Goal: Transaction & Acquisition: Purchase product/service

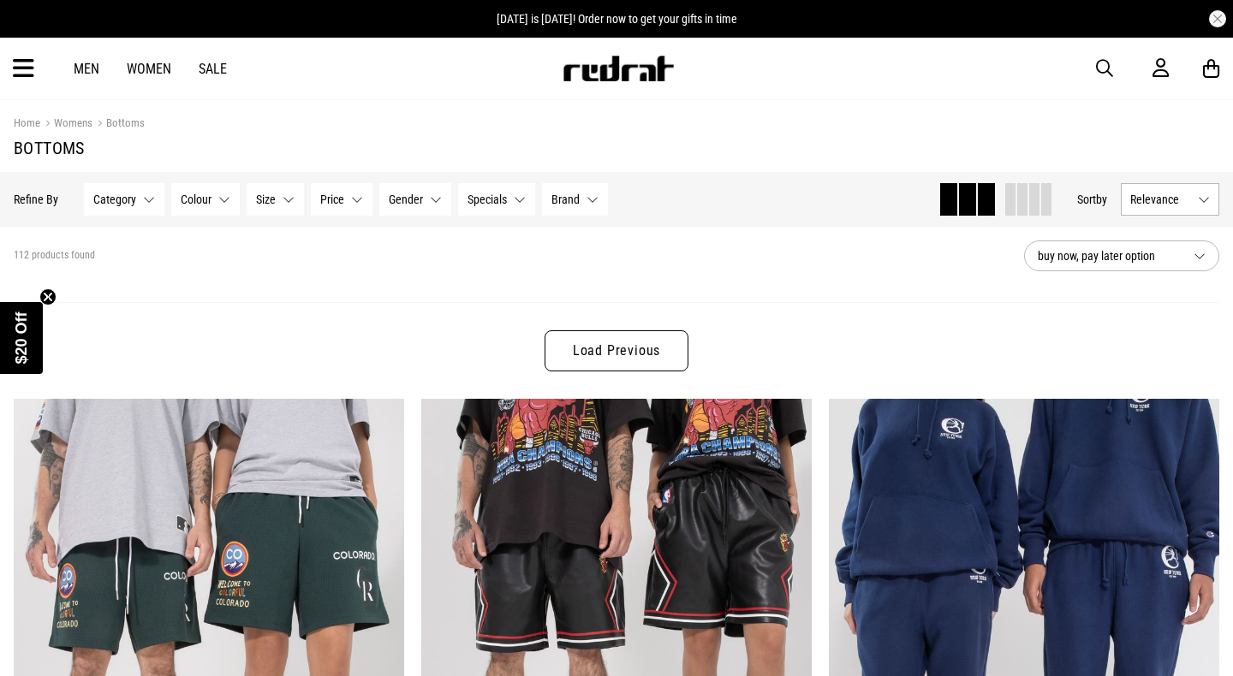
click at [148, 67] on link "Women" at bounding box center [149, 69] width 45 height 16
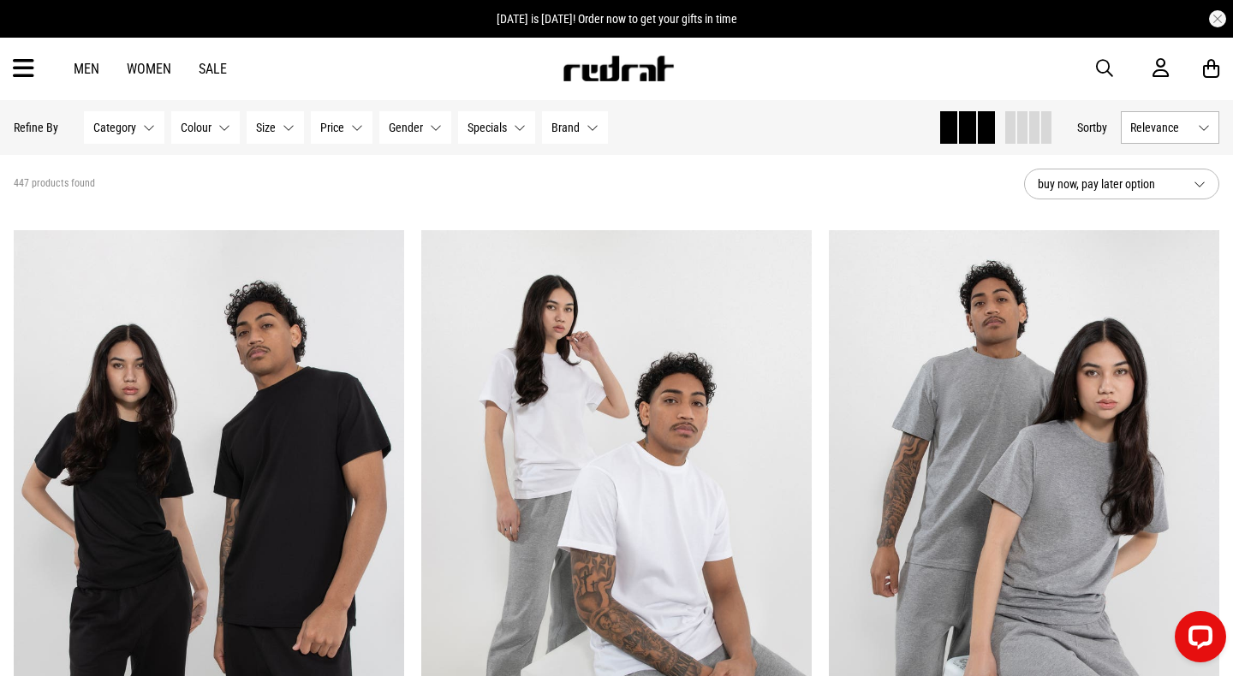
click at [1102, 187] on span "buy now, pay later option" at bounding box center [1108, 184] width 142 height 21
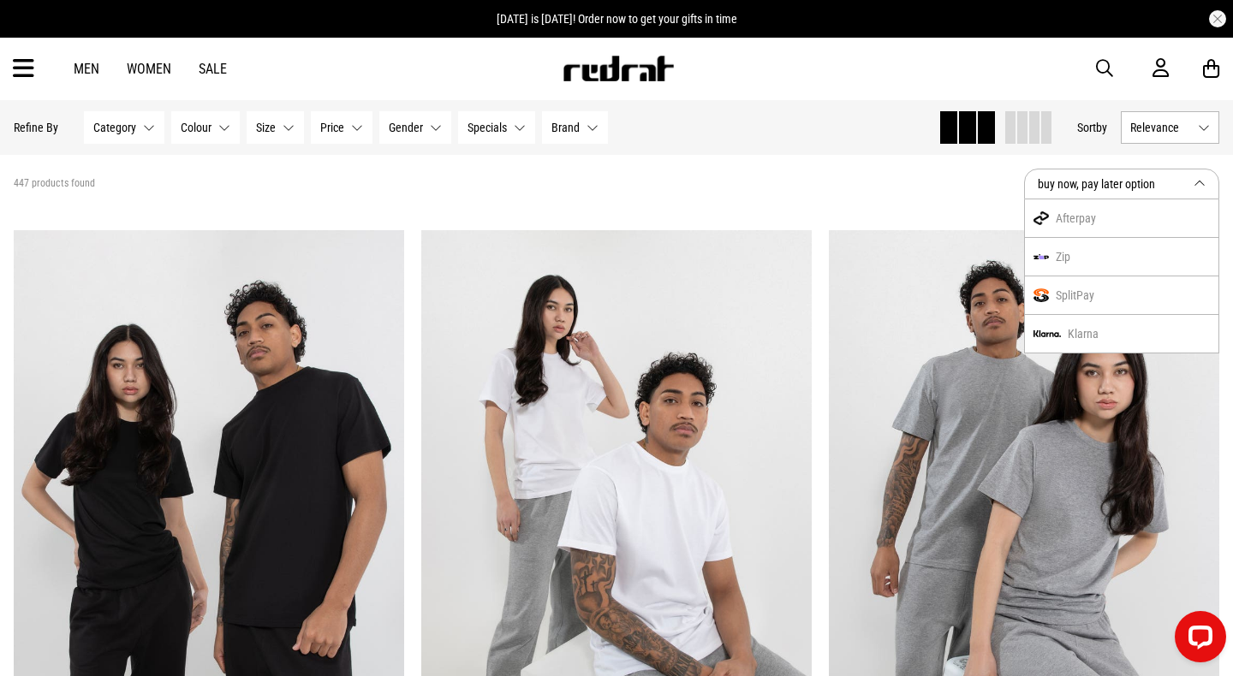
click at [924, 202] on section "447 products found buy now, pay later option Afterpay Zip SplitPay Klarna" at bounding box center [616, 184] width 1233 height 58
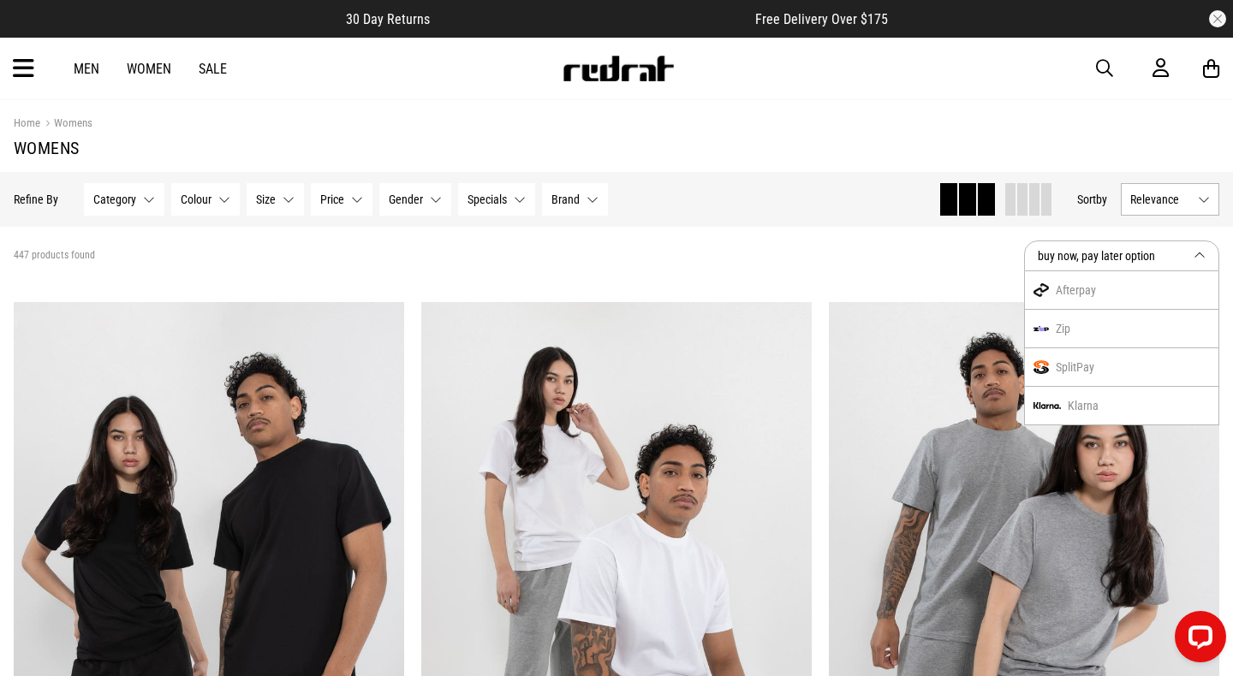
click at [1137, 197] on span "Relevance" at bounding box center [1160, 200] width 61 height 14
click at [1156, 330] on li "Price (Highest)" at bounding box center [1169, 326] width 97 height 32
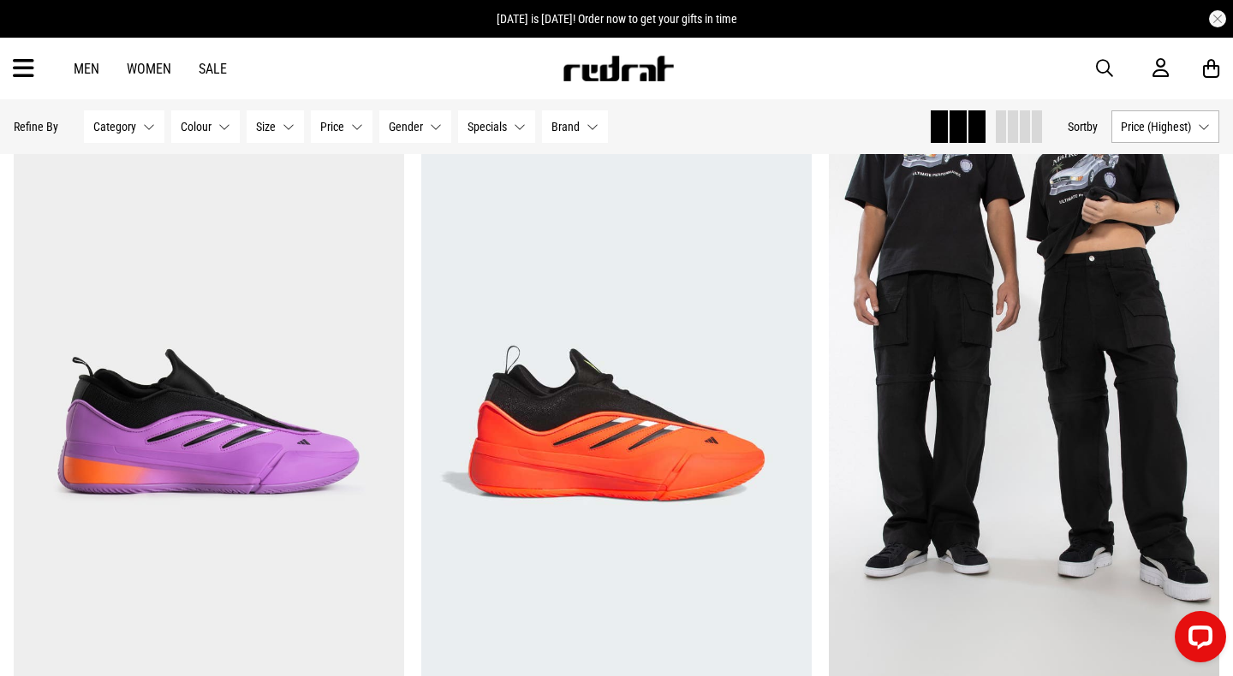
scroll to position [4193, 0]
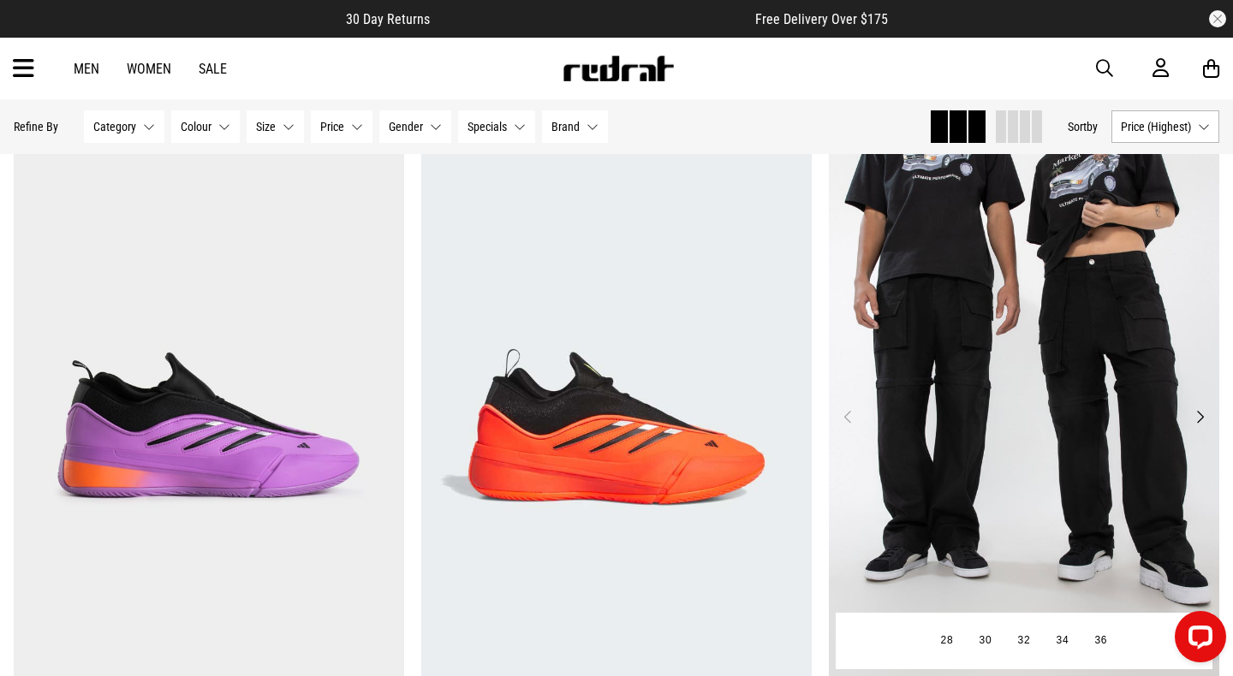
click at [1203, 417] on button "Next" at bounding box center [1199, 417] width 21 height 21
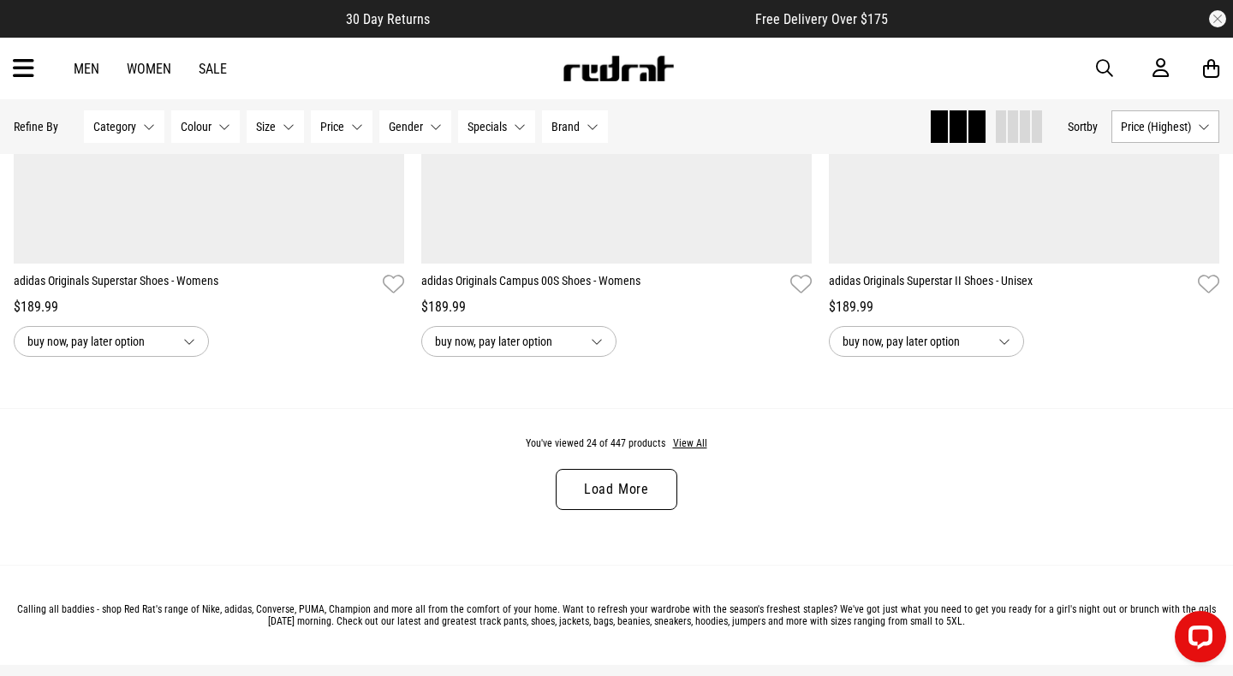
scroll to position [5300, 0]
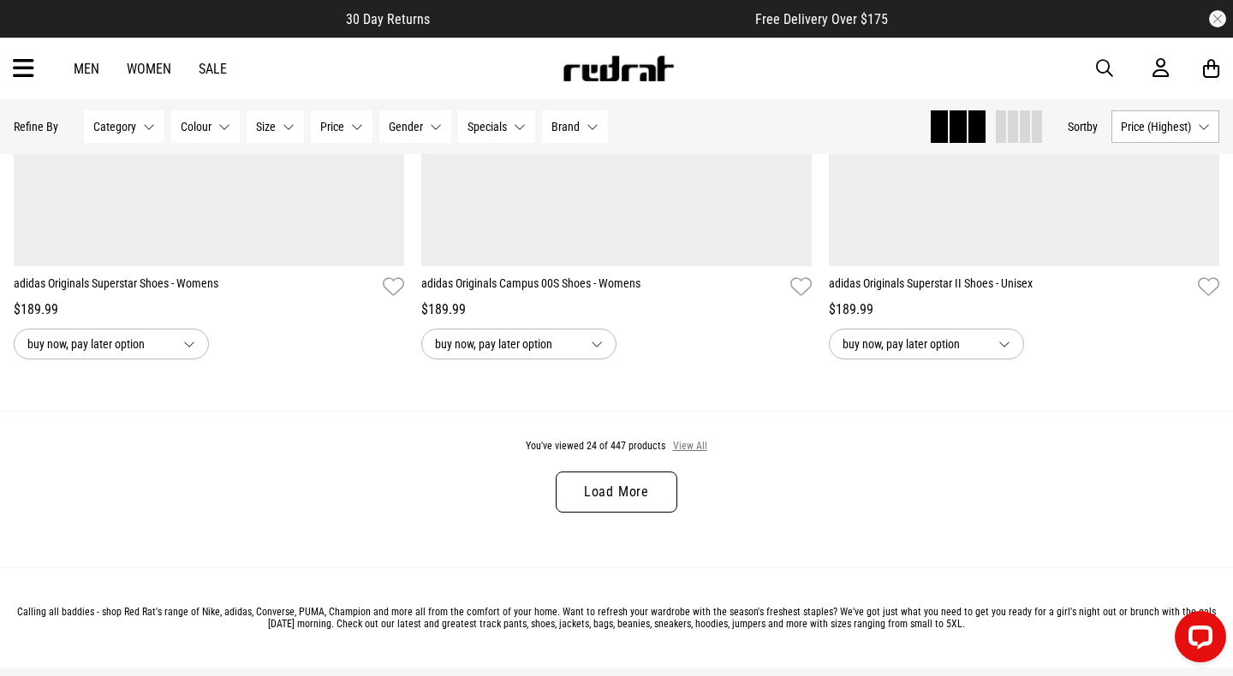
click at [686, 443] on button "View All" at bounding box center [690, 446] width 36 height 15
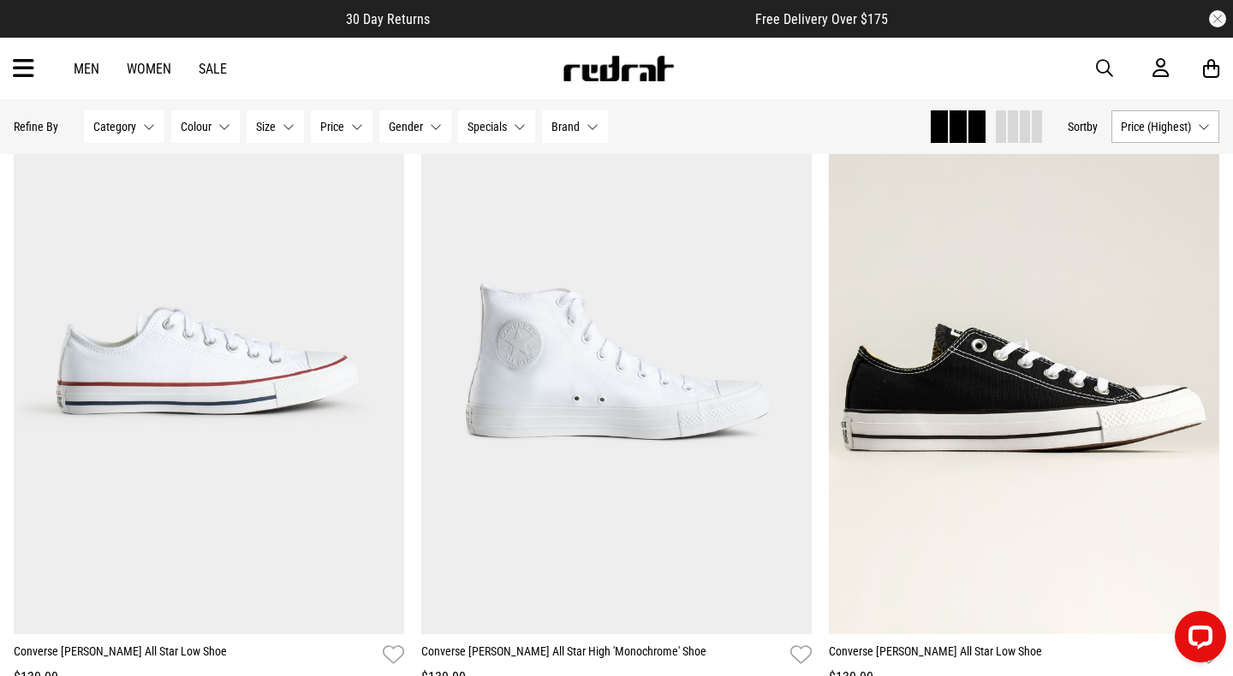
scroll to position [21898, 0]
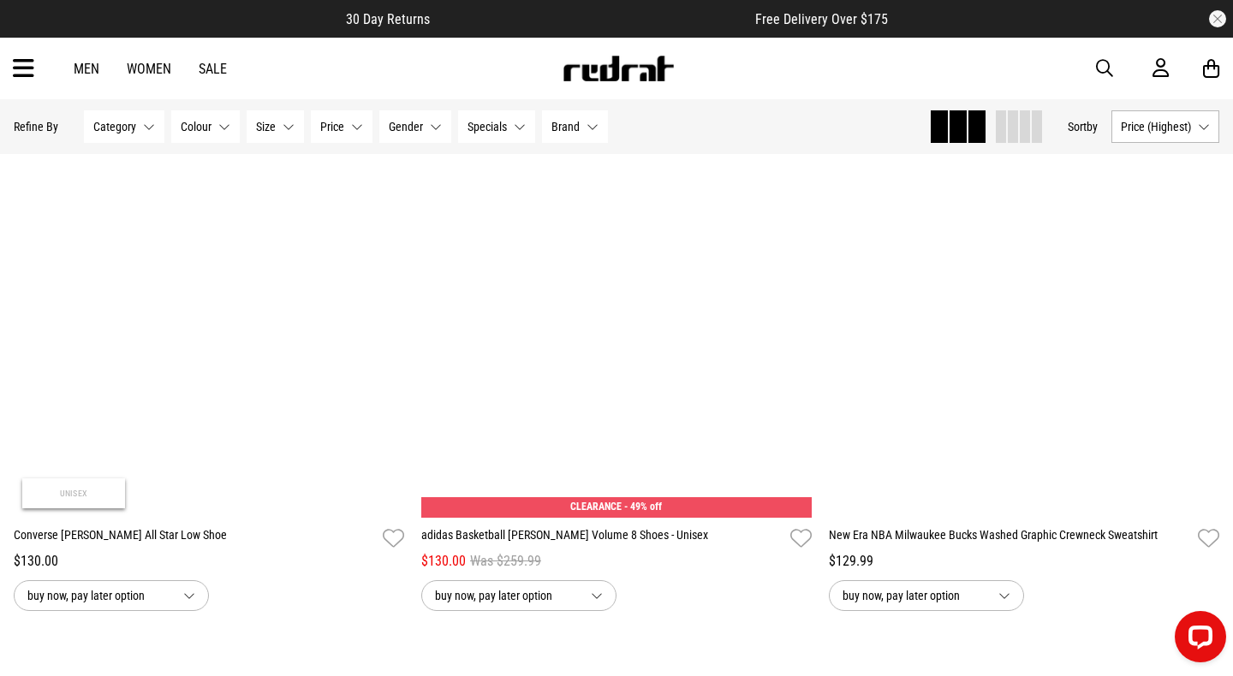
scroll to position [27005, 0]
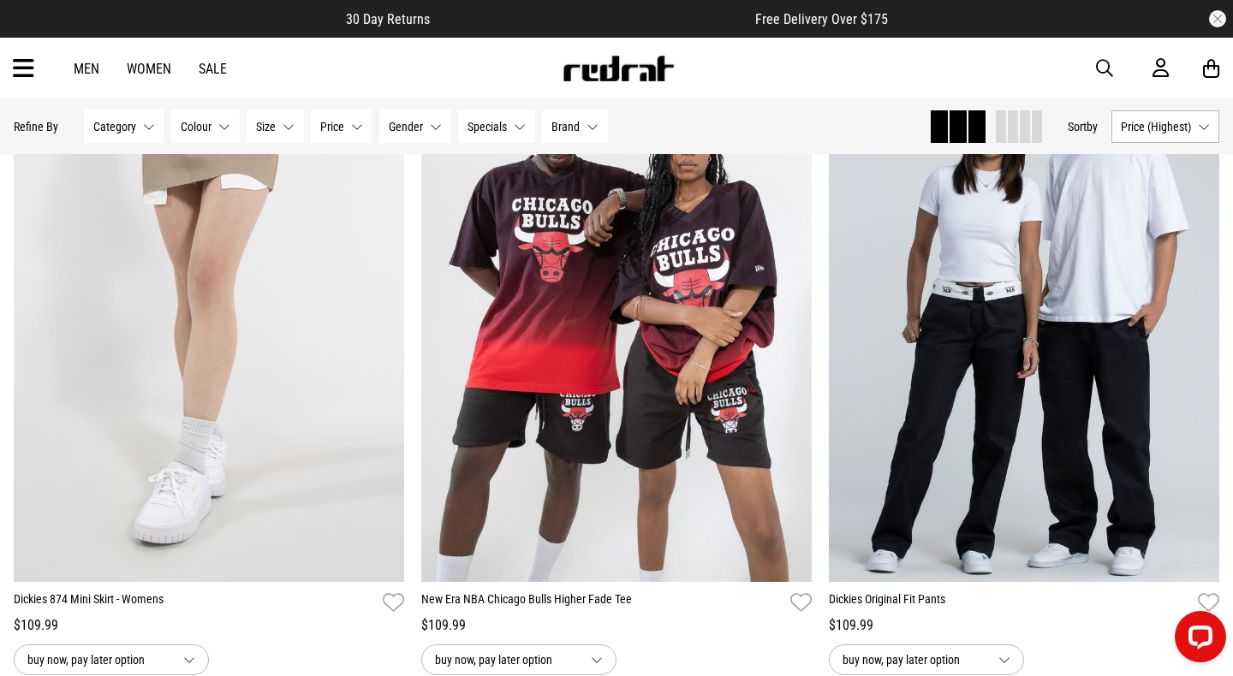
scroll to position [31969, 0]
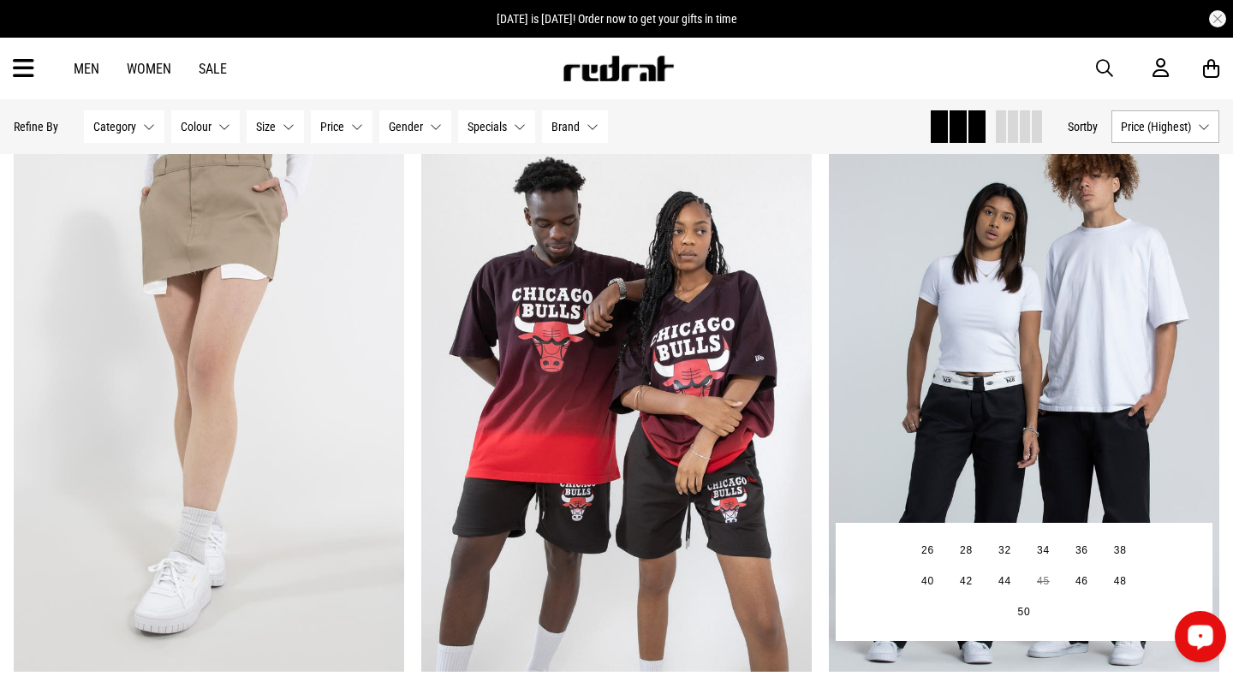
scroll to position [31853, 0]
click at [1198, 387] on button "Next" at bounding box center [1199, 388] width 21 height 21
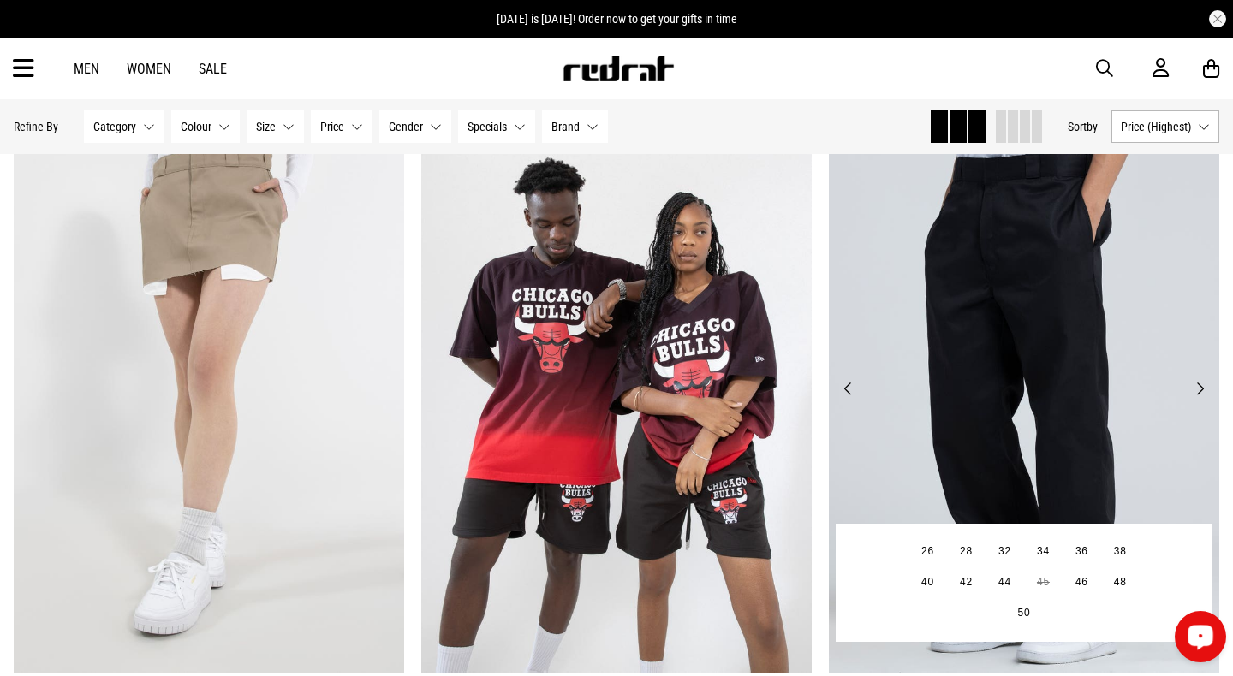
click at [1198, 387] on button "Next" at bounding box center [1199, 388] width 21 height 21
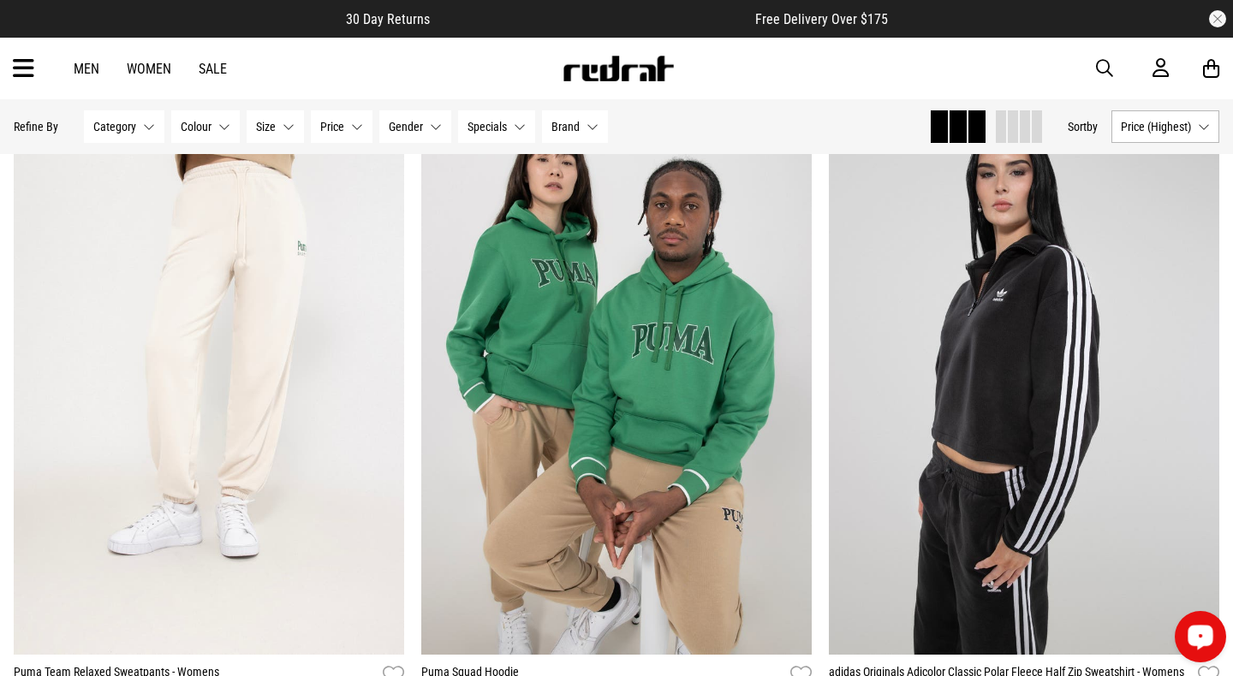
scroll to position [33216, 0]
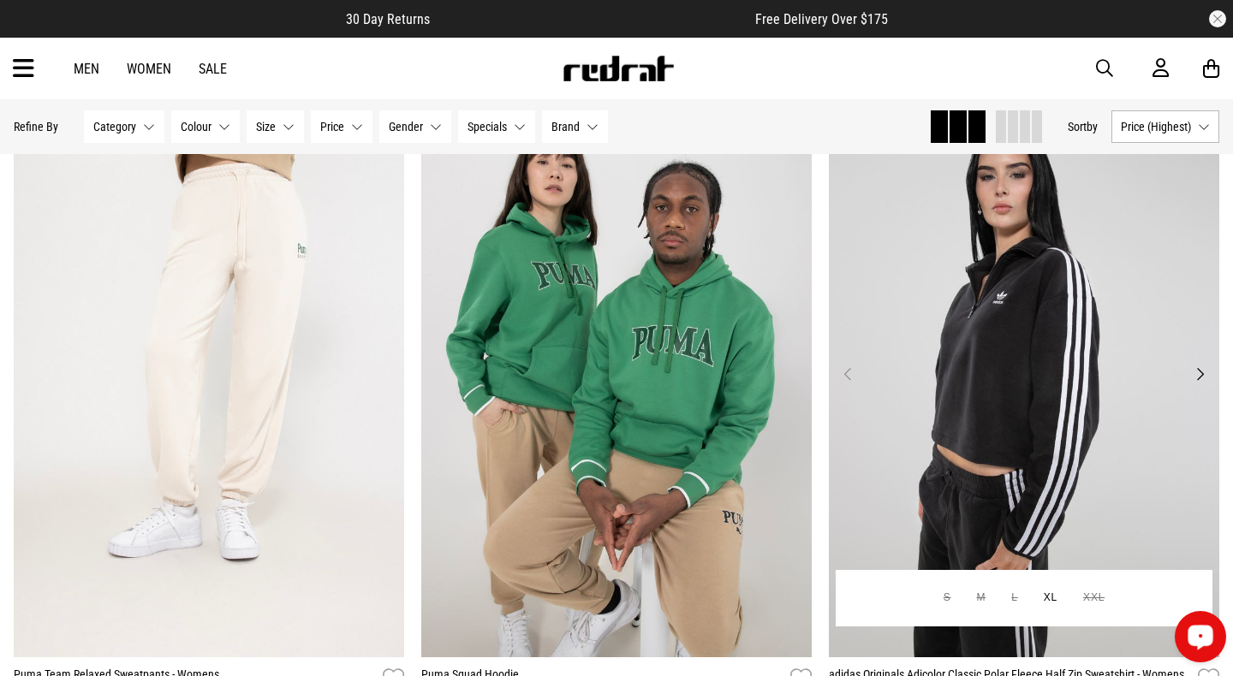
click at [1200, 377] on button "Next" at bounding box center [1199, 374] width 21 height 21
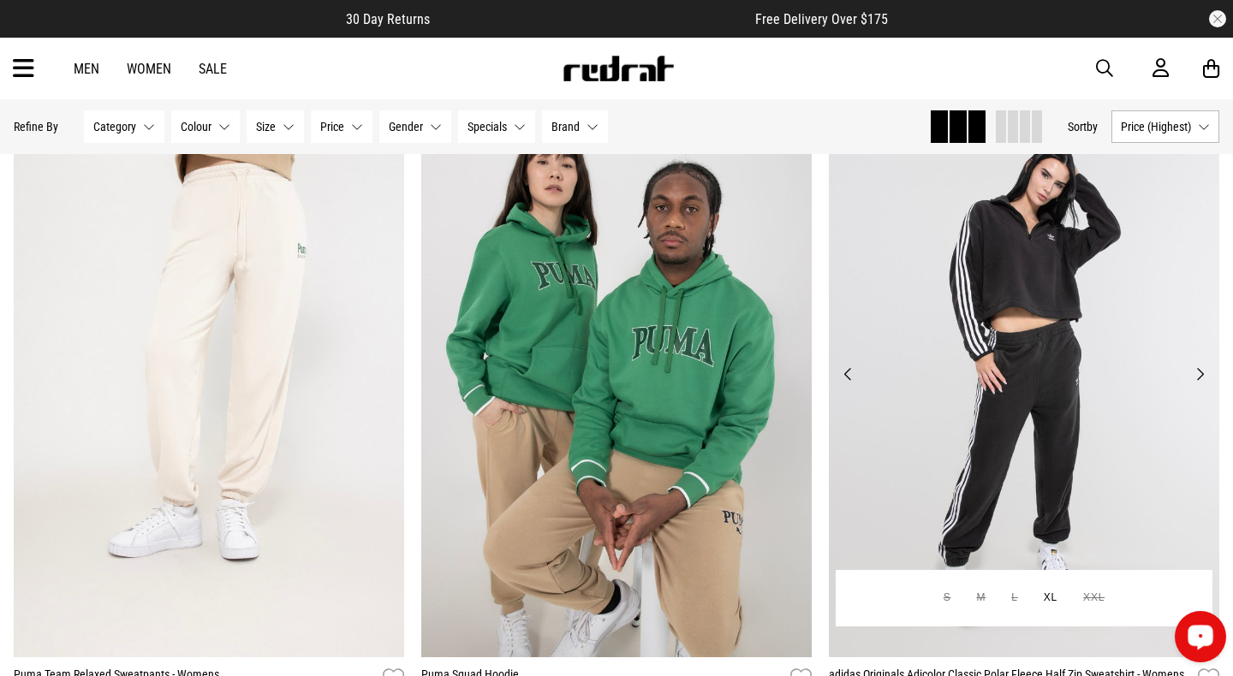
click at [1200, 377] on button "Next" at bounding box center [1199, 374] width 21 height 21
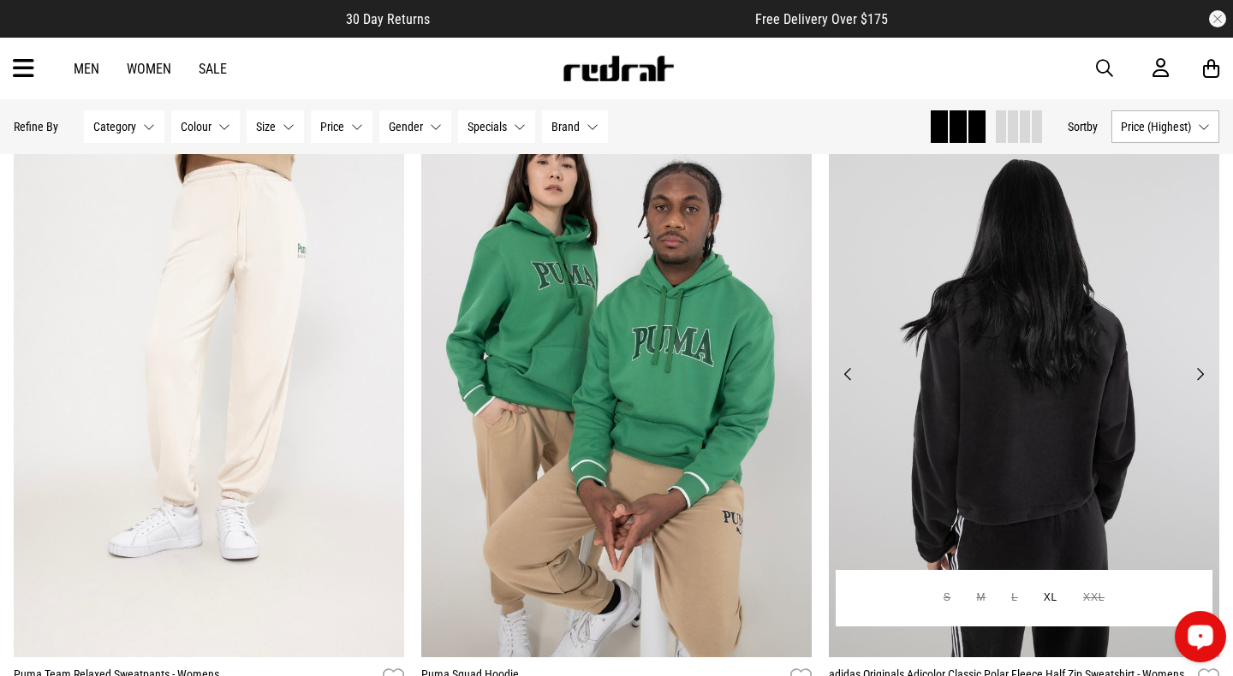
click at [1200, 377] on button "Next" at bounding box center [1199, 374] width 21 height 21
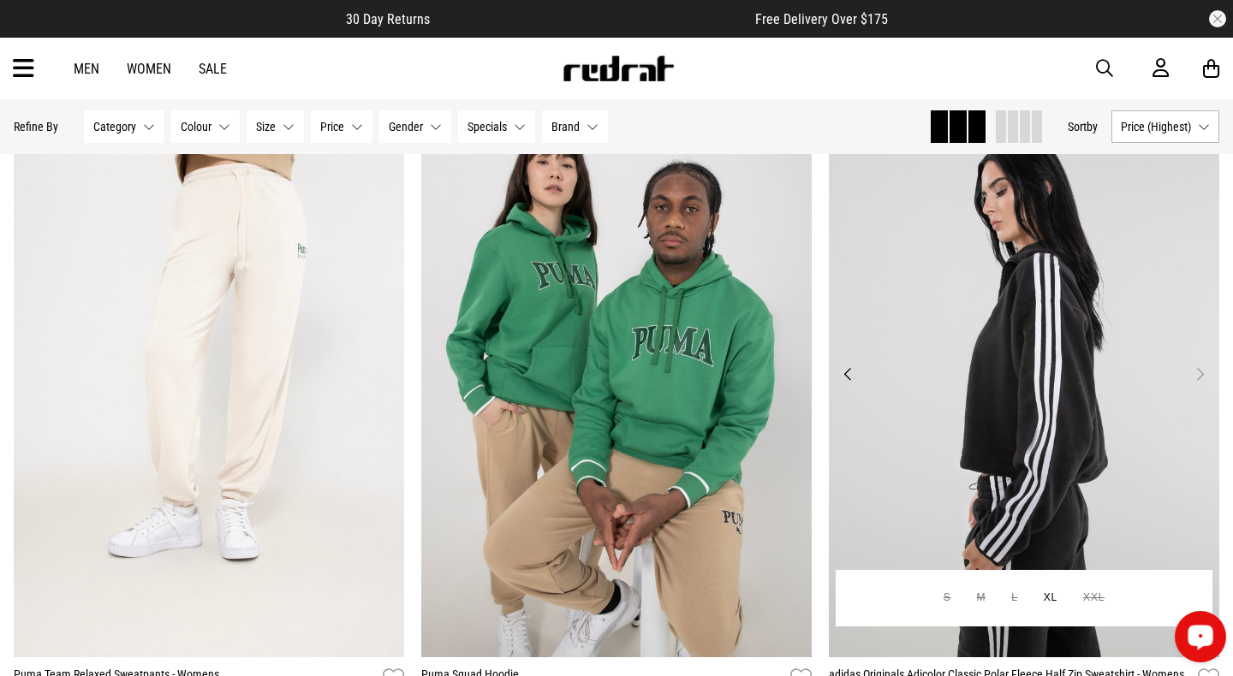
click at [1200, 377] on button "Next" at bounding box center [1199, 374] width 21 height 21
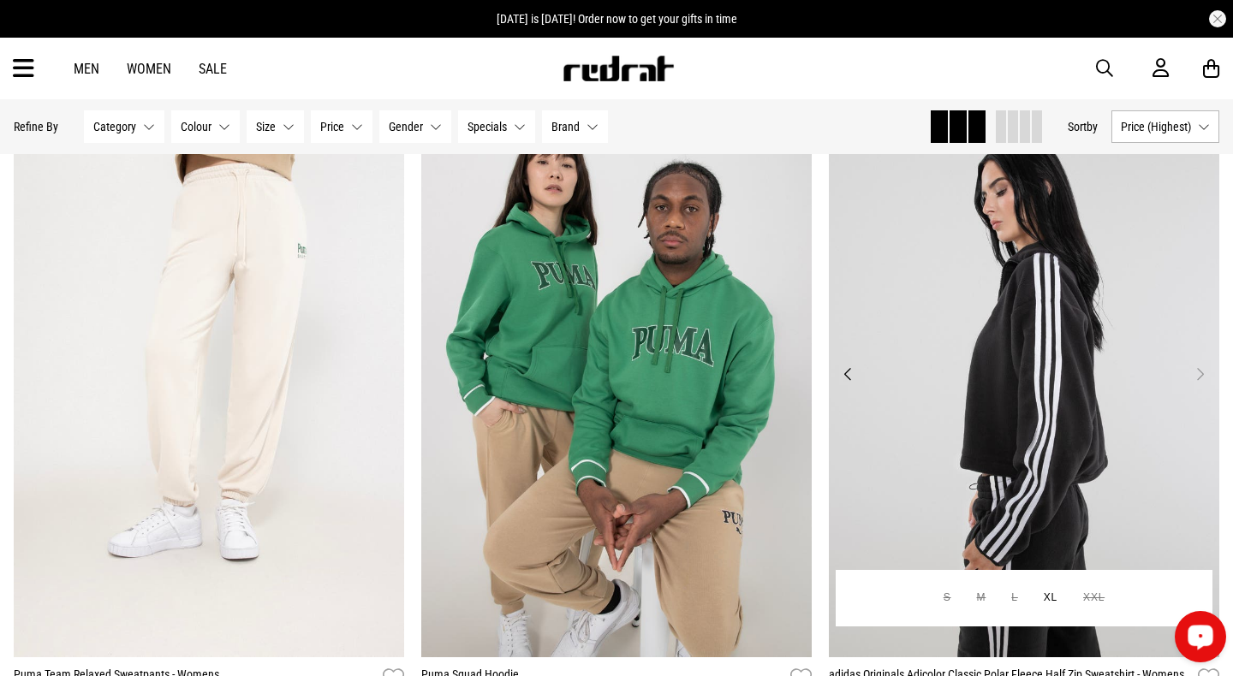
click at [844, 380] on button "Previous" at bounding box center [847, 374] width 21 height 21
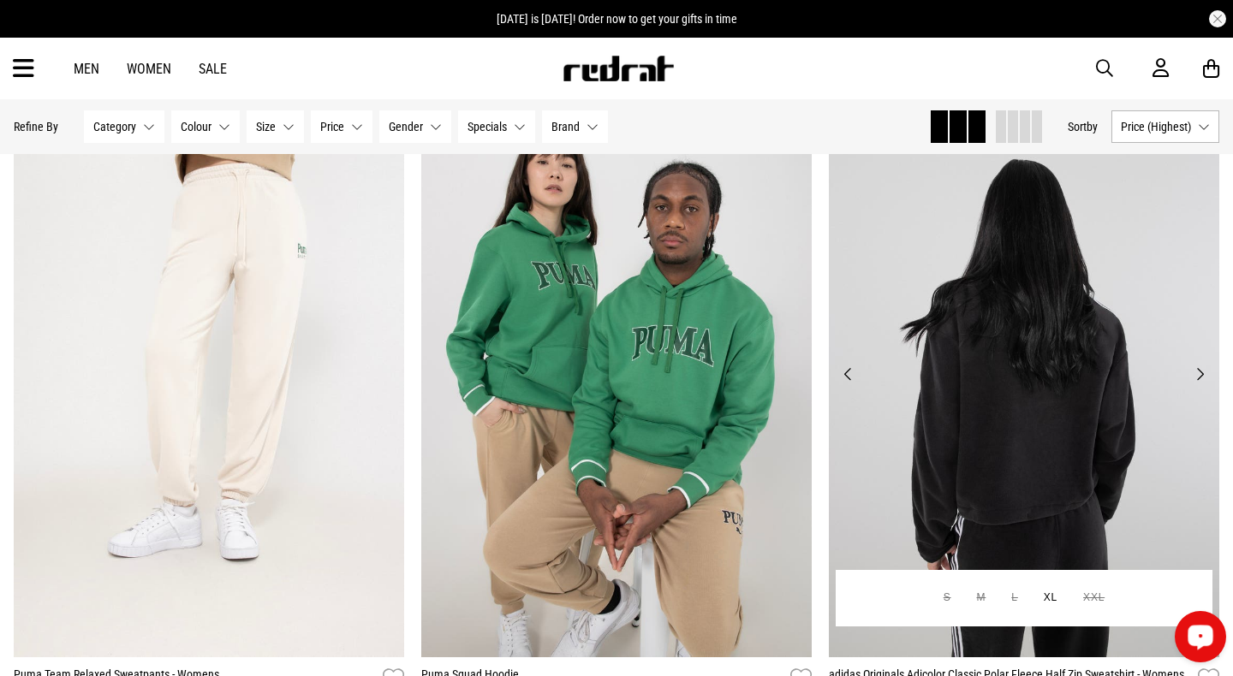
click at [849, 382] on button "Previous" at bounding box center [847, 374] width 21 height 21
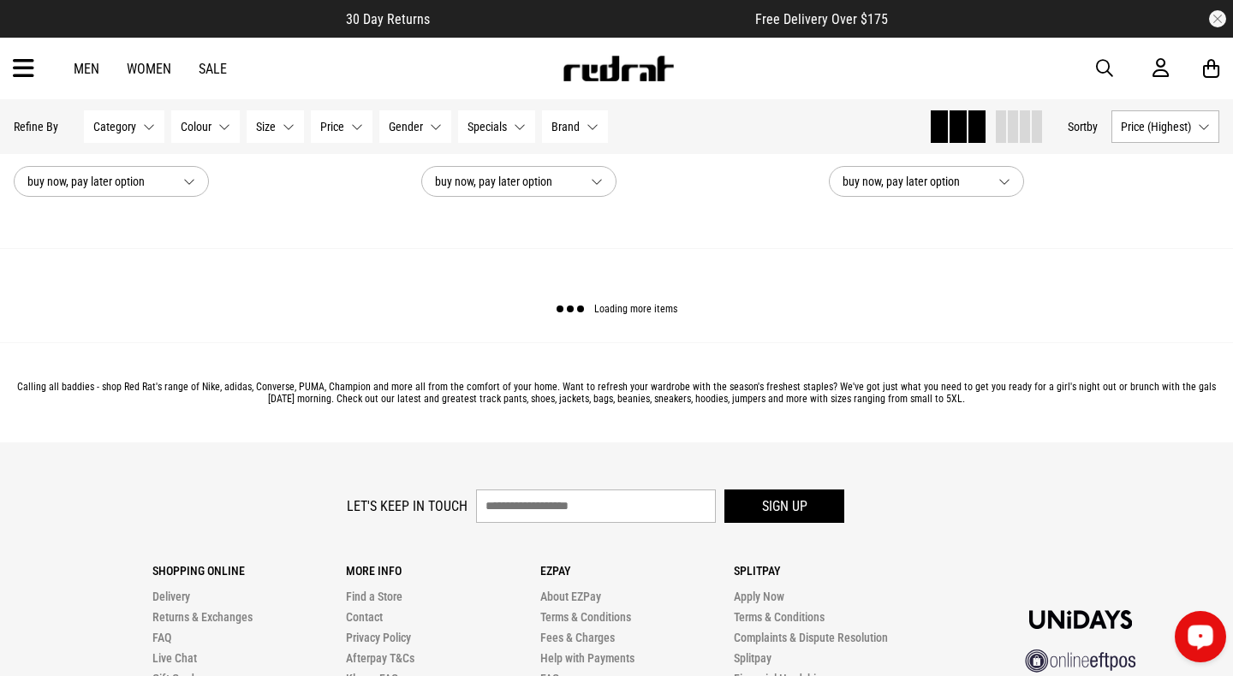
scroll to position [37871, 0]
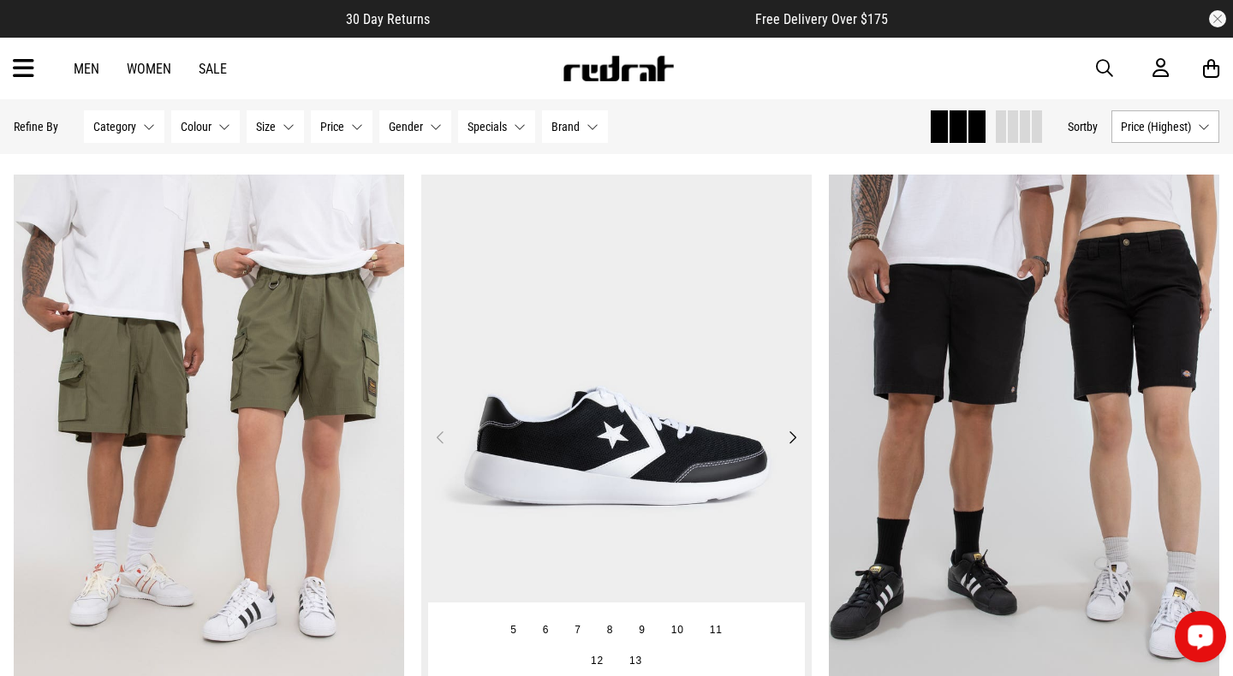
scroll to position [41227, 0]
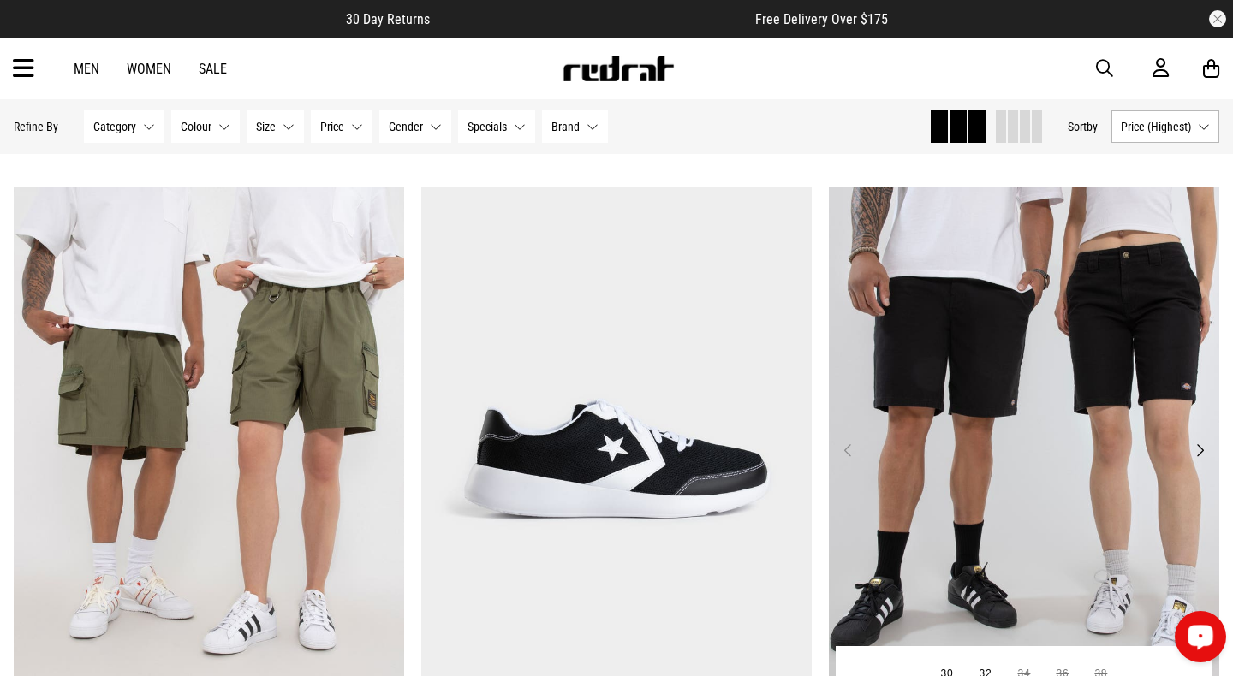
click at [1198, 448] on button "Next" at bounding box center [1199, 450] width 21 height 21
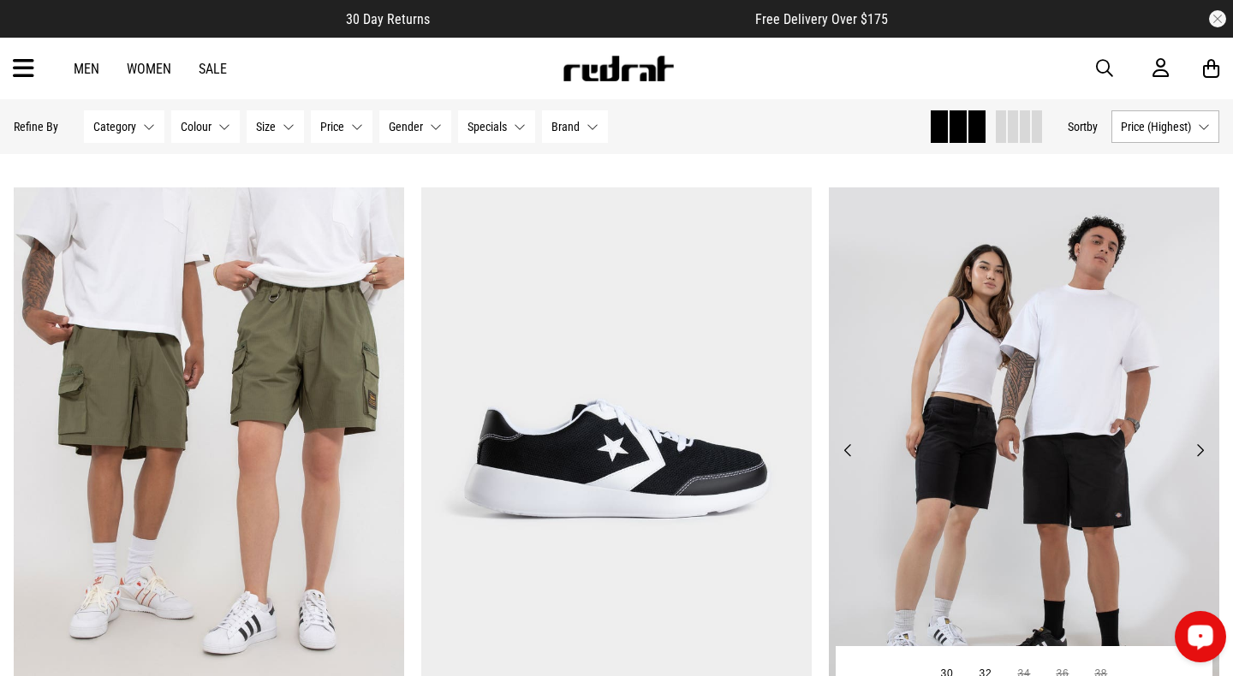
click at [1198, 448] on button "Next" at bounding box center [1199, 450] width 21 height 21
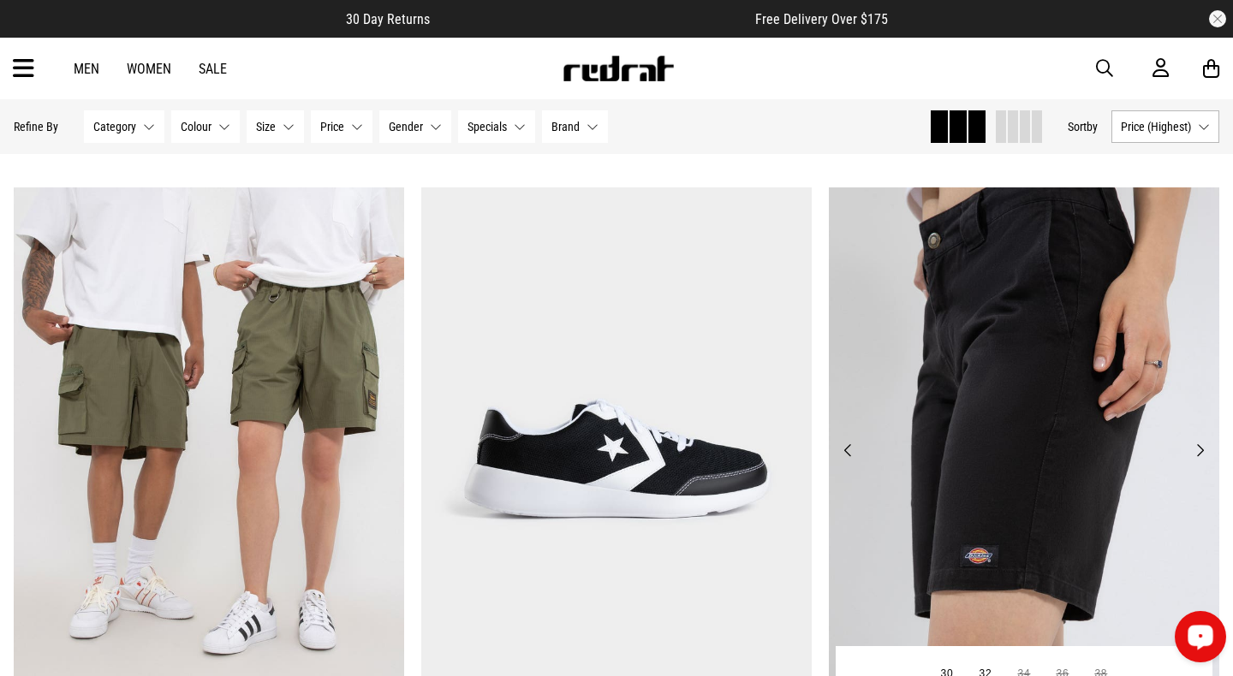
click at [1198, 448] on button "Next" at bounding box center [1199, 450] width 21 height 21
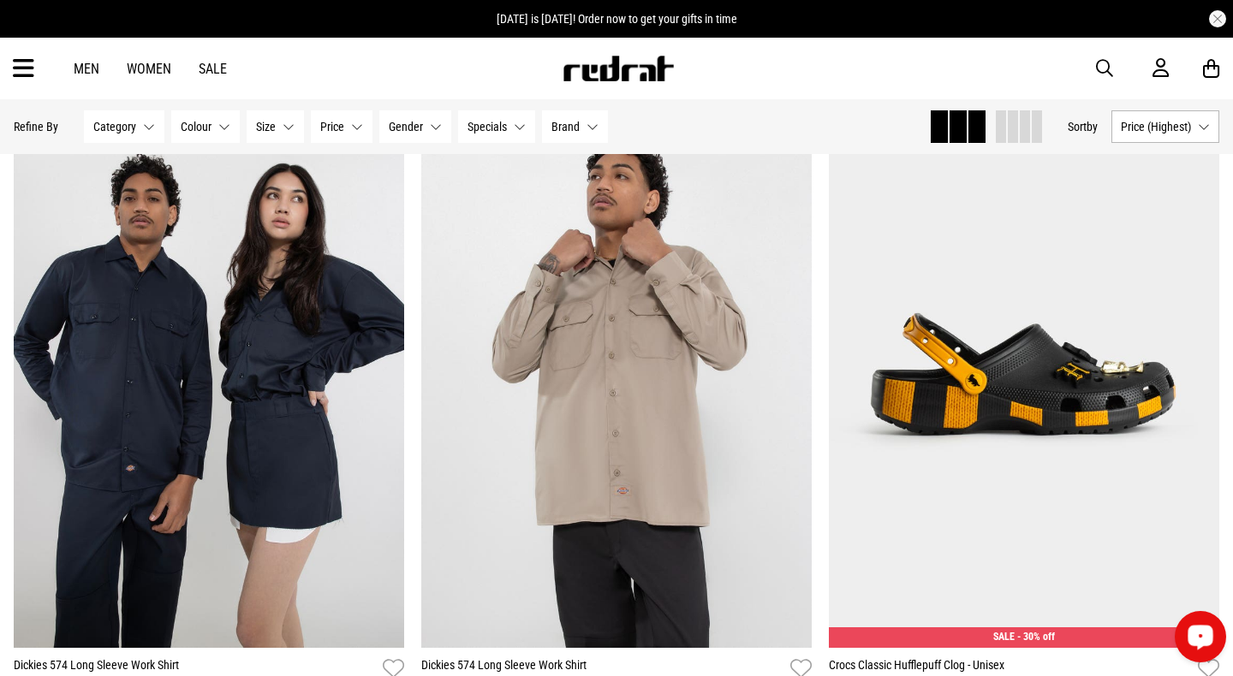
scroll to position [43277, 0]
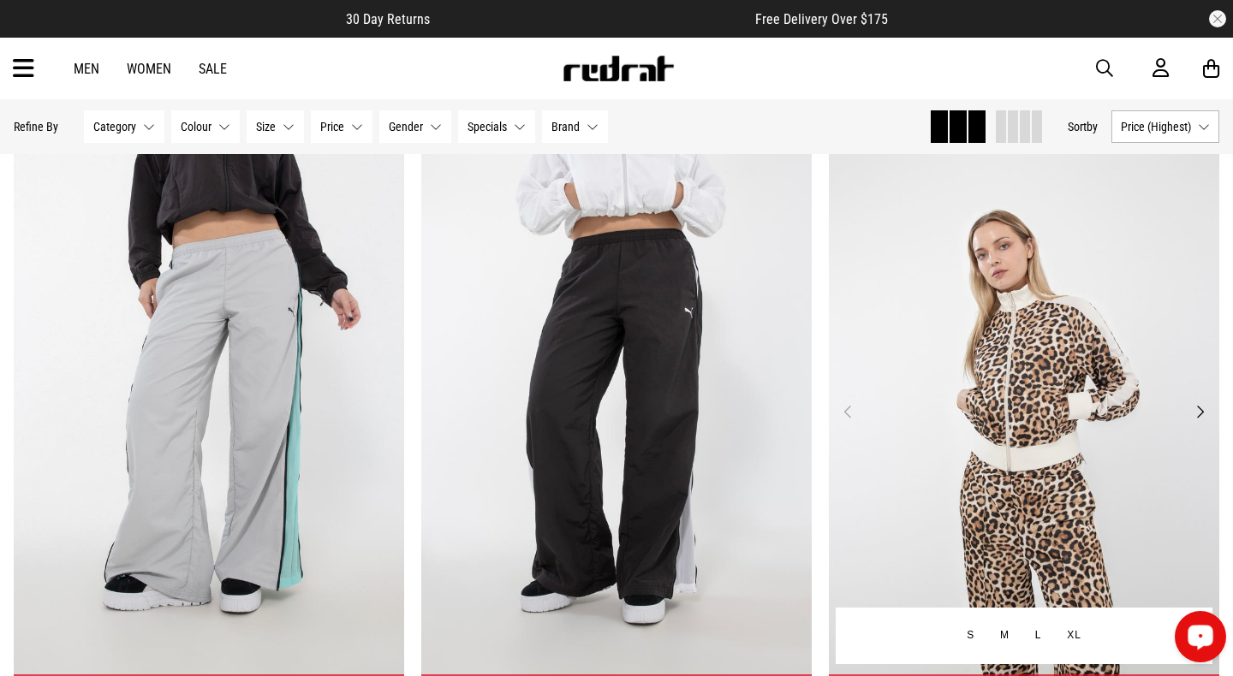
scroll to position [46652, 0]
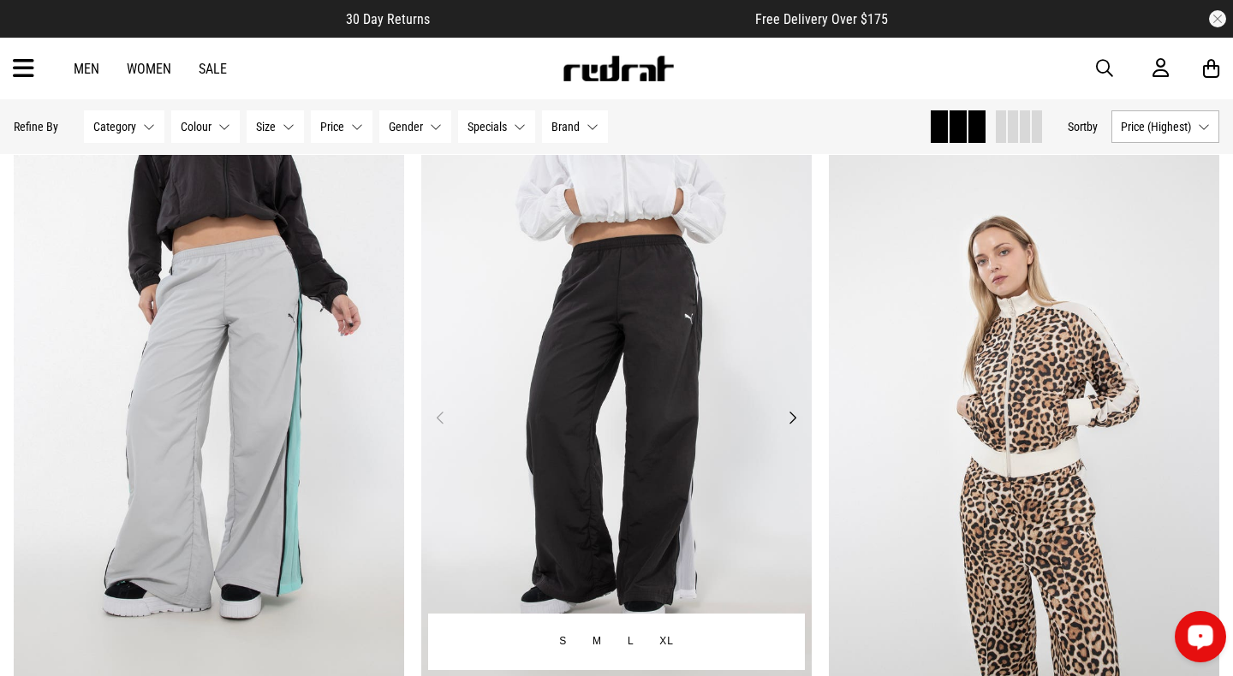
click at [797, 413] on button "Next" at bounding box center [791, 417] width 21 height 21
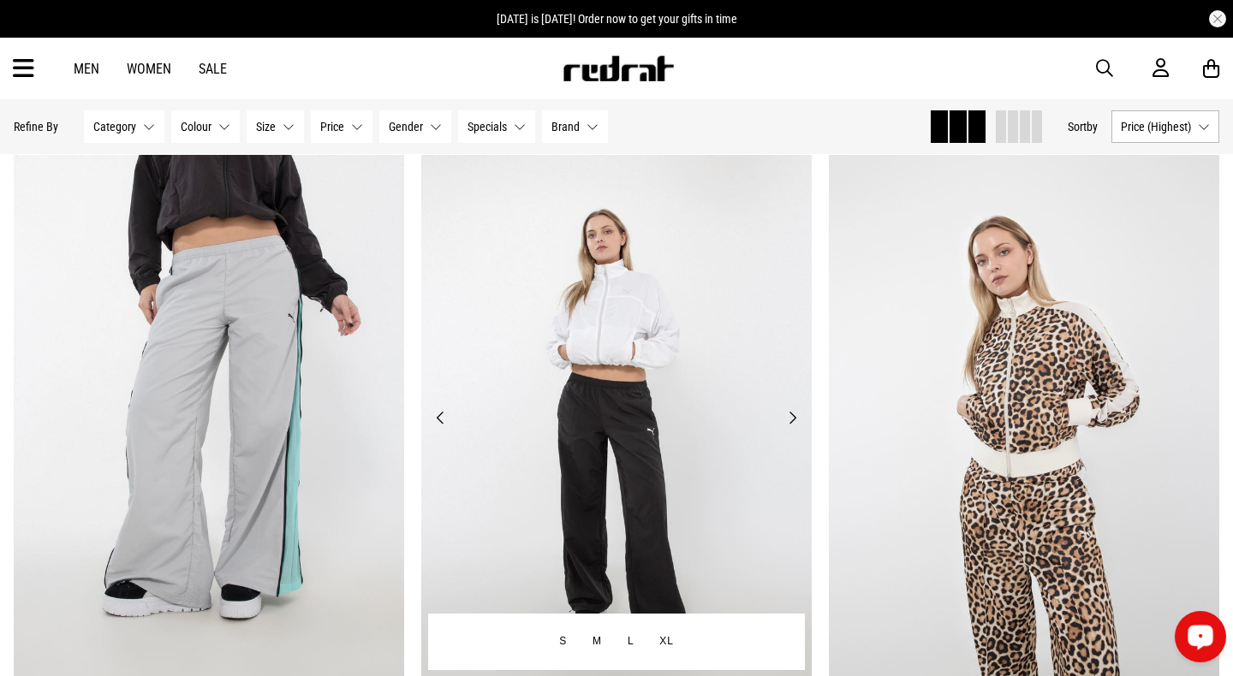
click at [797, 413] on button "Next" at bounding box center [791, 417] width 21 height 21
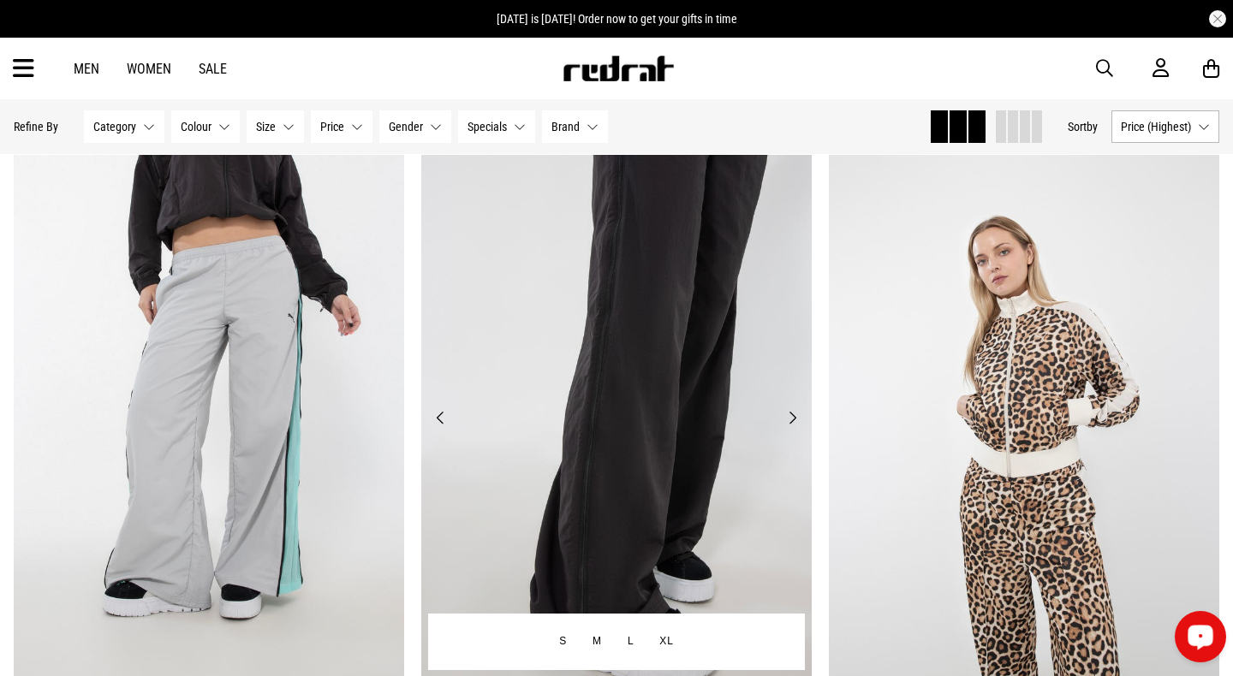
click at [797, 413] on button "Next" at bounding box center [791, 417] width 21 height 21
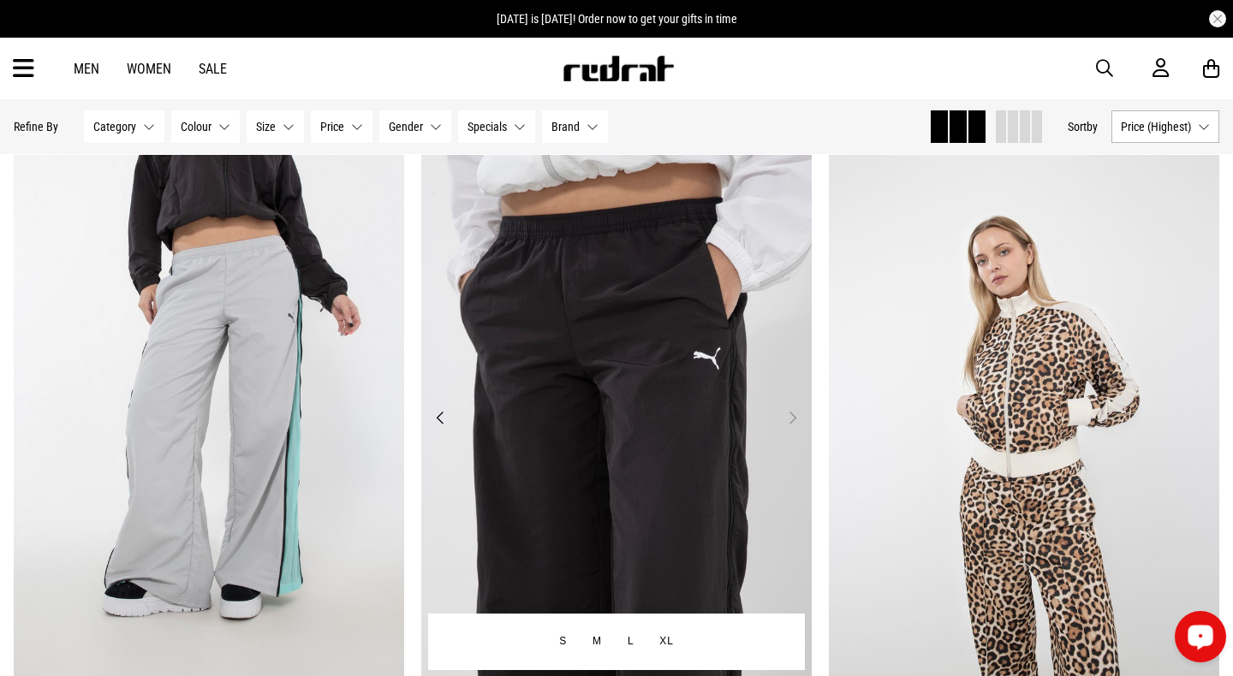
click at [797, 413] on button "Next" at bounding box center [791, 417] width 21 height 21
click at [436, 418] on button "Previous" at bounding box center [440, 417] width 21 height 21
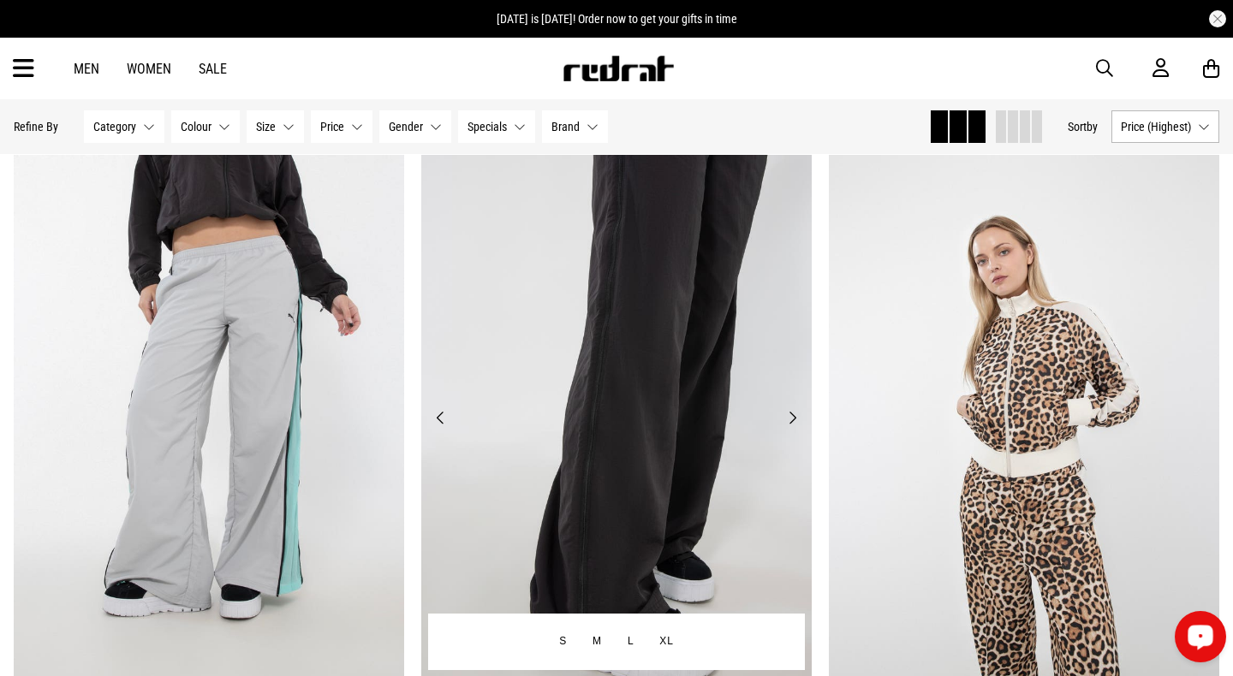
click at [436, 418] on button "Previous" at bounding box center [440, 417] width 21 height 21
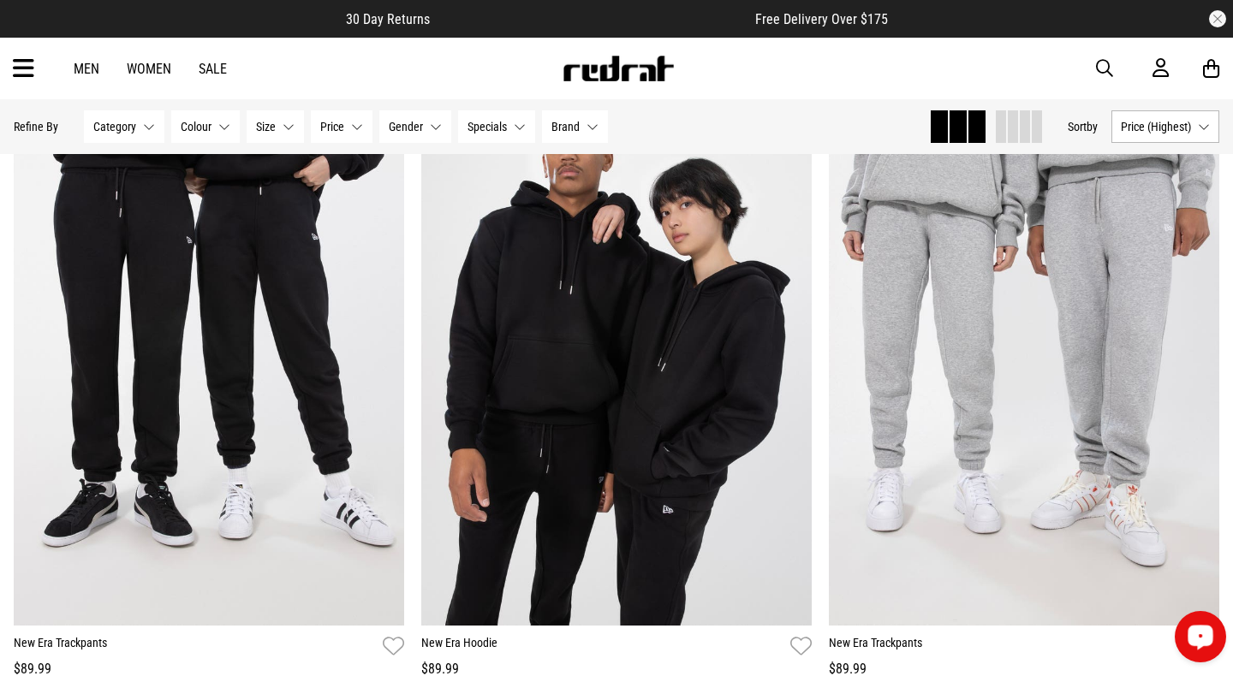
scroll to position [48544, 0]
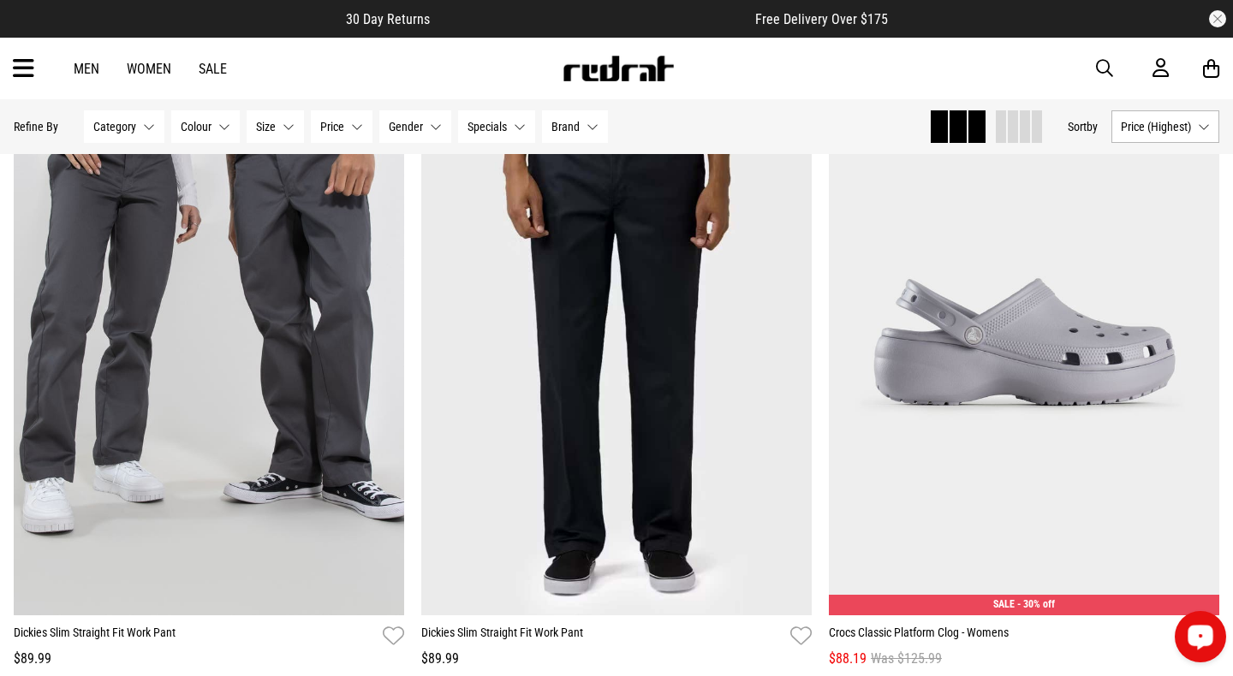
scroll to position [53528, 0]
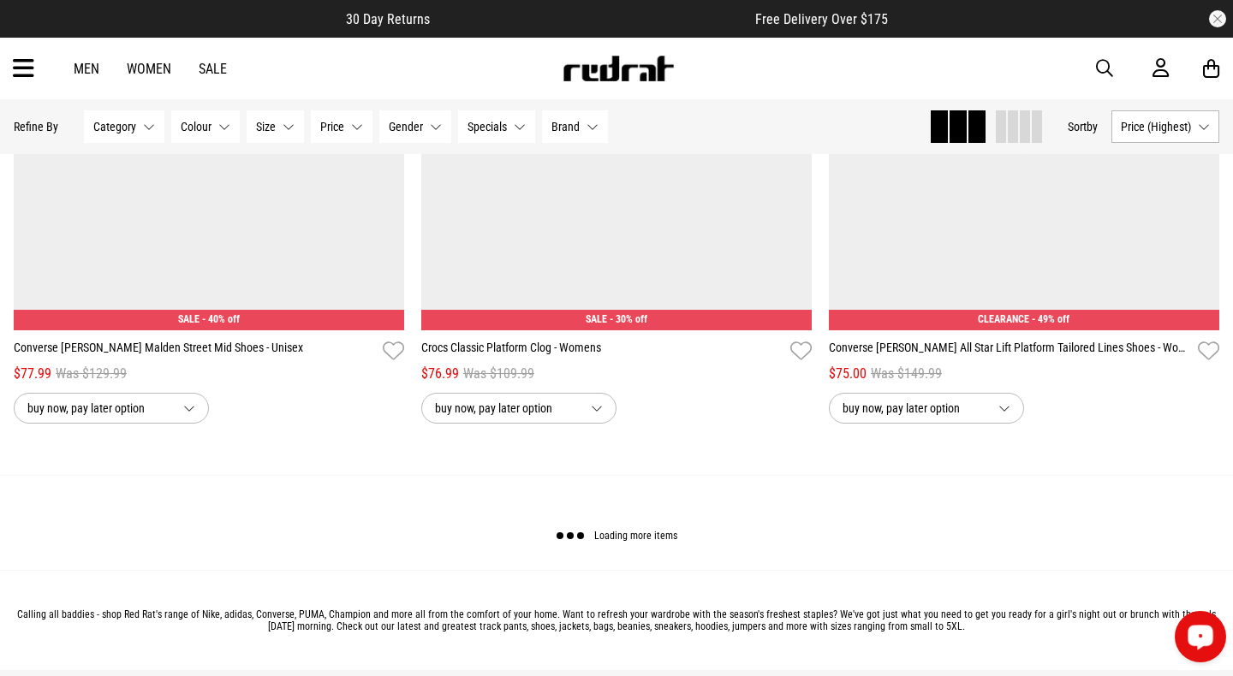
scroll to position [59305, 0]
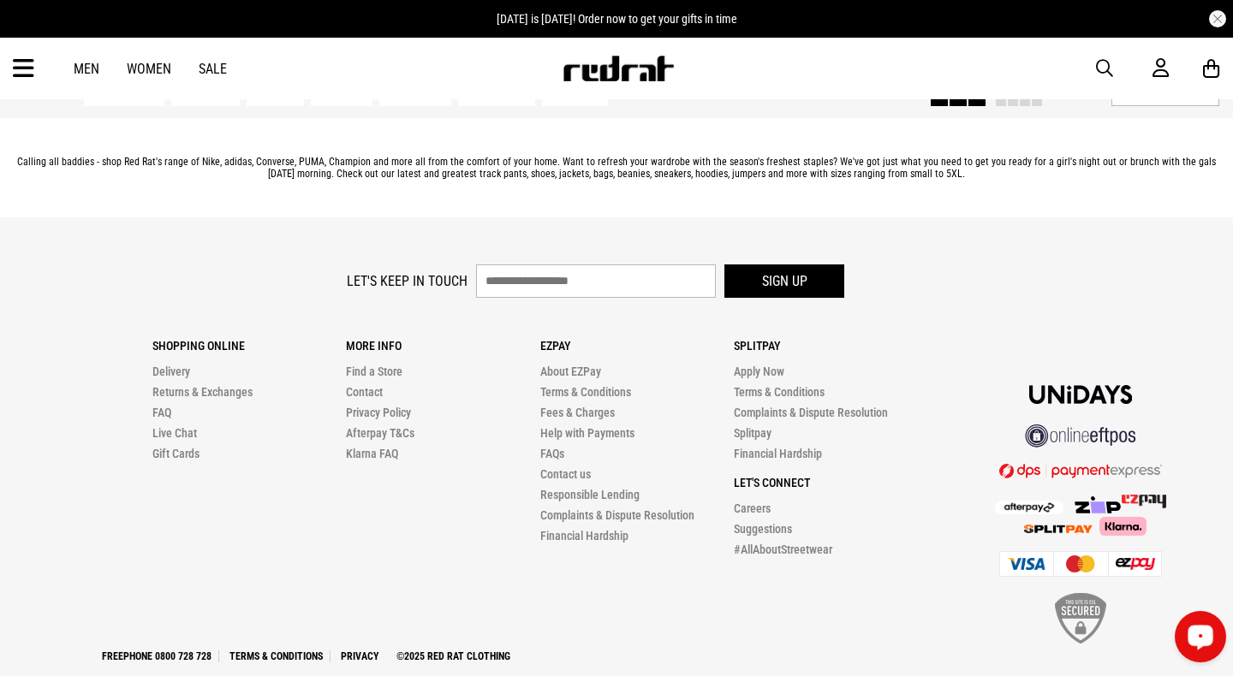
scroll to position [65003, 0]
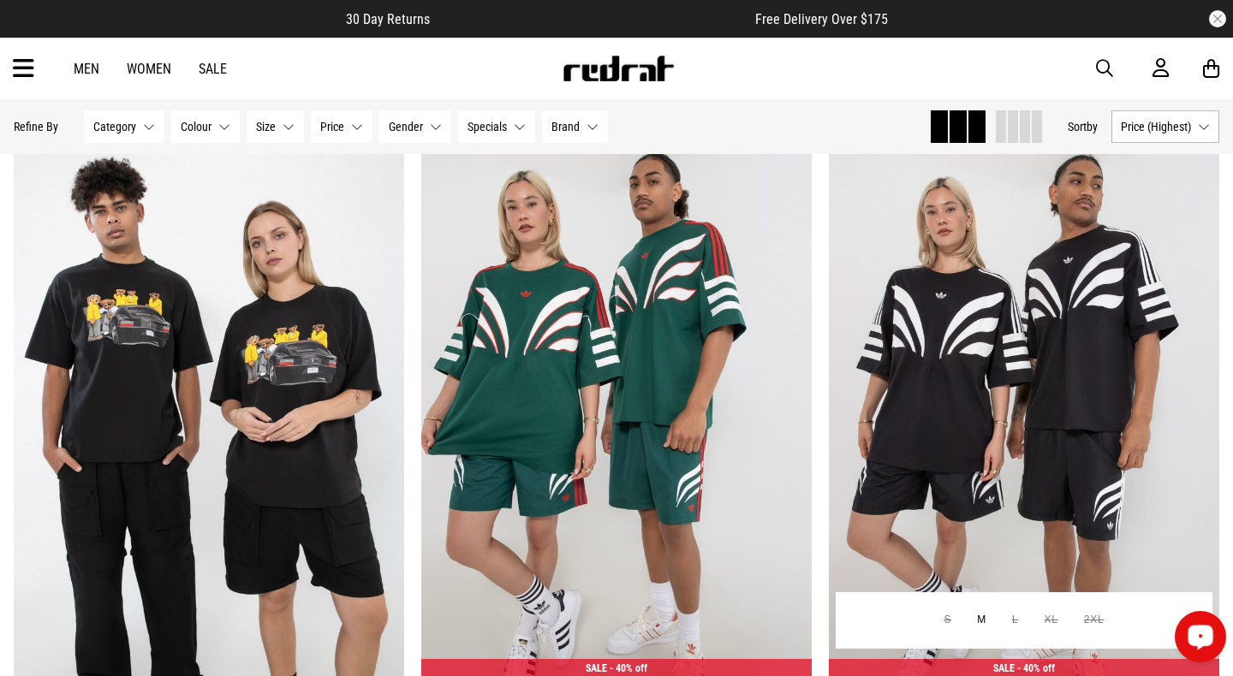
scroll to position [65538, 0]
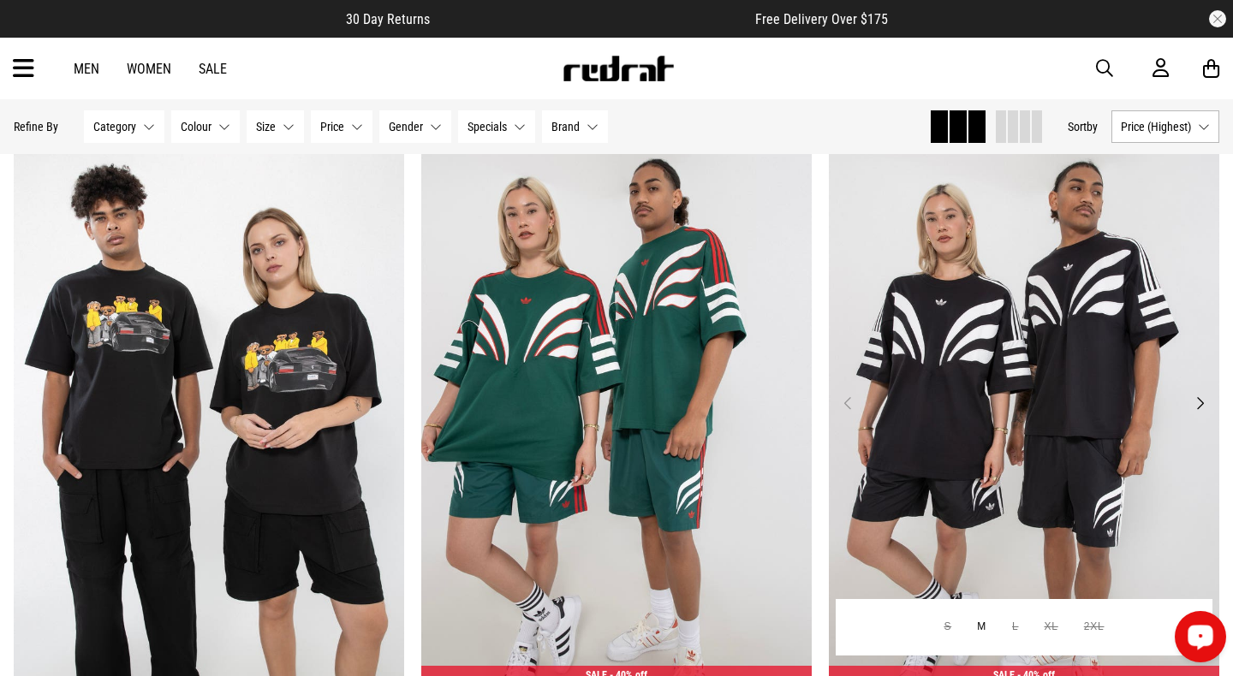
click at [1199, 408] on button "Next" at bounding box center [1199, 403] width 21 height 21
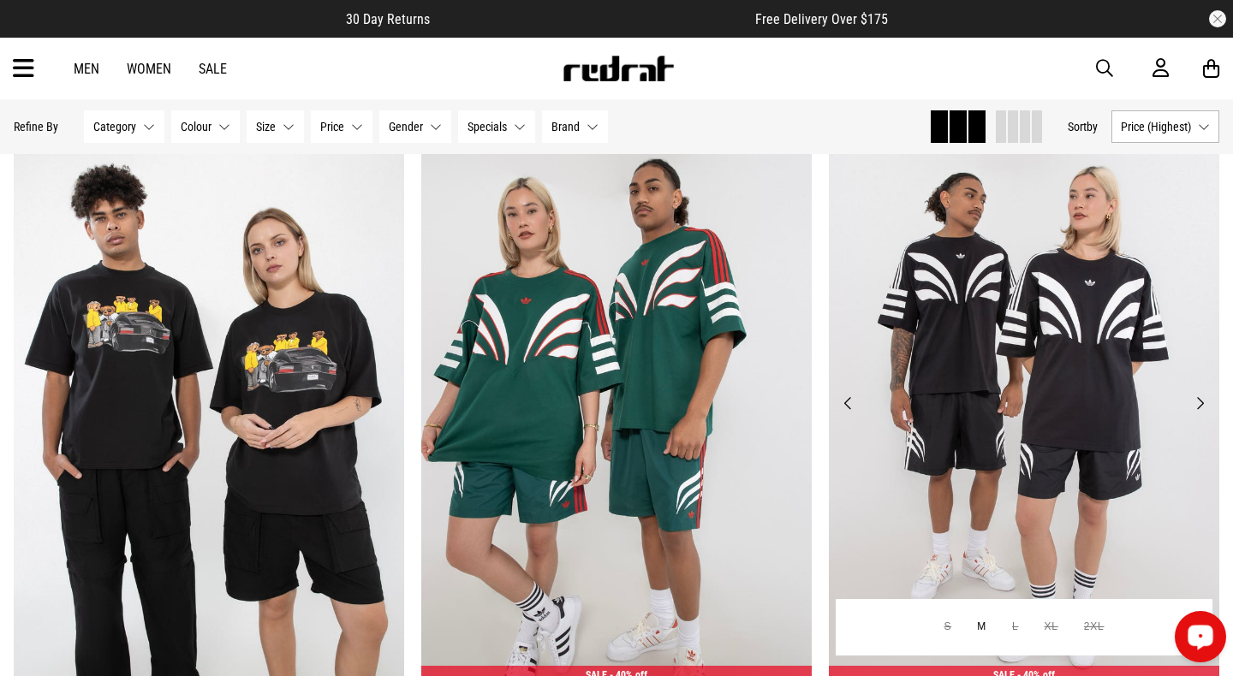
click at [1199, 408] on button "Next" at bounding box center [1199, 403] width 21 height 21
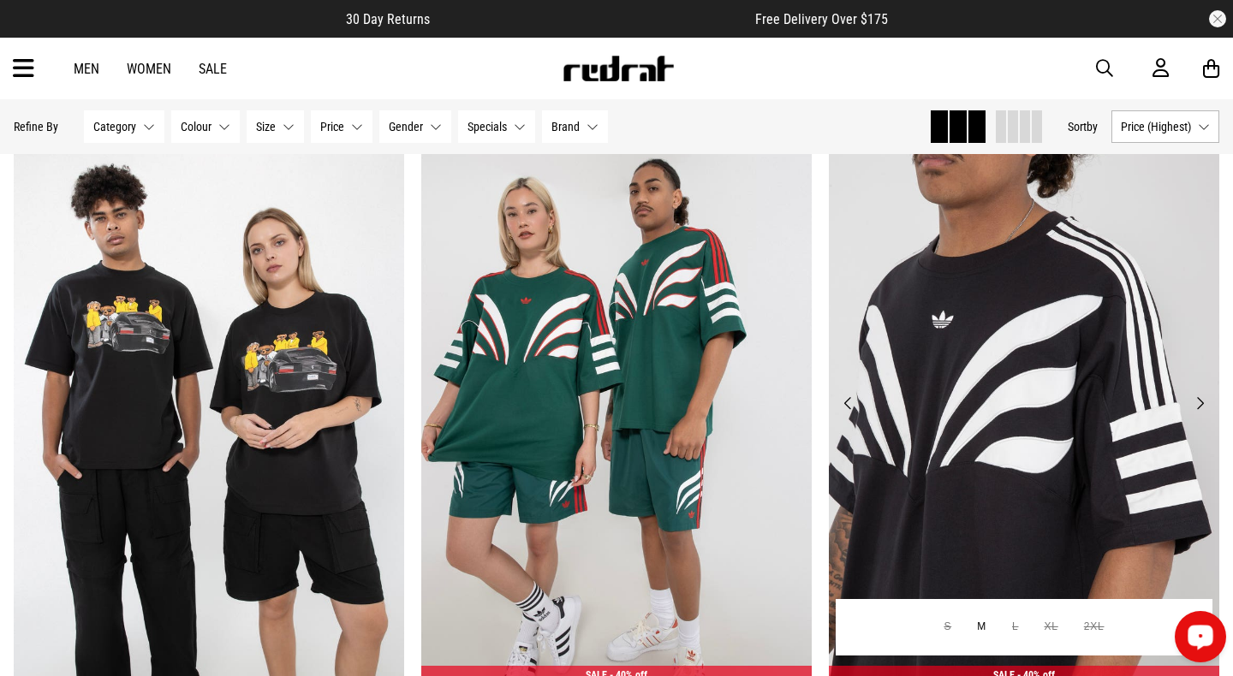
click at [1199, 408] on button "Next" at bounding box center [1199, 403] width 21 height 21
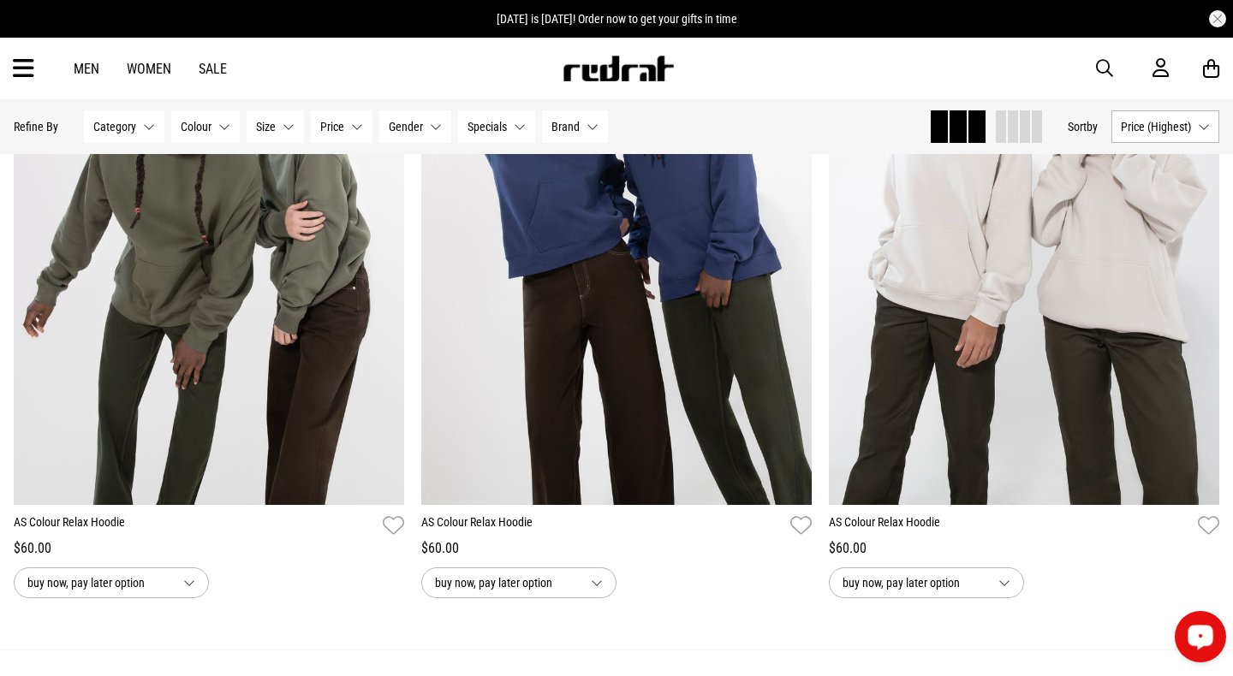
scroll to position [69858, 0]
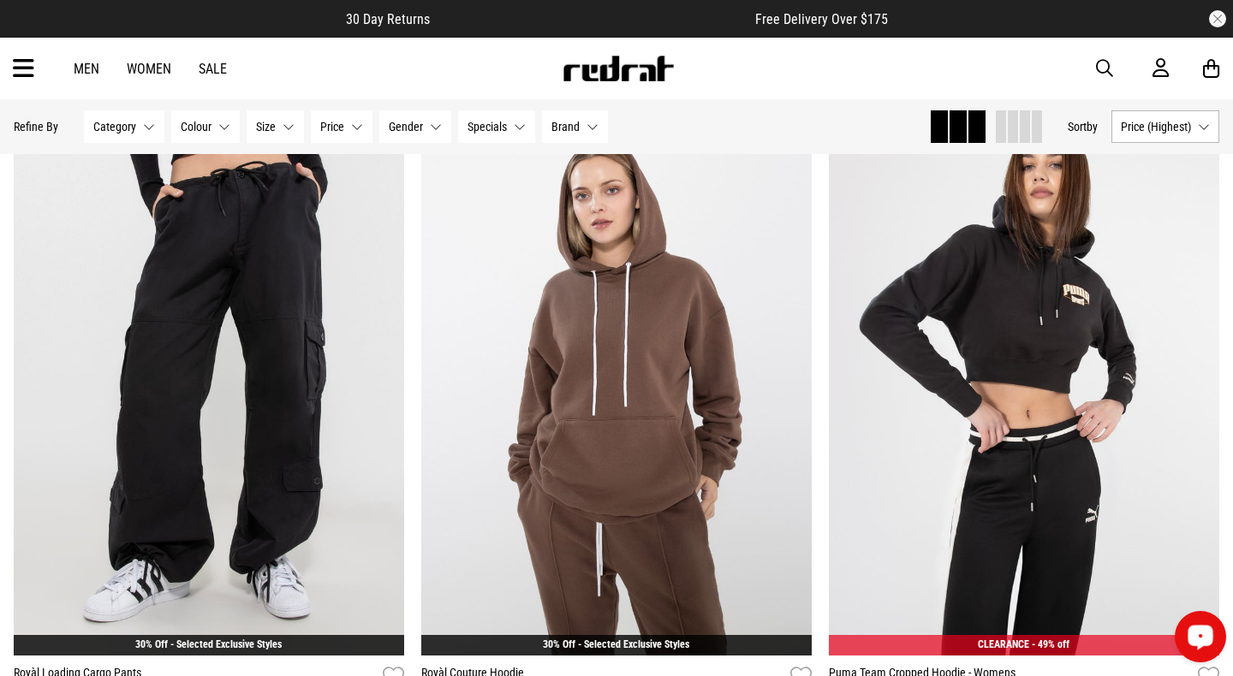
scroll to position [74312, 0]
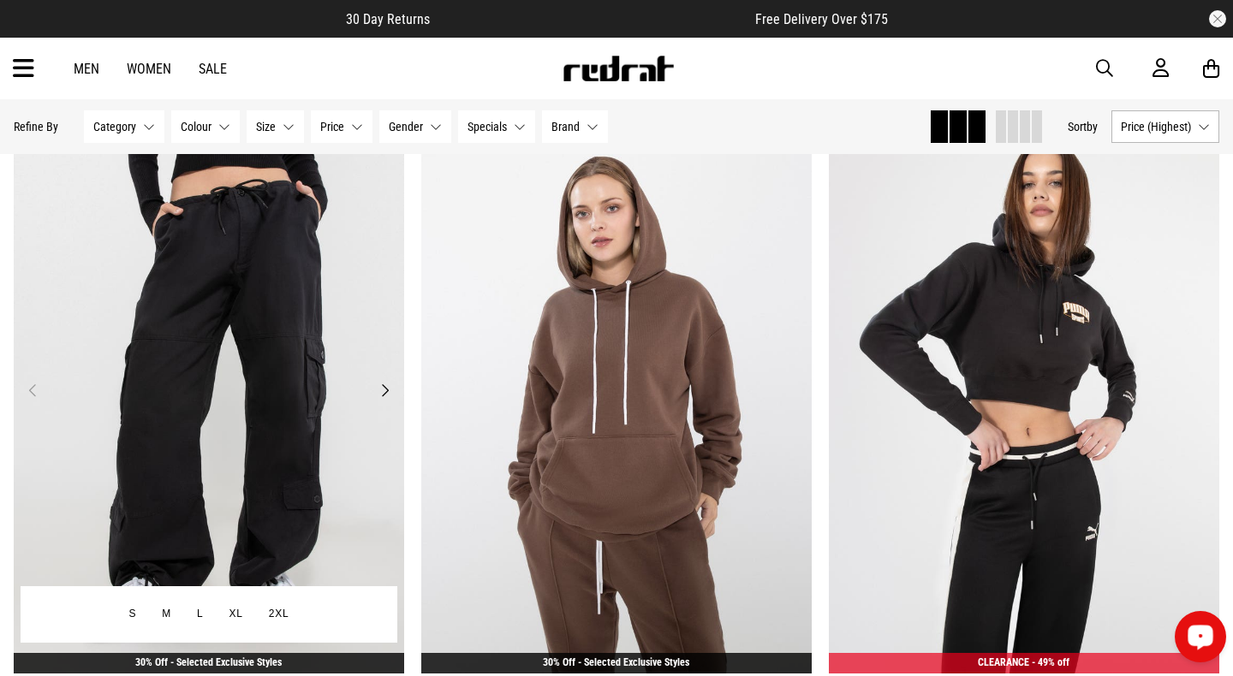
click at [383, 389] on button "Next" at bounding box center [384, 390] width 21 height 21
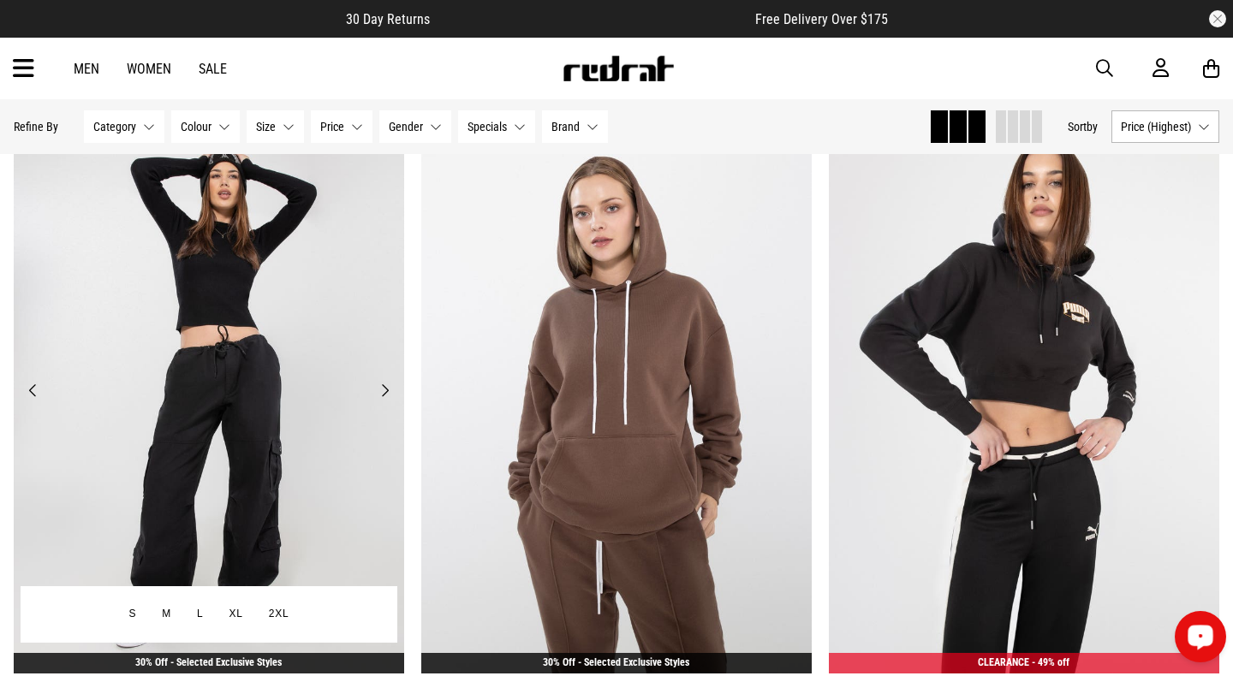
click at [383, 389] on button "Next" at bounding box center [384, 390] width 21 height 21
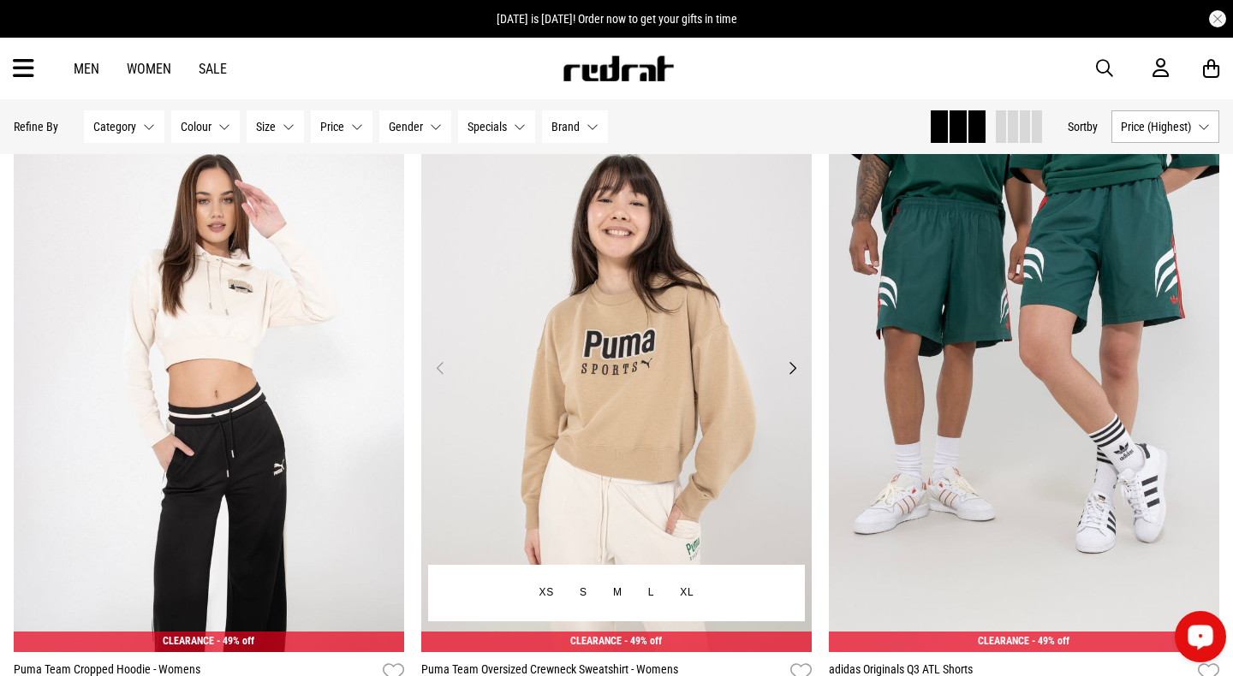
scroll to position [75274, 0]
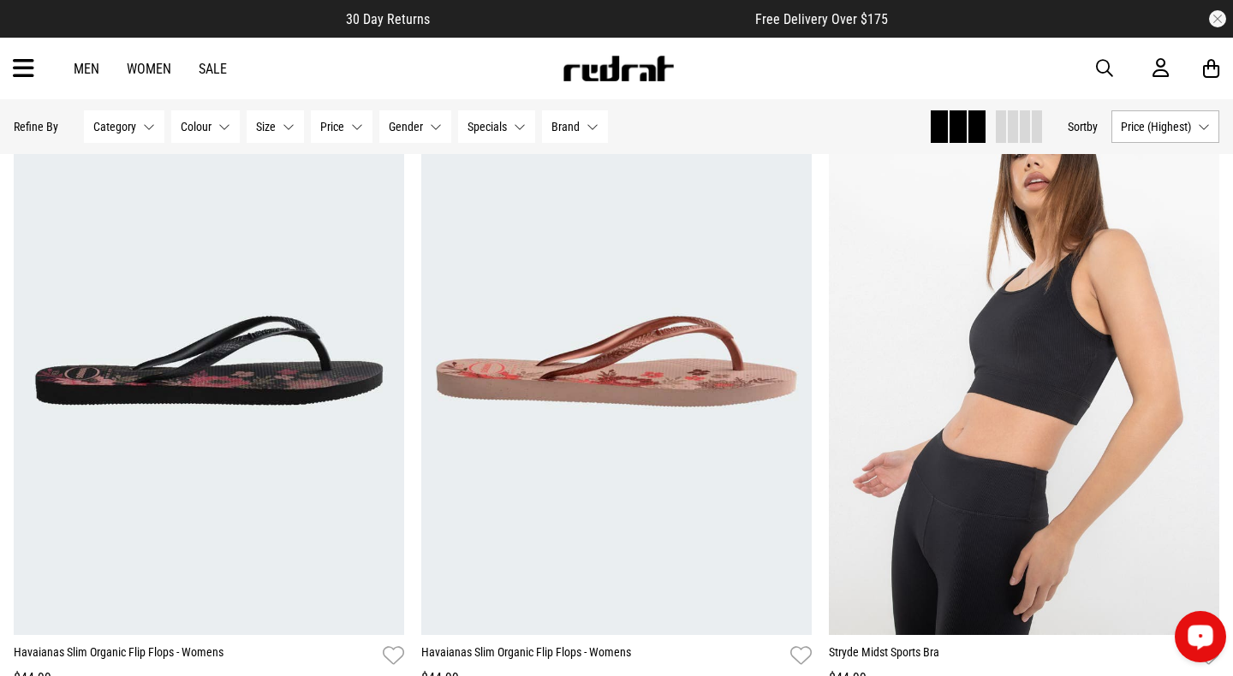
scroll to position [80467, 0]
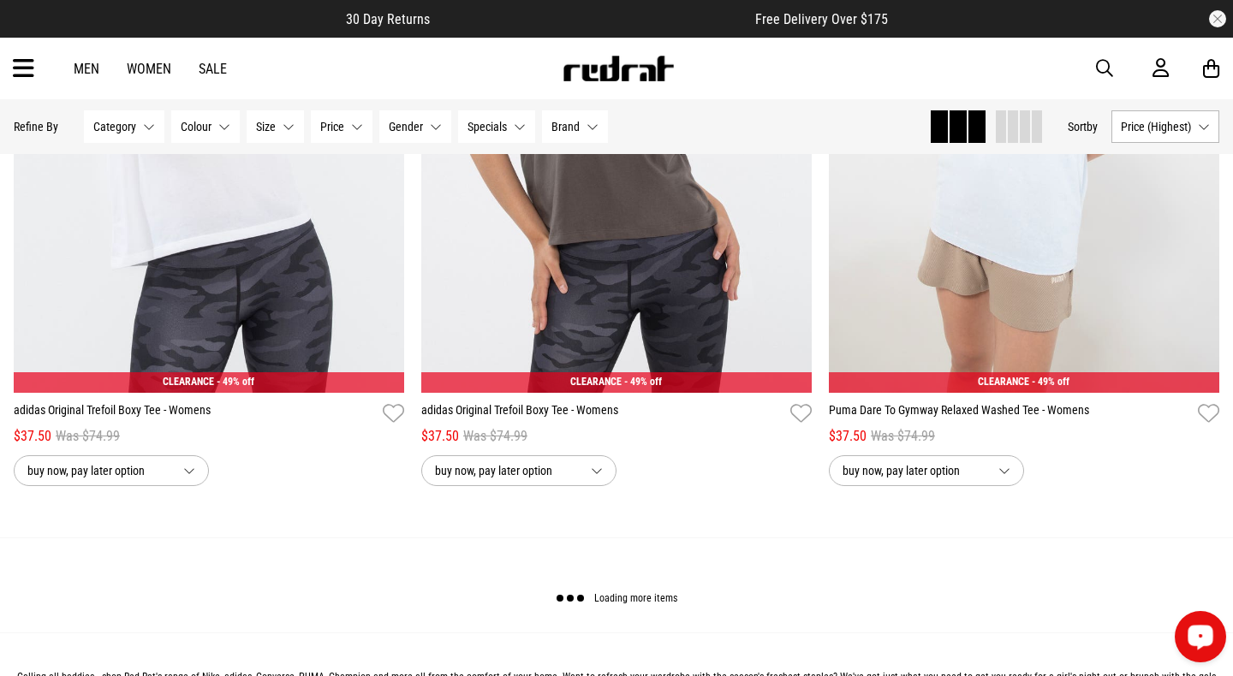
scroll to position [85880, 0]
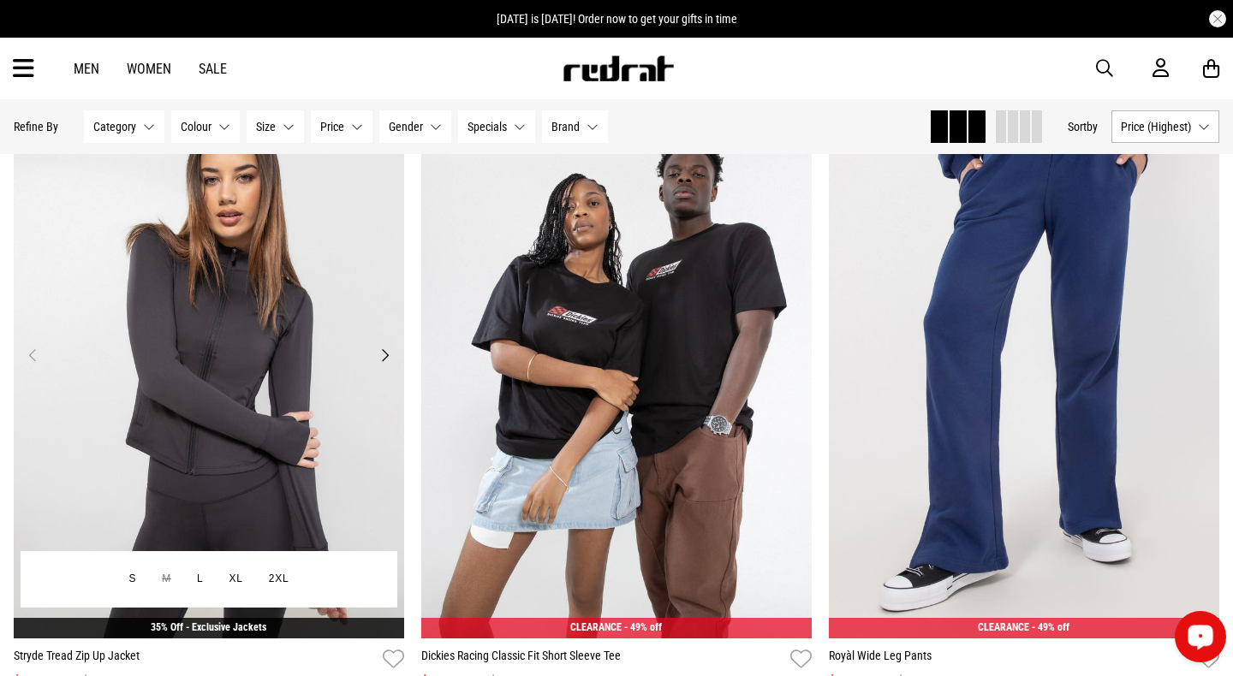
scroll to position [86472, 0]
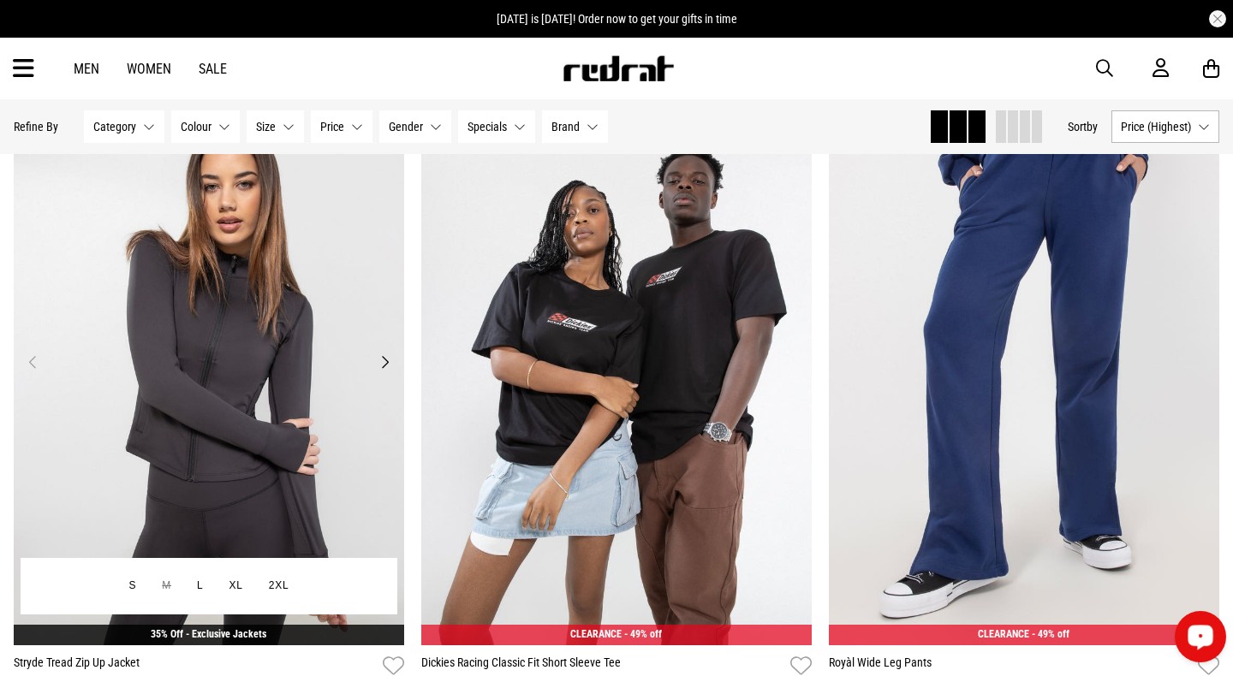
click at [376, 359] on button "Next" at bounding box center [384, 362] width 21 height 21
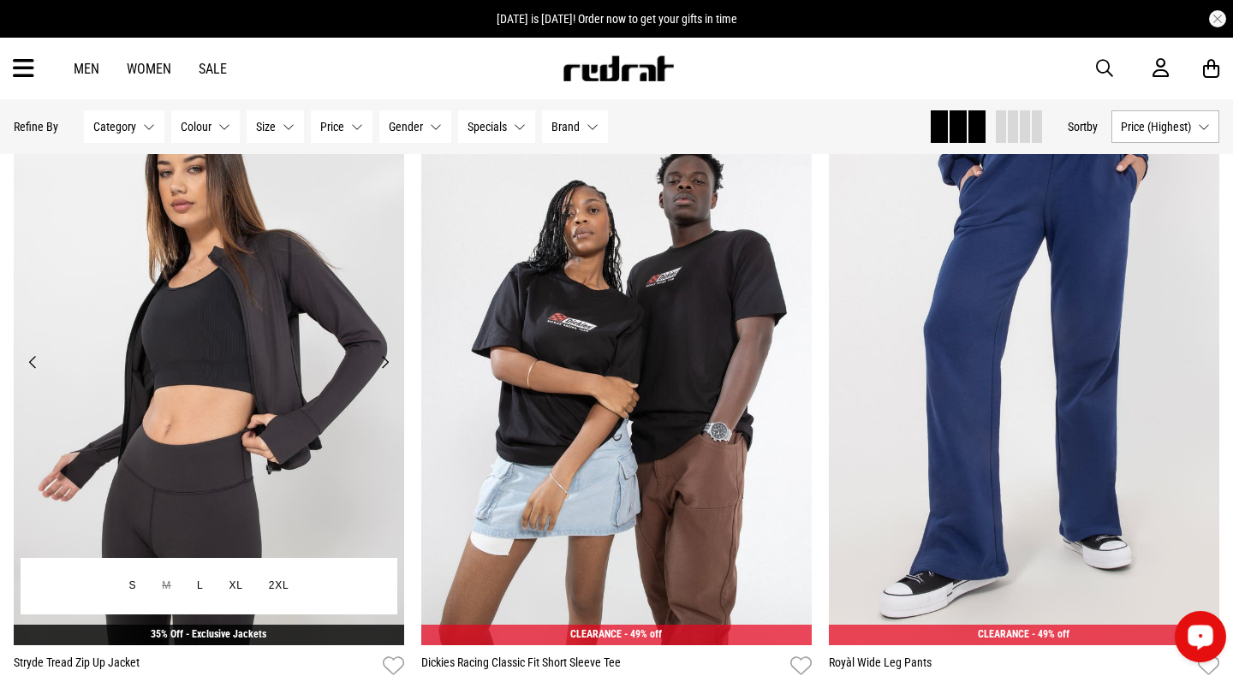
click at [376, 359] on button "Next" at bounding box center [384, 362] width 21 height 21
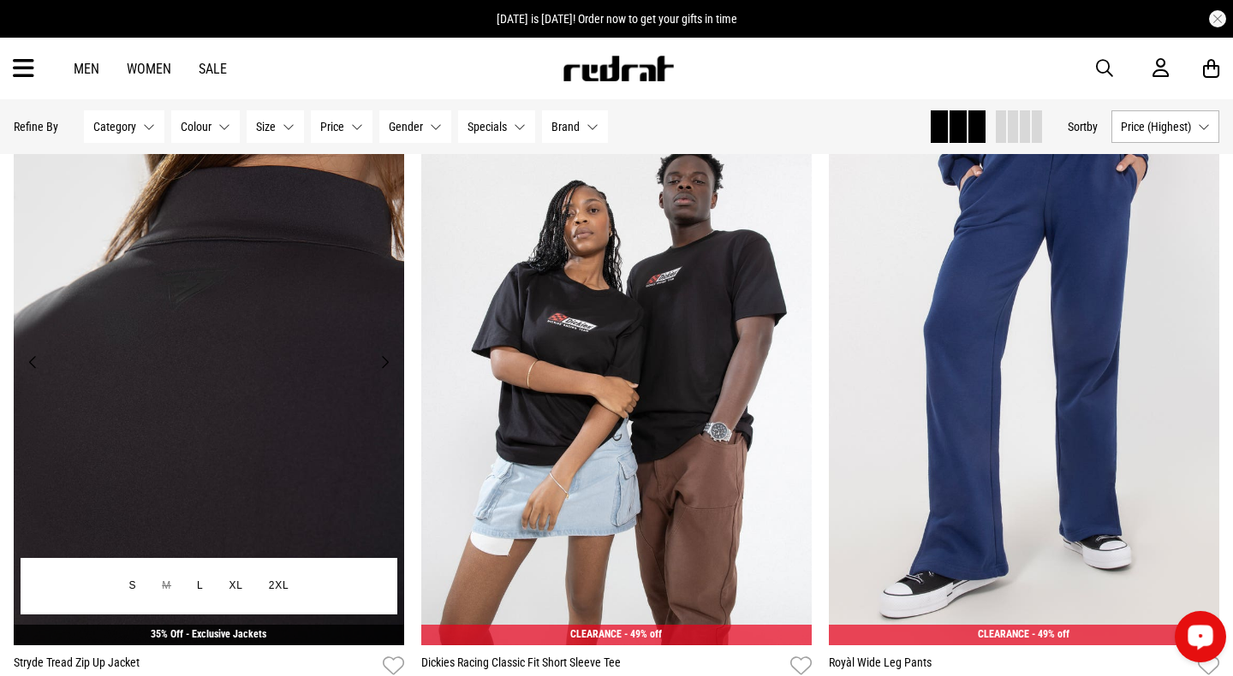
click at [376, 359] on button "Next" at bounding box center [384, 362] width 21 height 21
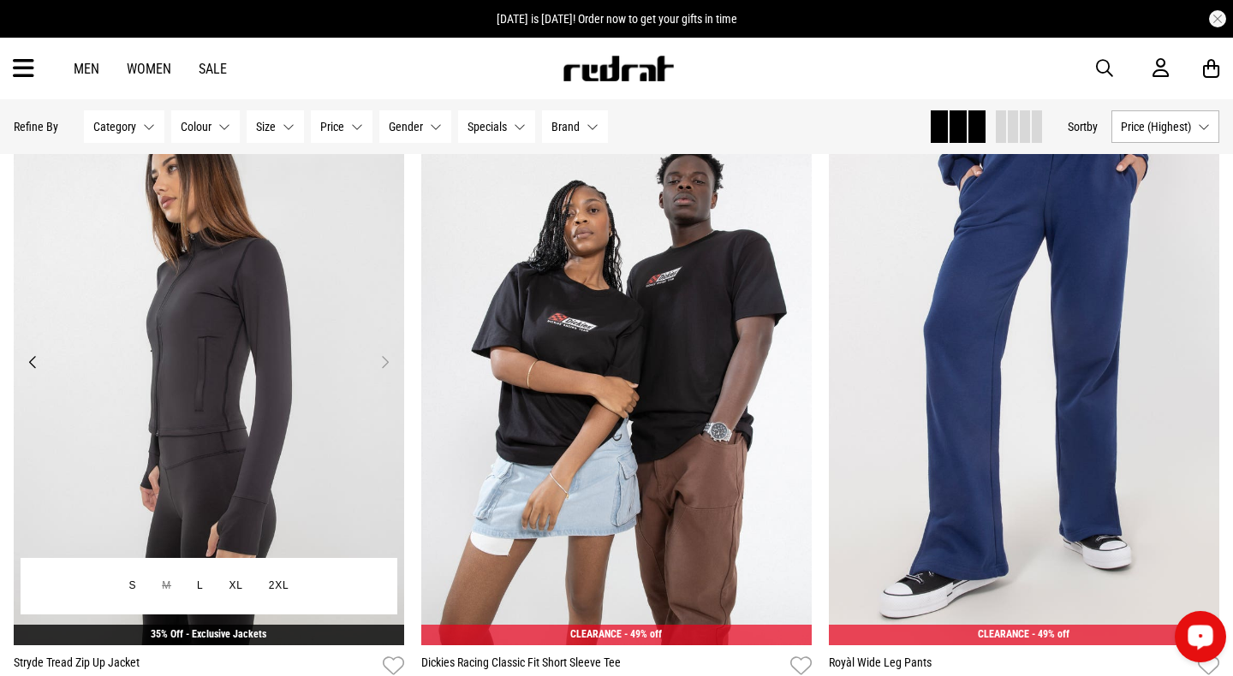
click at [376, 359] on button "Next" at bounding box center [384, 362] width 21 height 21
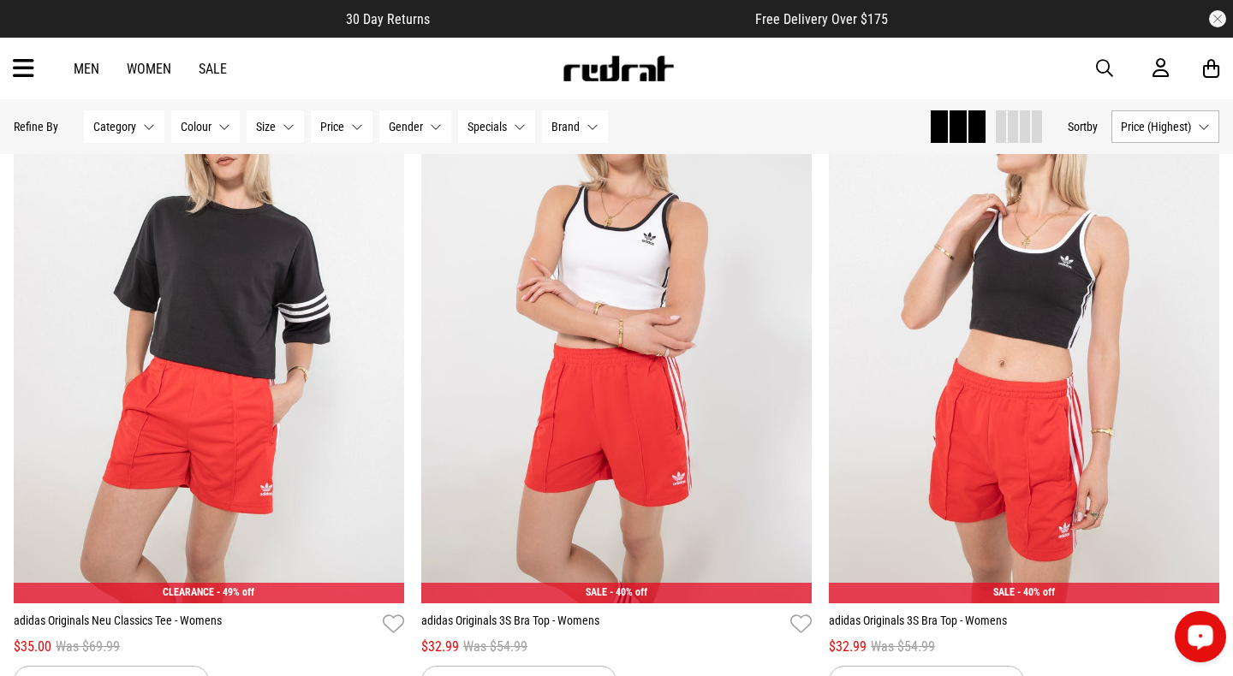
scroll to position [87853, 0]
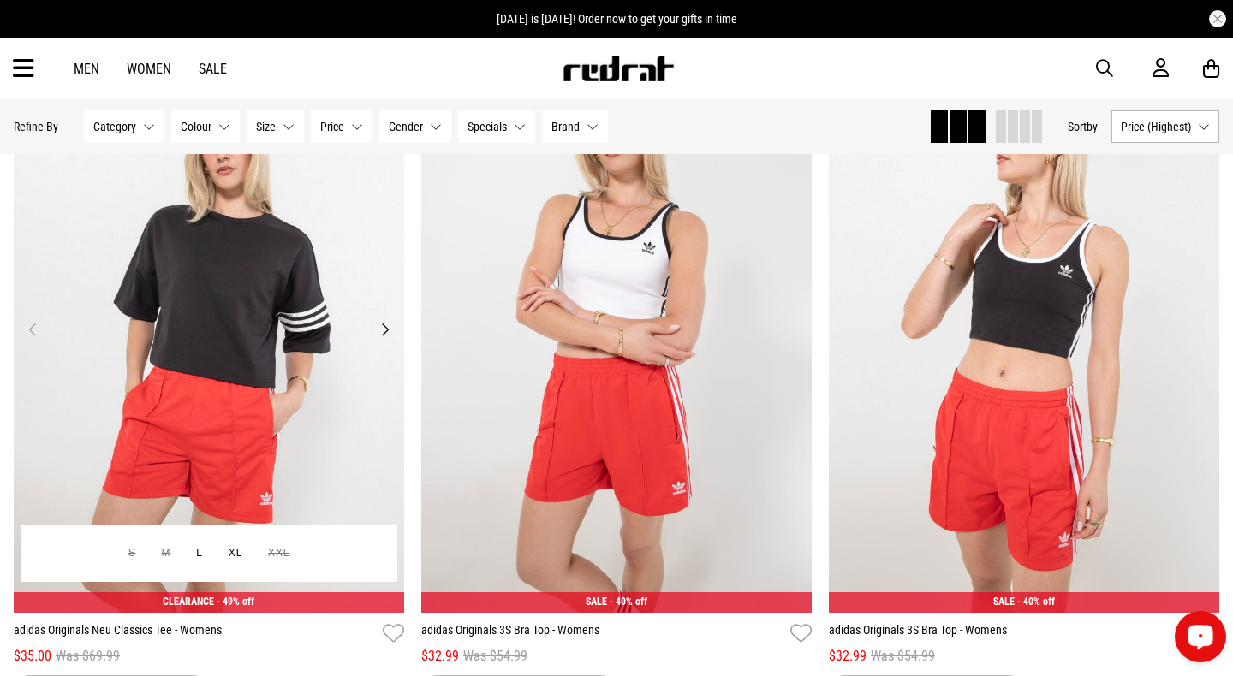
click at [386, 325] on button "Next" at bounding box center [384, 329] width 21 height 21
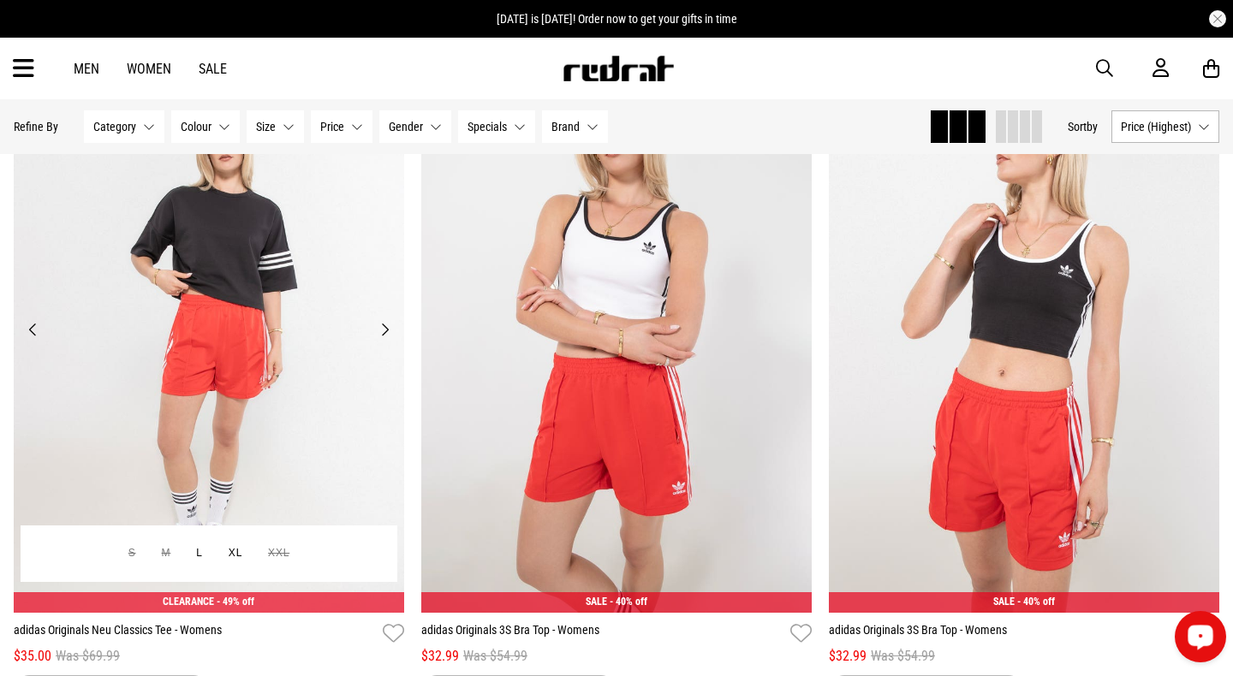
click at [386, 325] on button "Next" at bounding box center [384, 329] width 21 height 21
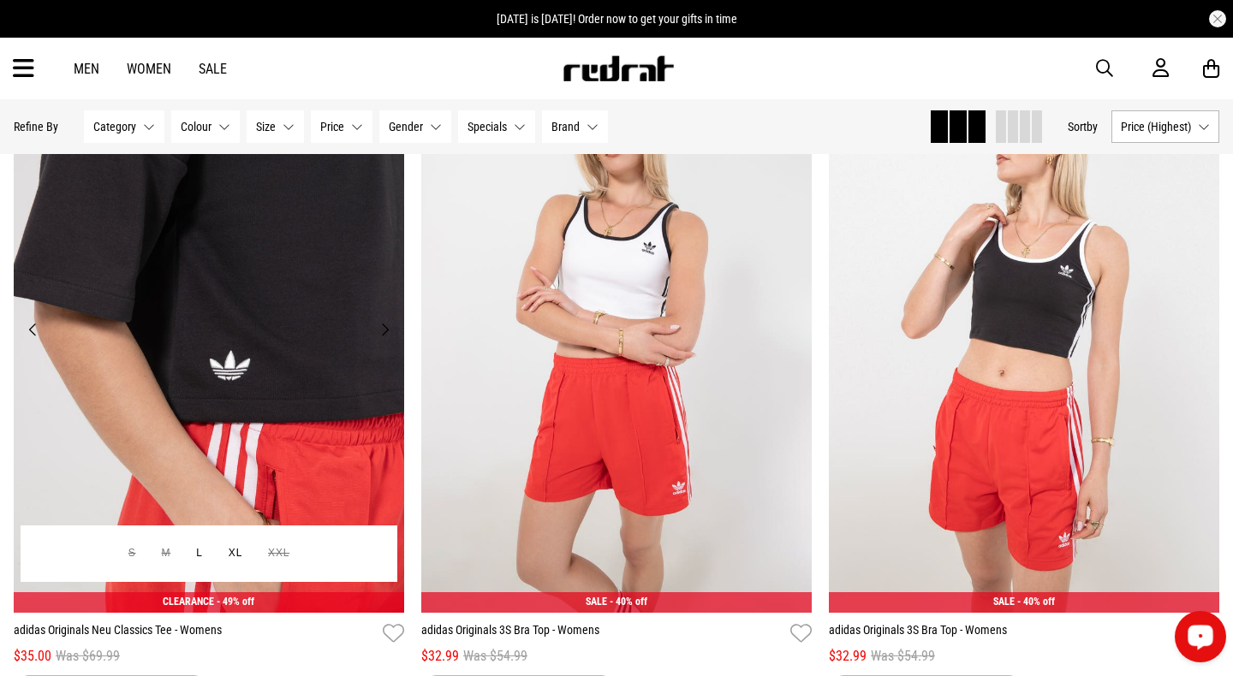
click at [386, 325] on button "Next" at bounding box center [384, 329] width 21 height 21
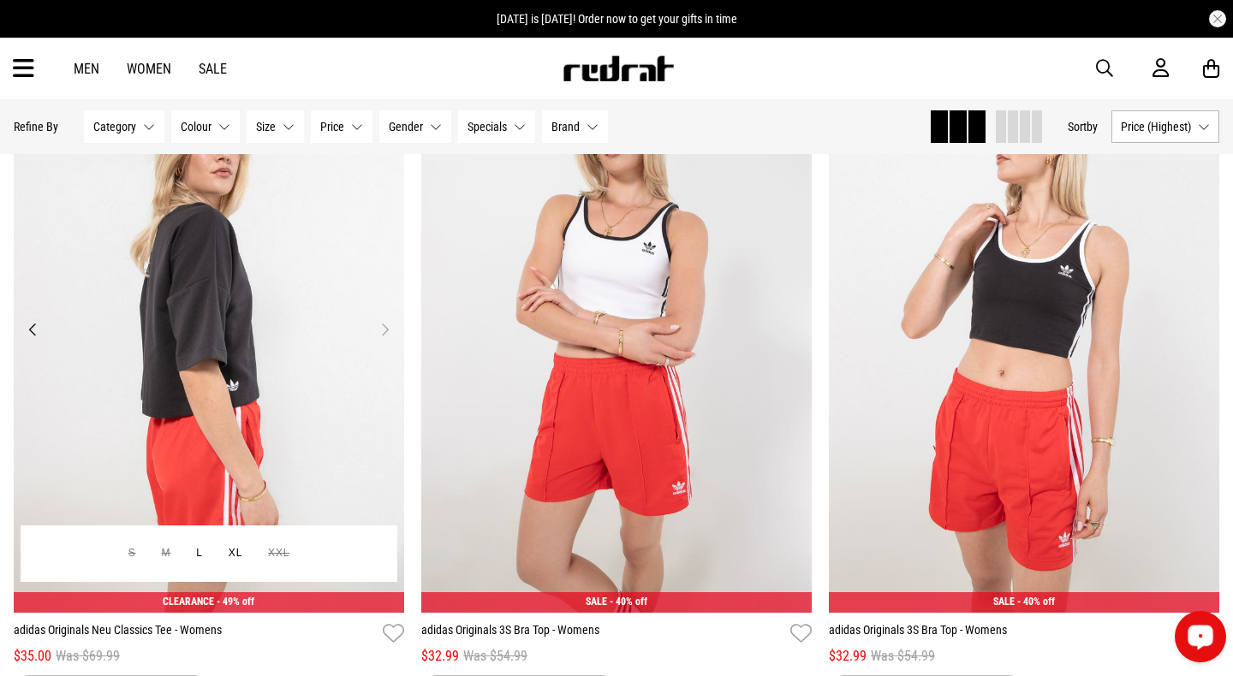
click at [386, 325] on button "Next" at bounding box center [384, 329] width 21 height 21
click at [29, 325] on button "Previous" at bounding box center [32, 329] width 21 height 21
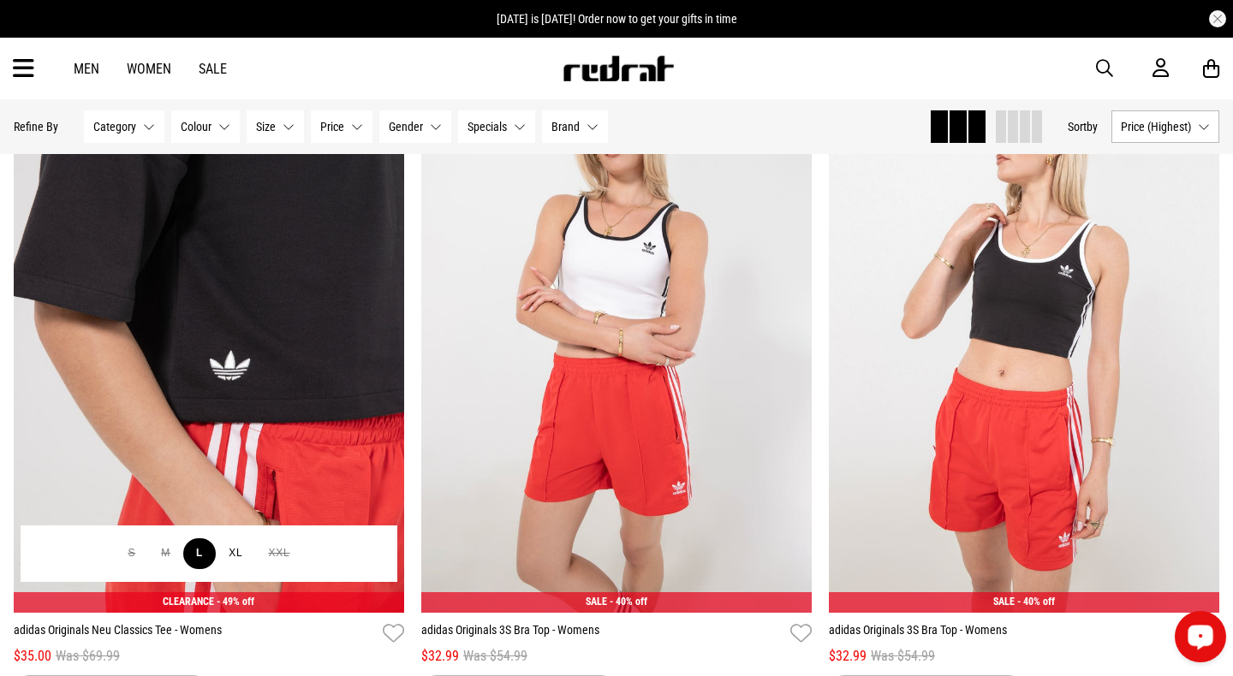
click at [201, 550] on button "L" at bounding box center [199, 553] width 33 height 31
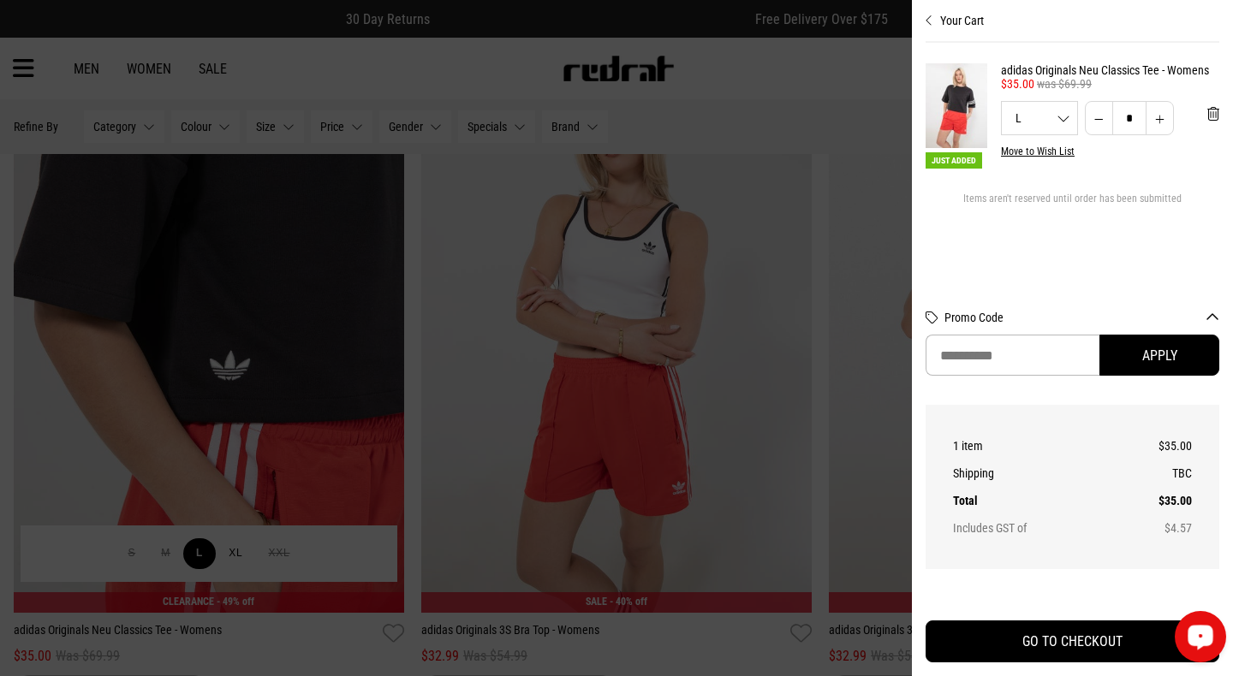
scroll to position [88034, 0]
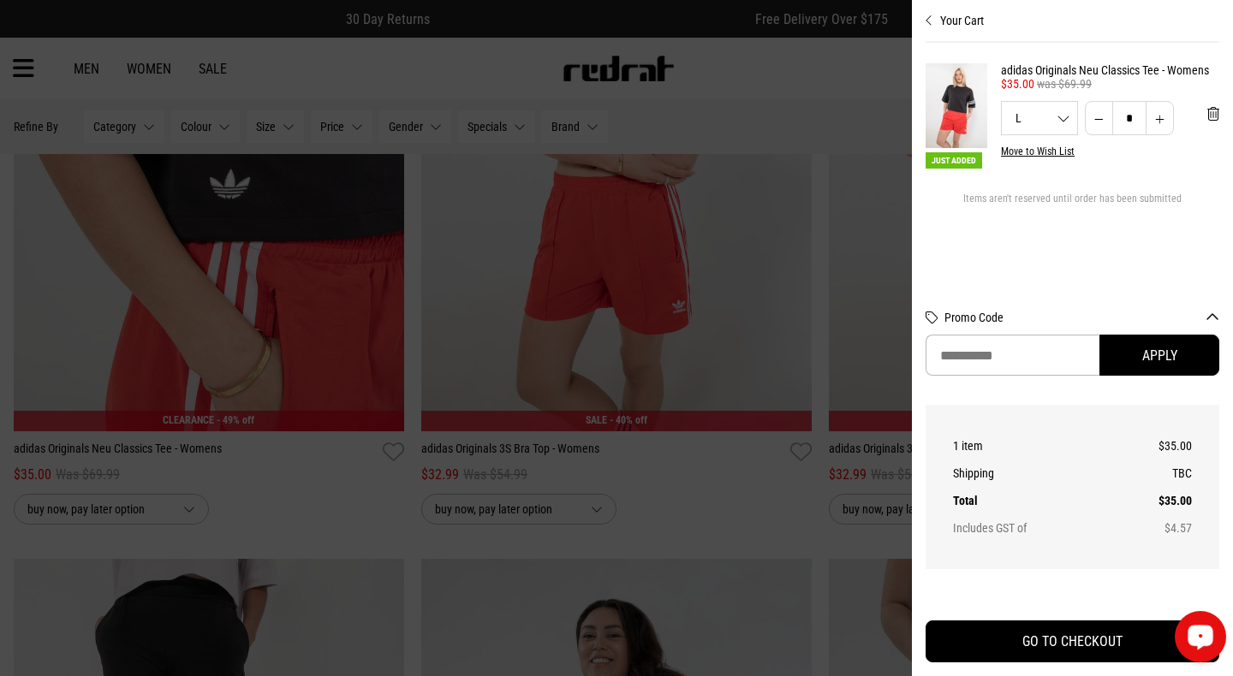
click at [346, 502] on div at bounding box center [616, 338] width 1233 height 676
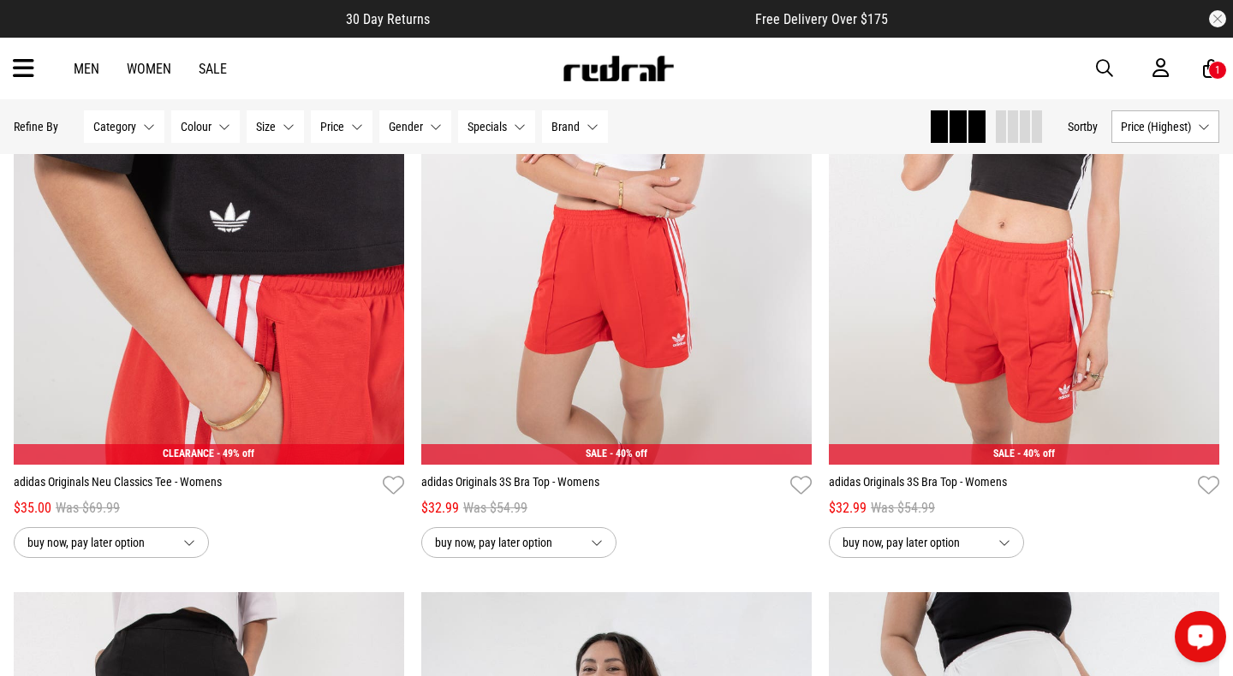
scroll to position [87843, 0]
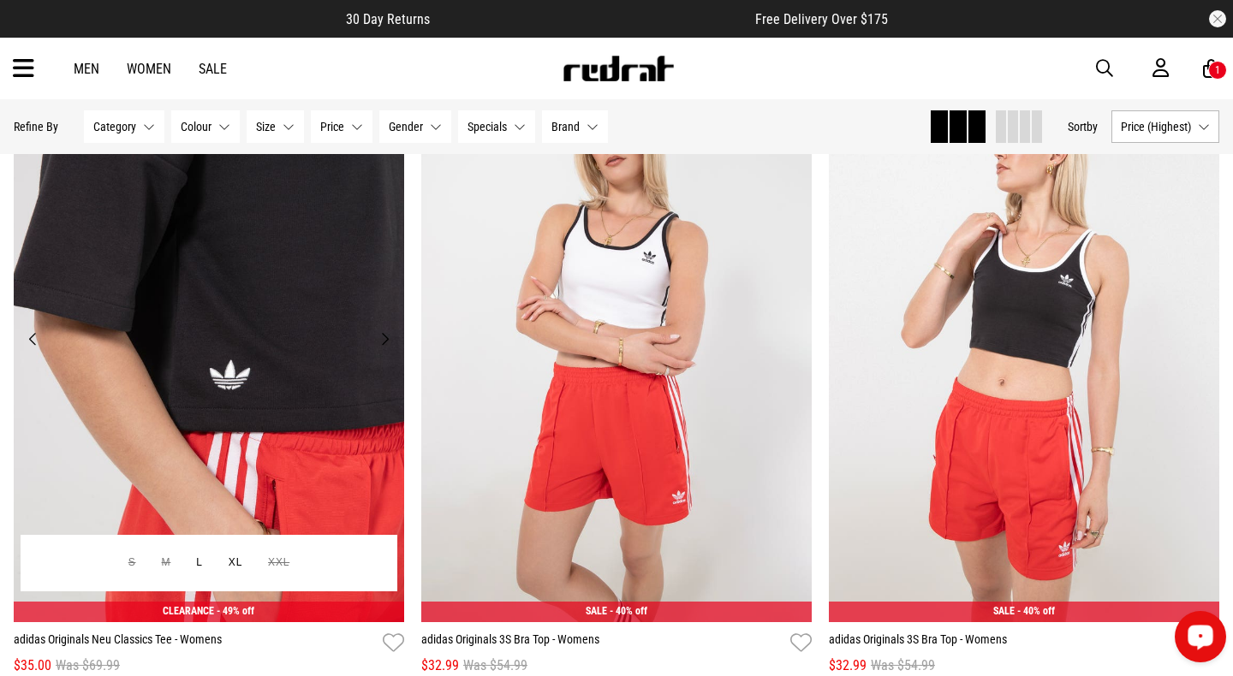
click at [264, 369] on img at bounding box center [209, 349] width 390 height 546
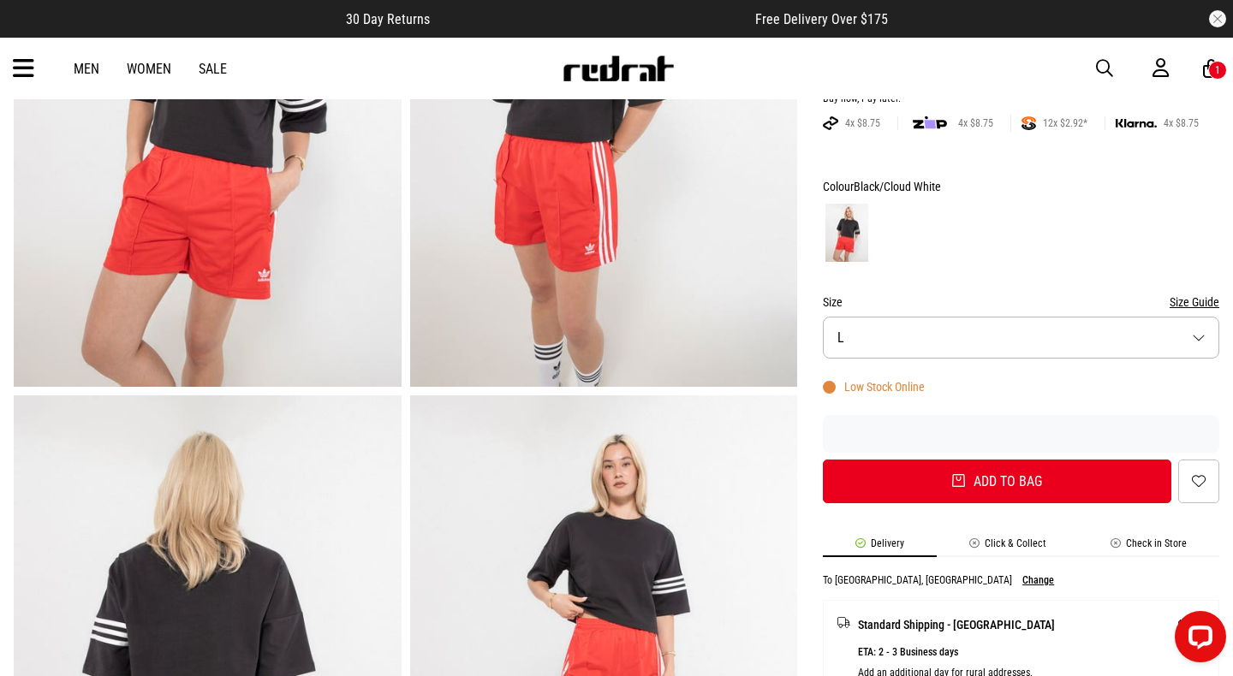
scroll to position [92, 0]
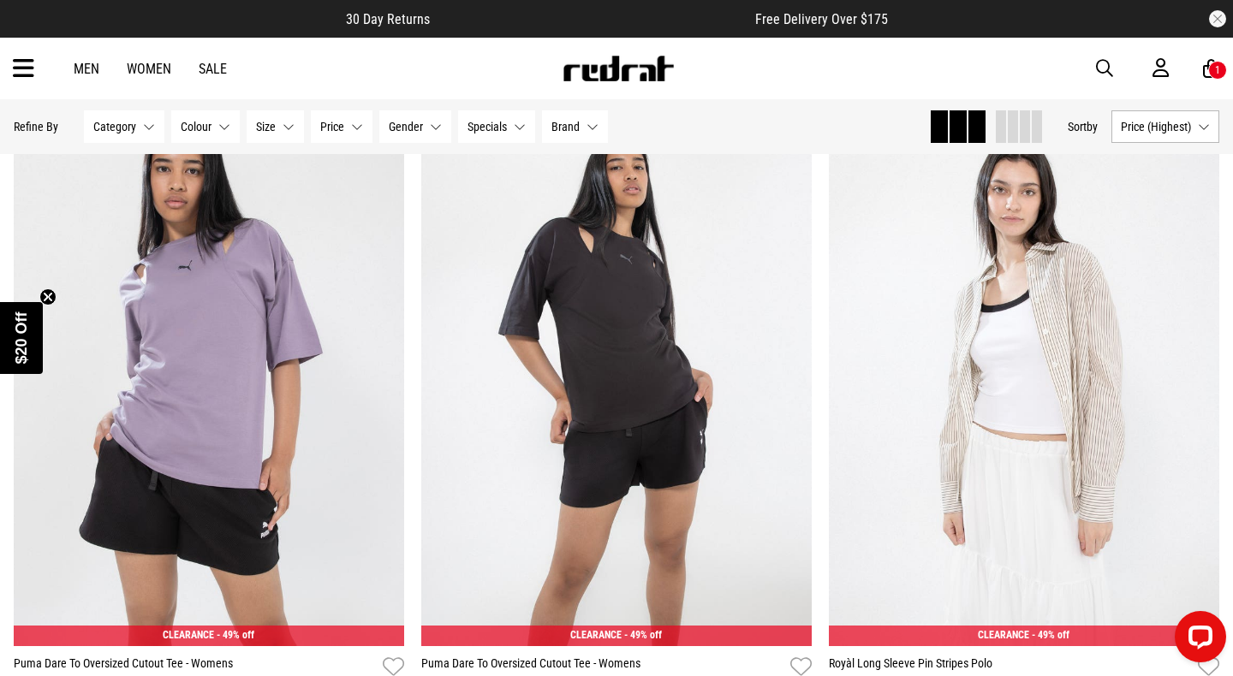
scroll to position [5018, 0]
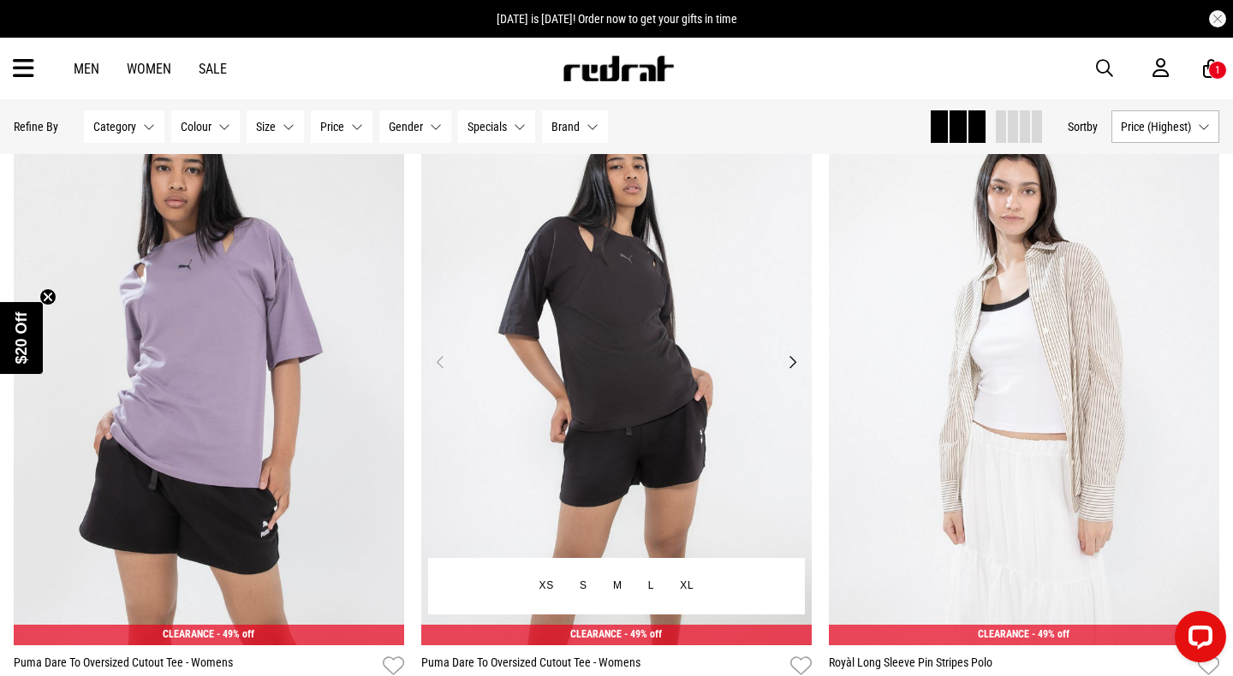
click at [789, 363] on button "Next" at bounding box center [791, 362] width 21 height 21
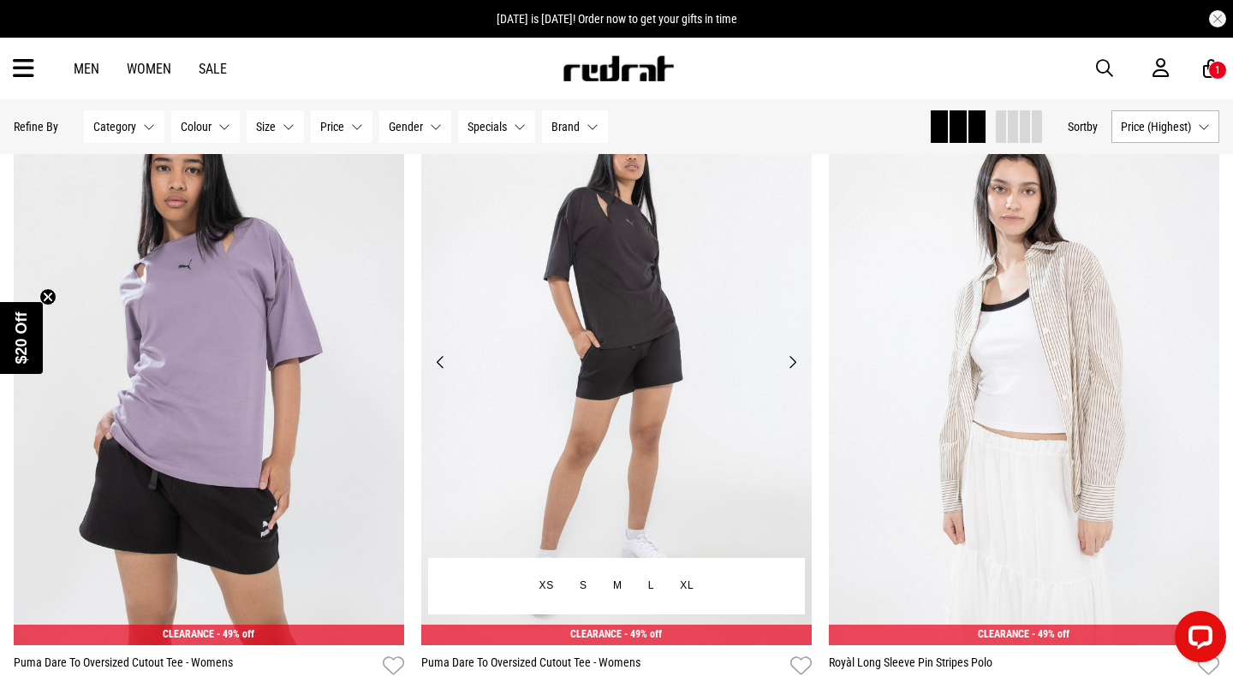
click at [789, 363] on button "Next" at bounding box center [791, 362] width 21 height 21
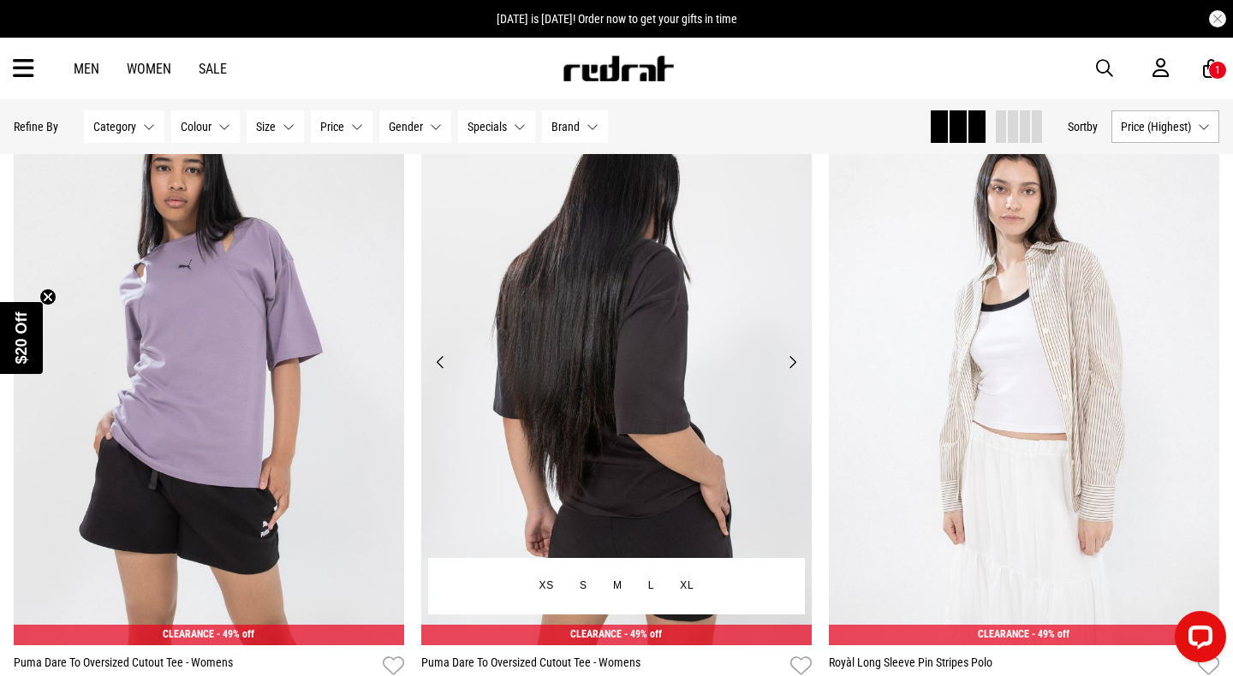
click at [789, 363] on button "Next" at bounding box center [791, 362] width 21 height 21
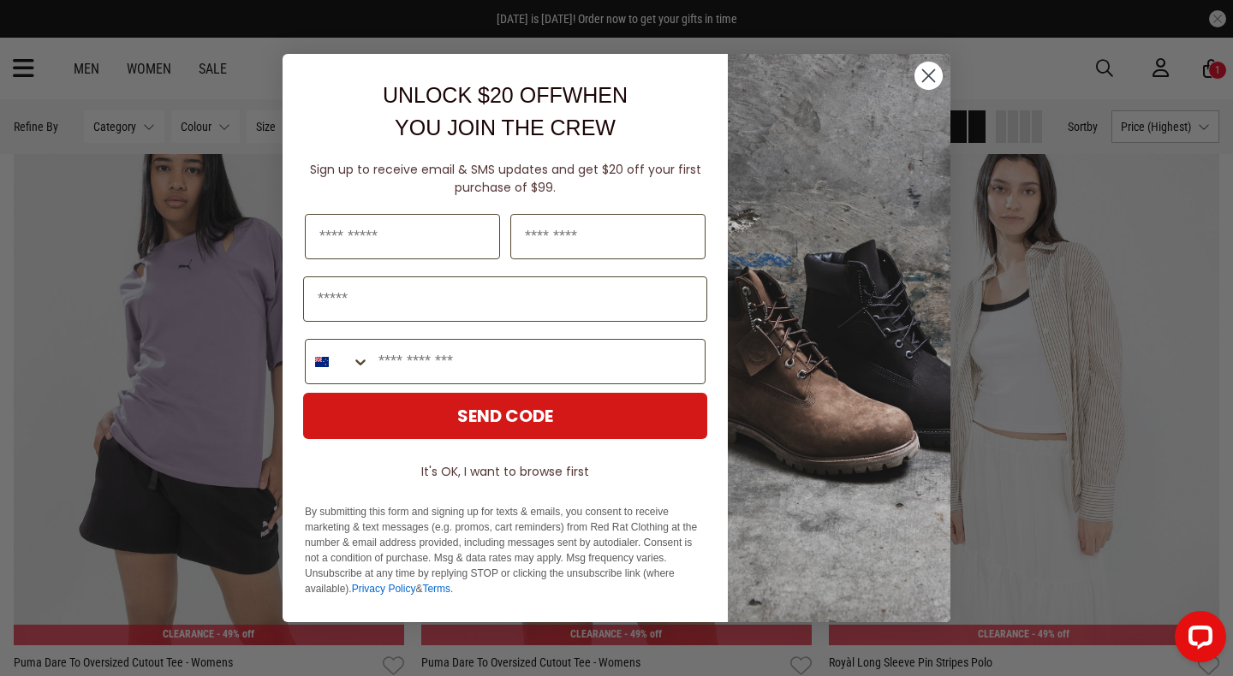
click at [933, 74] on circle "Close dialog" at bounding box center [928, 76] width 28 height 28
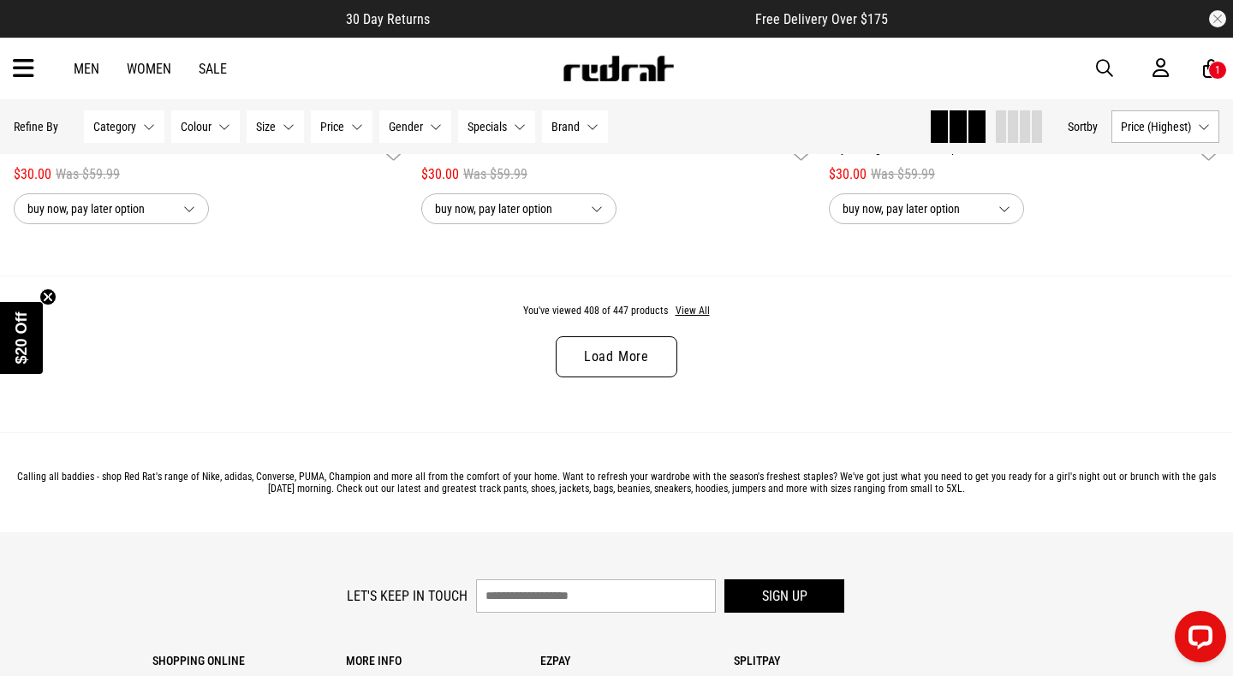
scroll to position [5530, 0]
click at [599, 354] on link "Load More" at bounding box center [617, 358] width 122 height 41
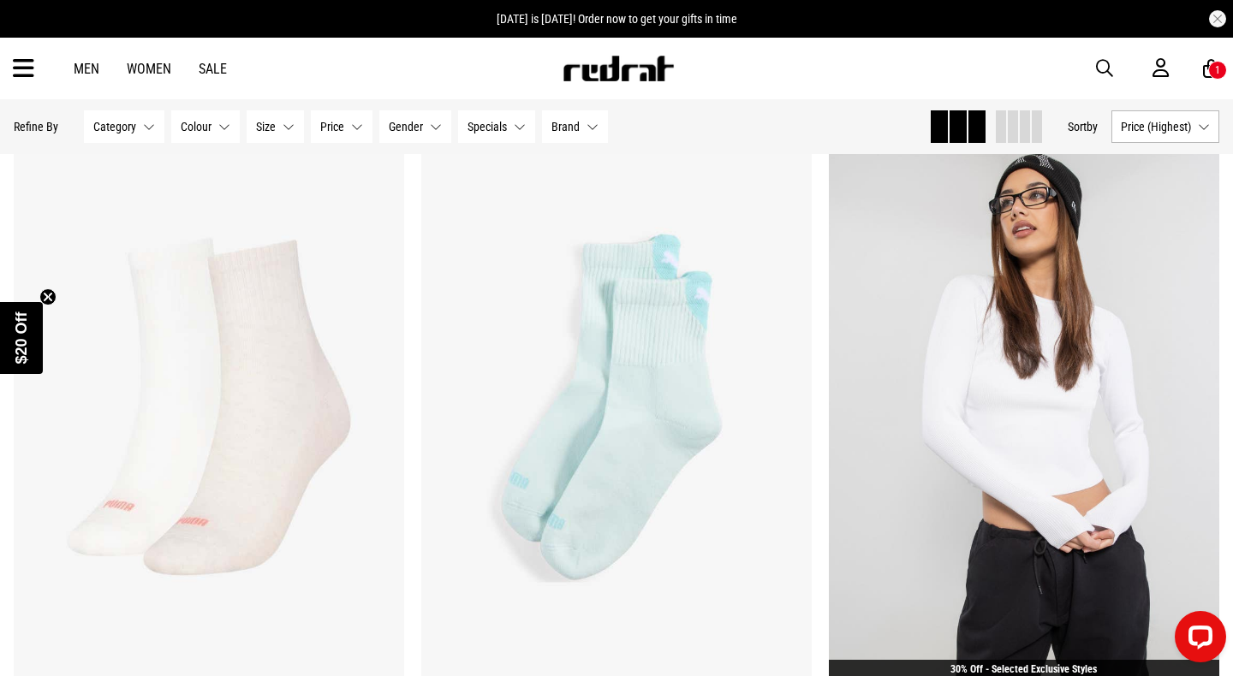
scroll to position [6330, 0]
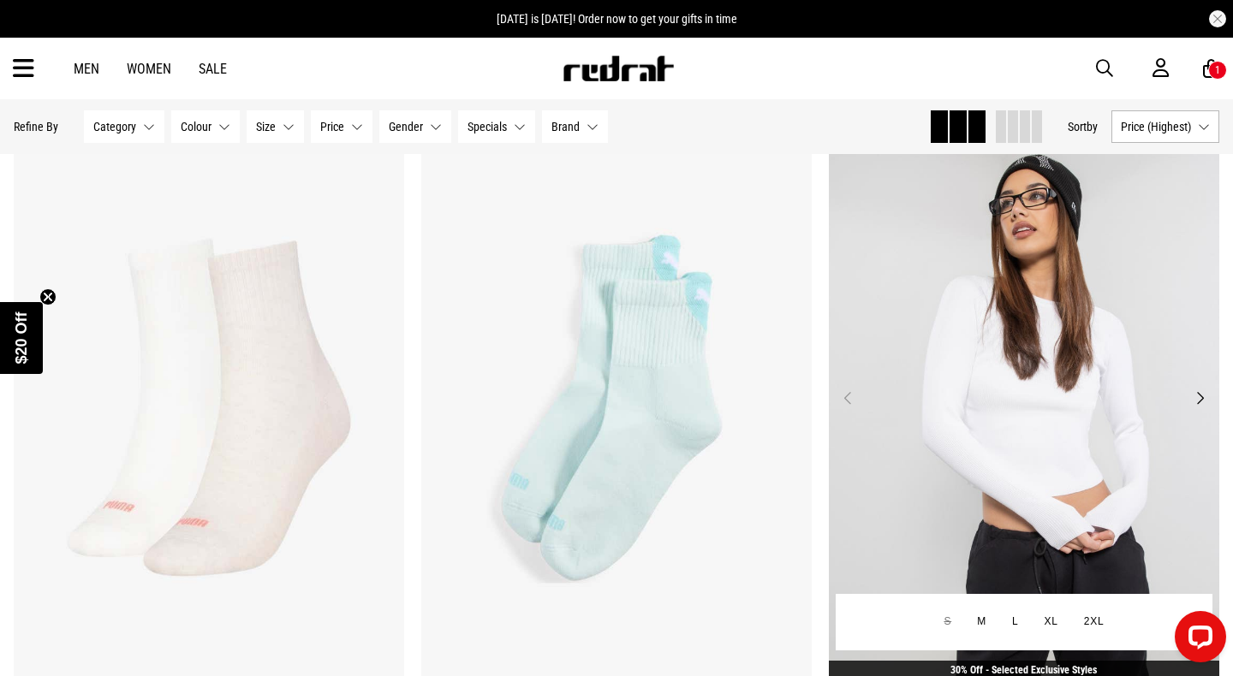
click at [1200, 395] on button "Next" at bounding box center [1199, 398] width 21 height 21
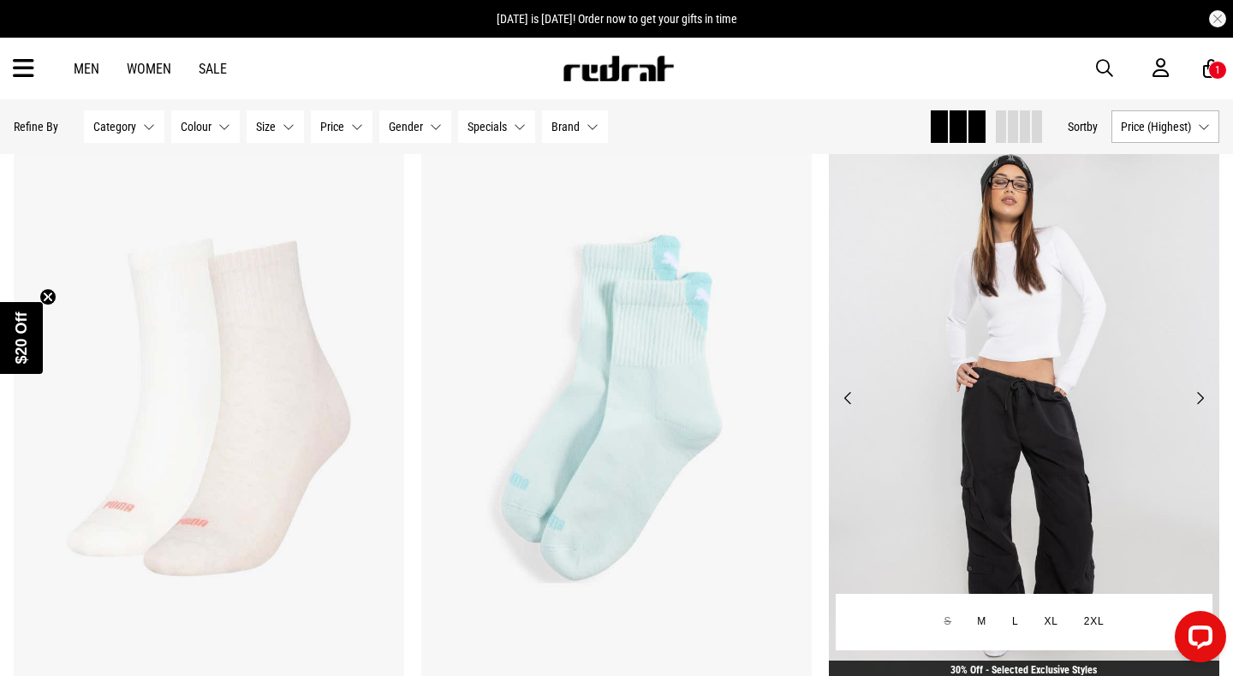
click at [1200, 395] on button "Next" at bounding box center [1199, 398] width 21 height 21
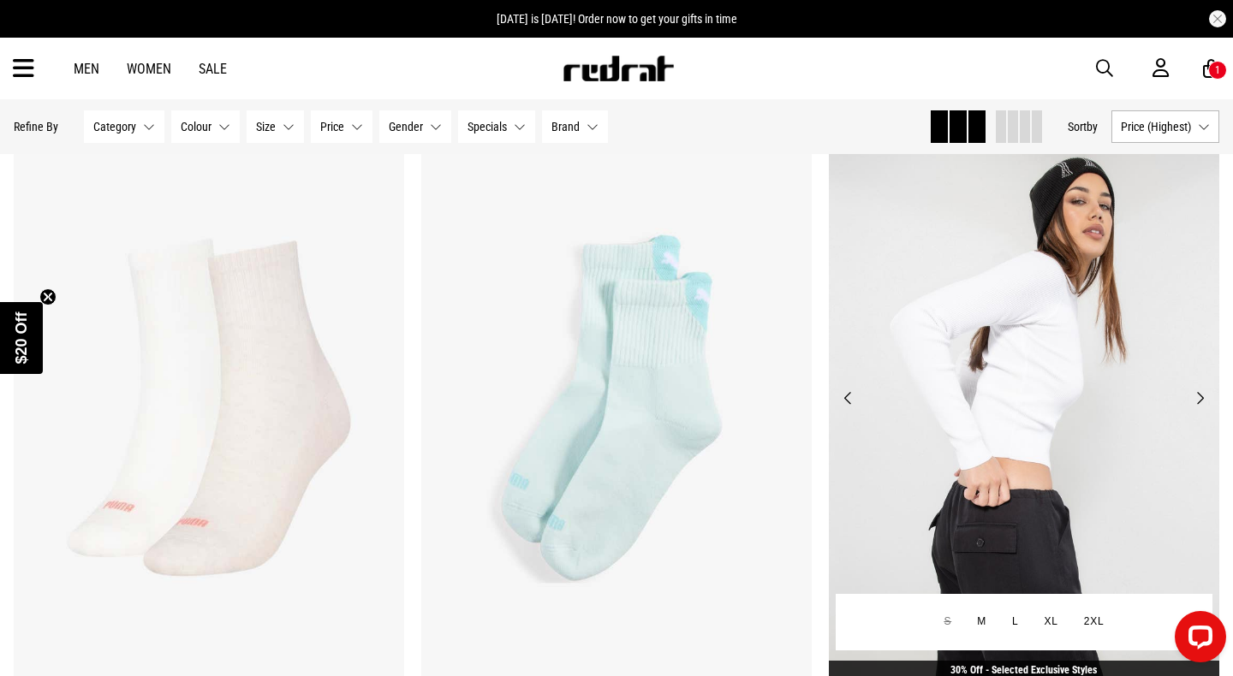
click at [1200, 395] on button "Next" at bounding box center [1199, 398] width 21 height 21
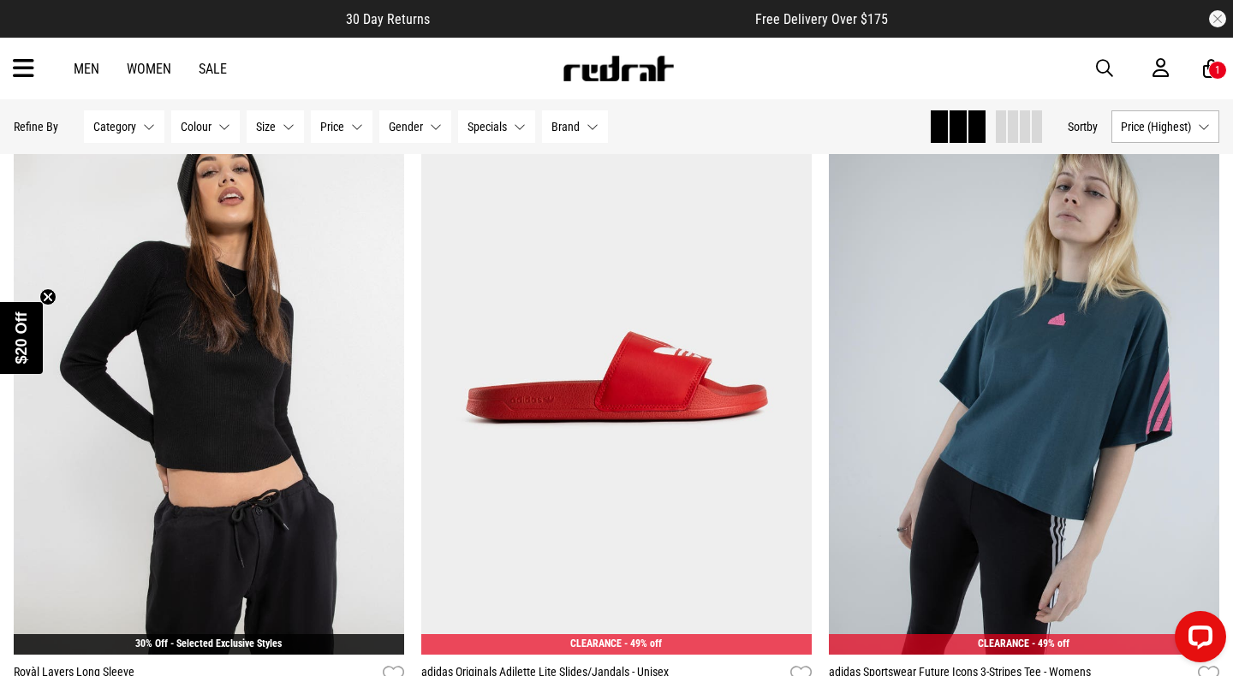
scroll to position [7029, 0]
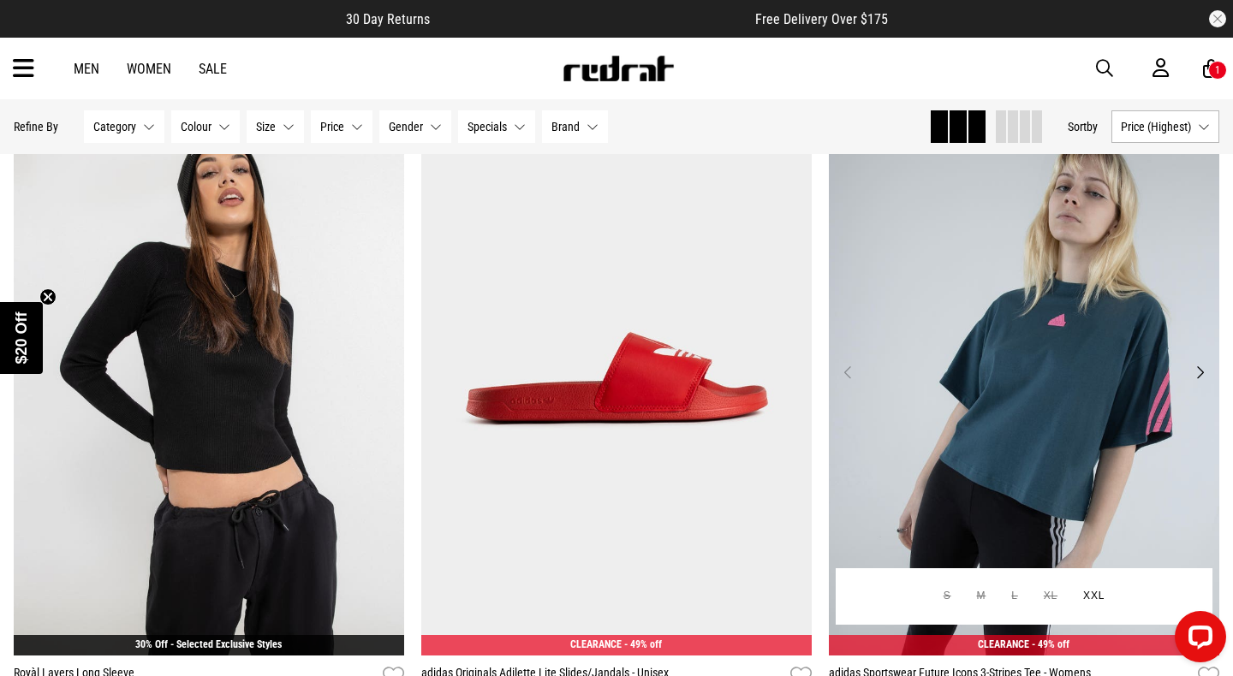
click at [1197, 364] on button "Next" at bounding box center [1199, 372] width 21 height 21
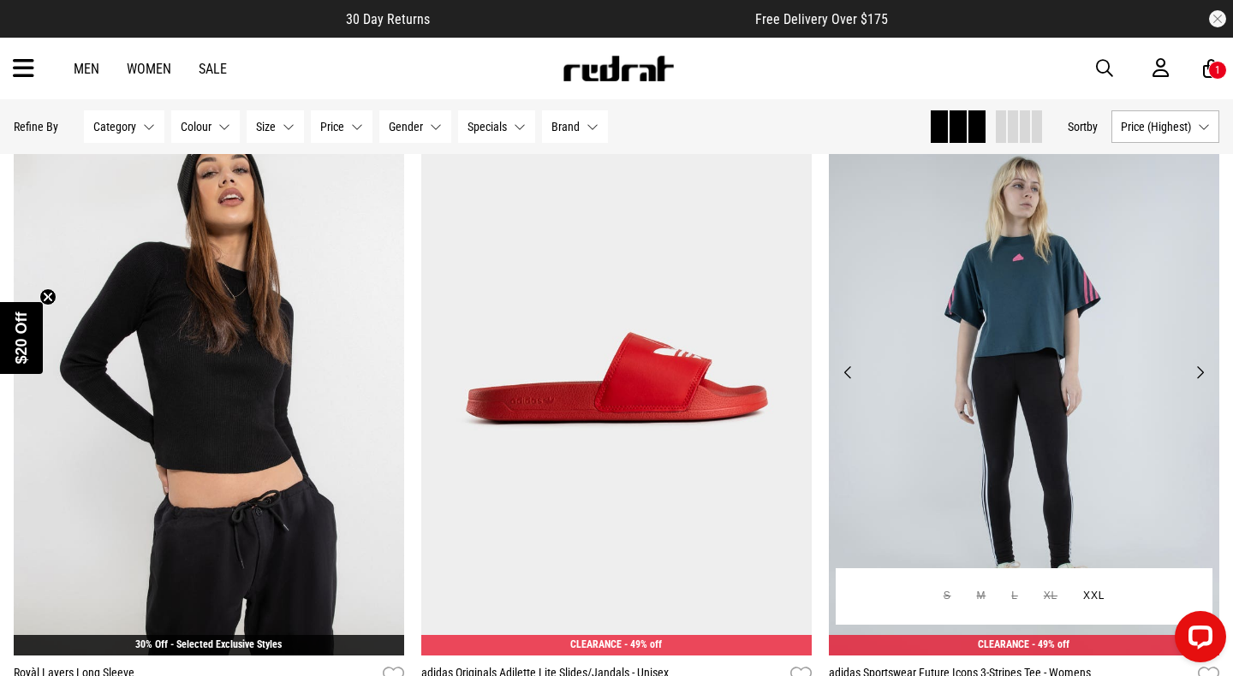
click at [1197, 364] on button "Next" at bounding box center [1199, 372] width 21 height 21
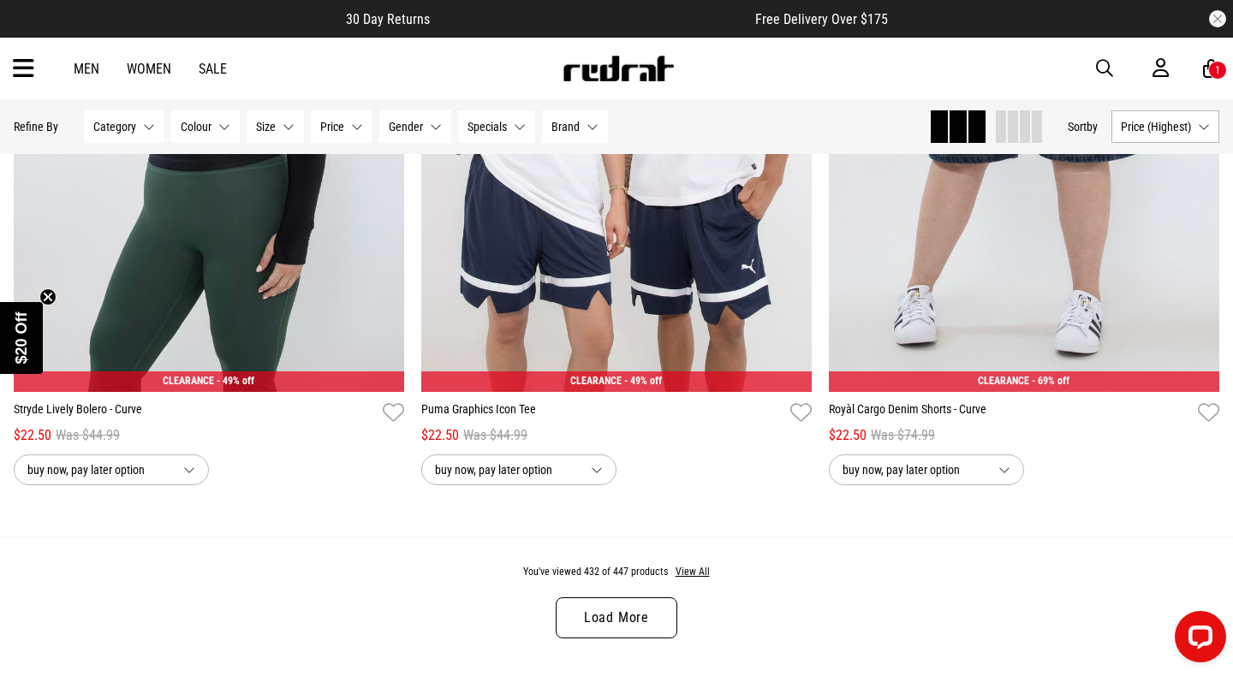
scroll to position [10664, 0]
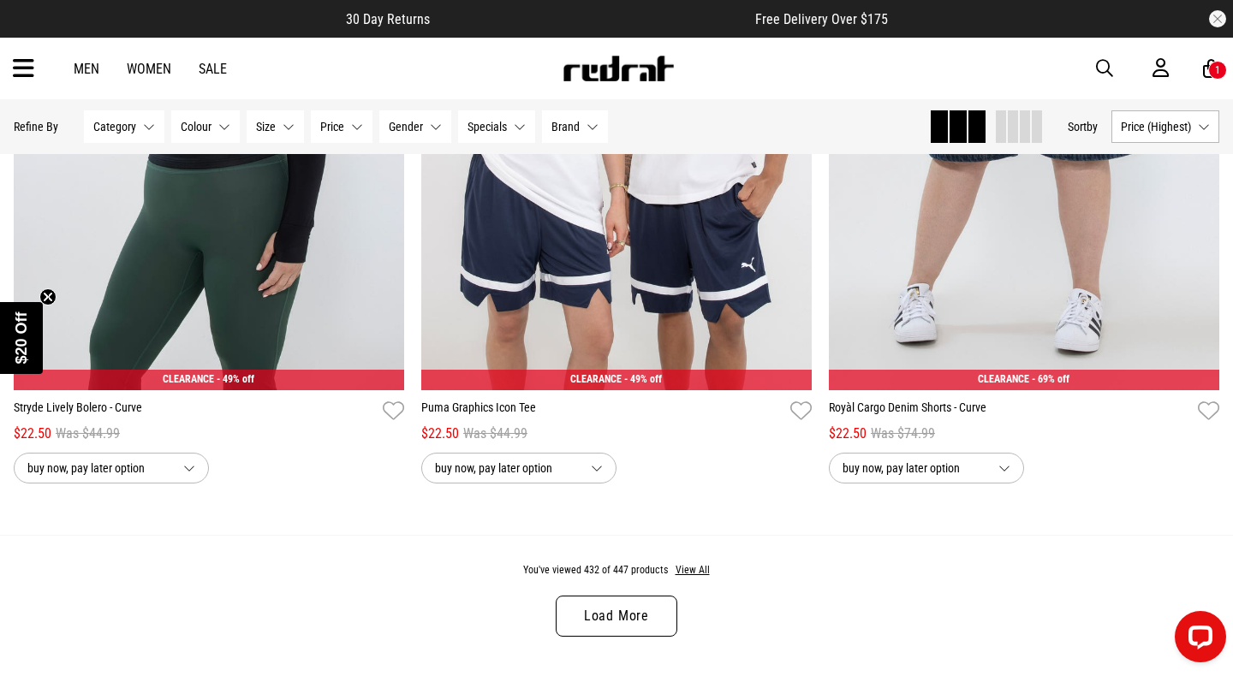
click at [639, 622] on link "Load More" at bounding box center [617, 616] width 122 height 41
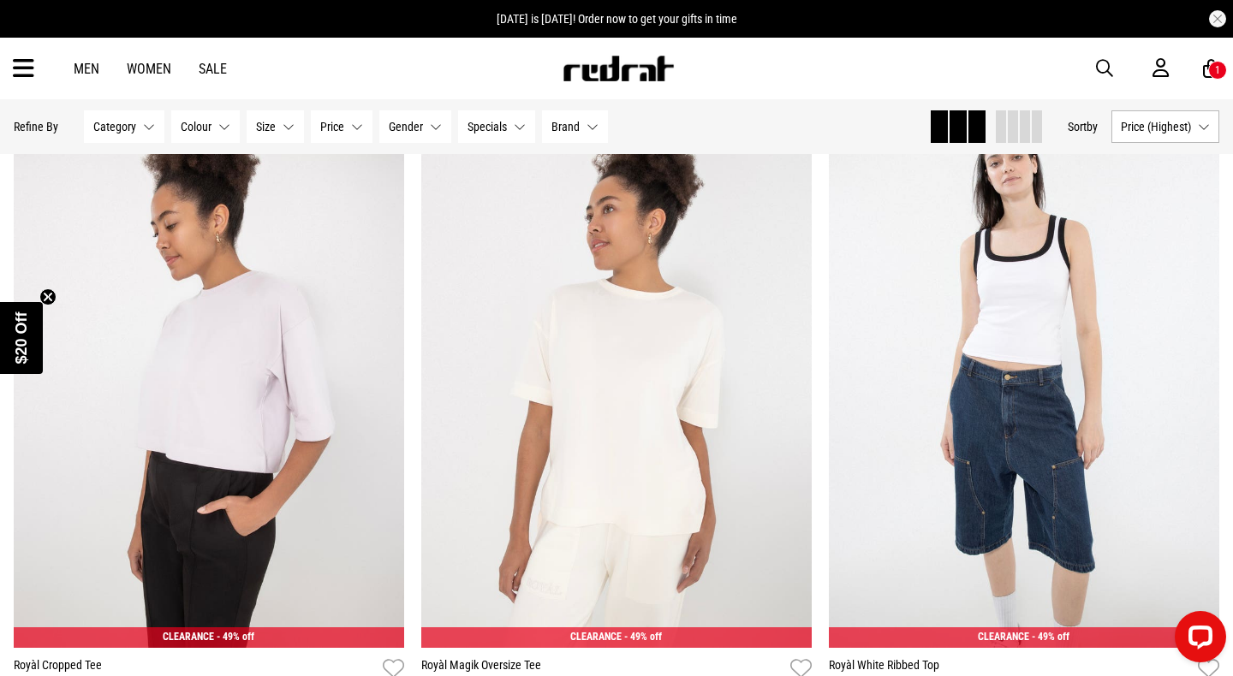
scroll to position [13639, 0]
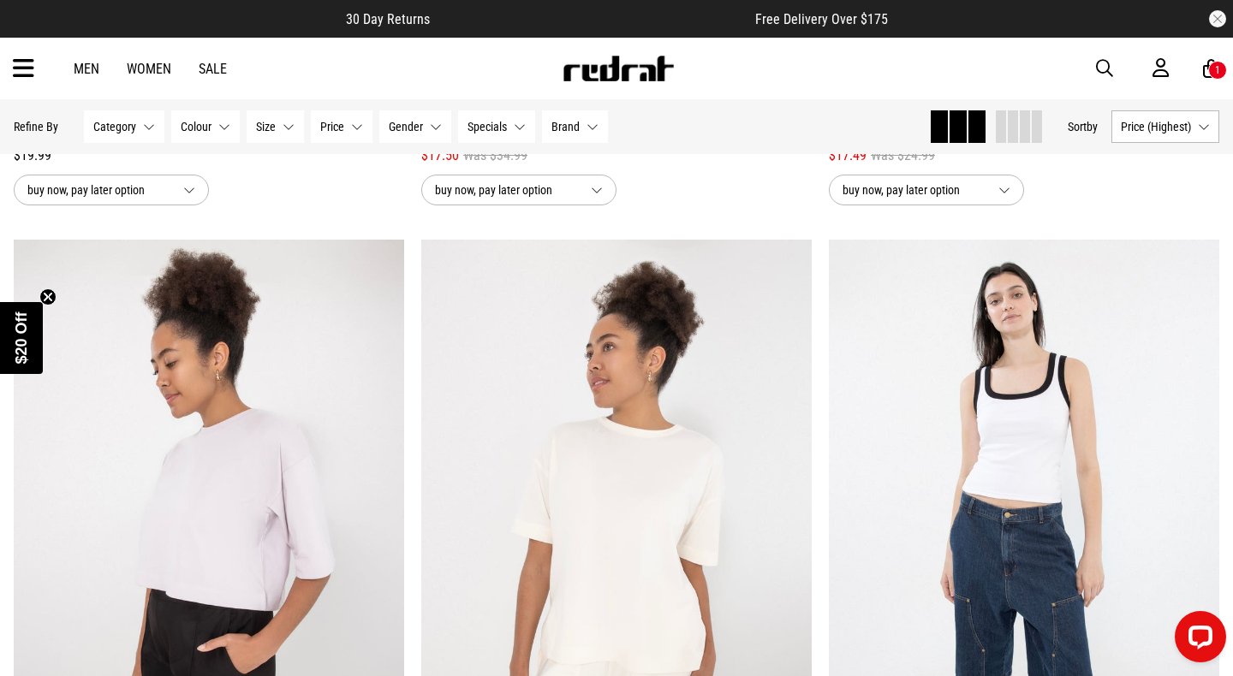
click at [579, 61] on img at bounding box center [618, 69] width 113 height 26
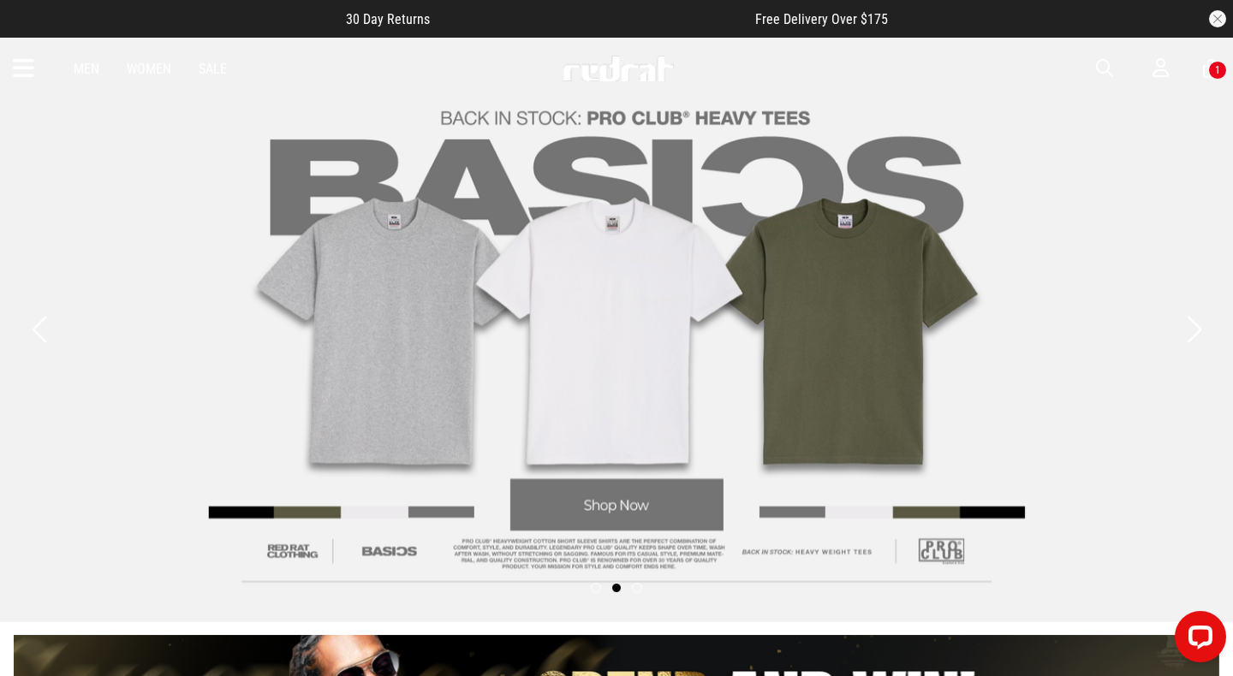
click at [214, 71] on link "Sale" at bounding box center [213, 69] width 28 height 16
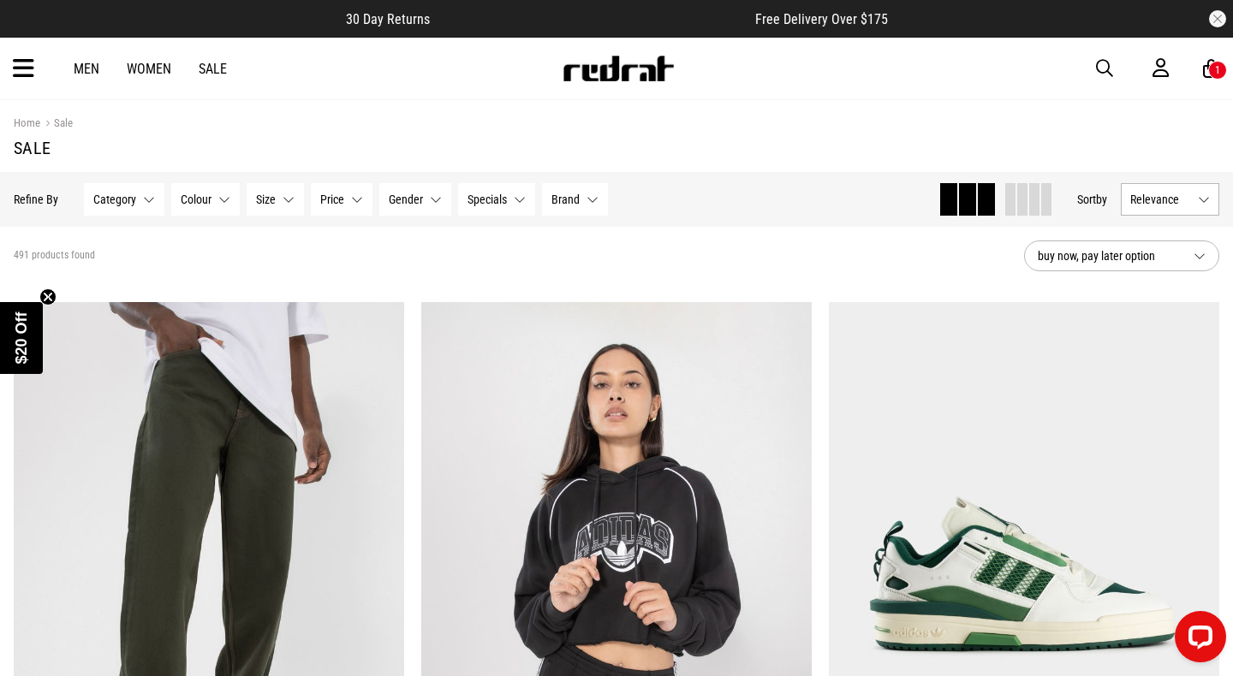
click at [1155, 198] on span "Relevance" at bounding box center [1160, 200] width 61 height 14
click at [1148, 312] on li "Price (Highest)" at bounding box center [1169, 326] width 97 height 32
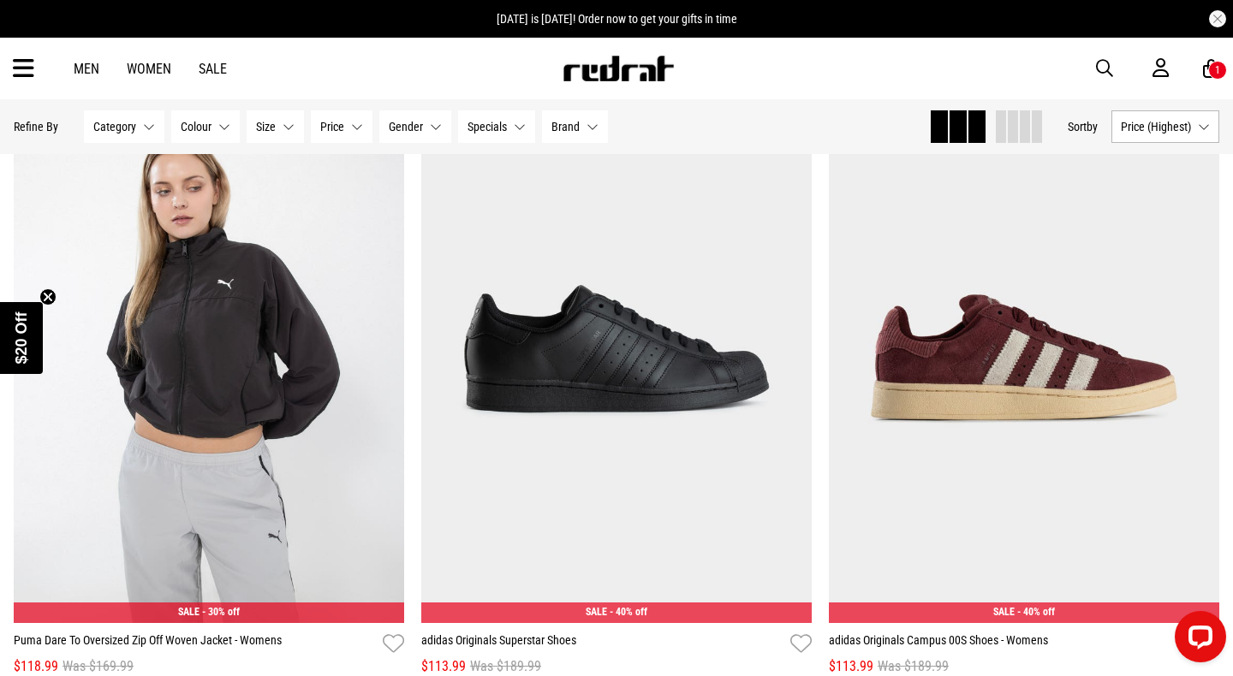
scroll to position [2918, 0]
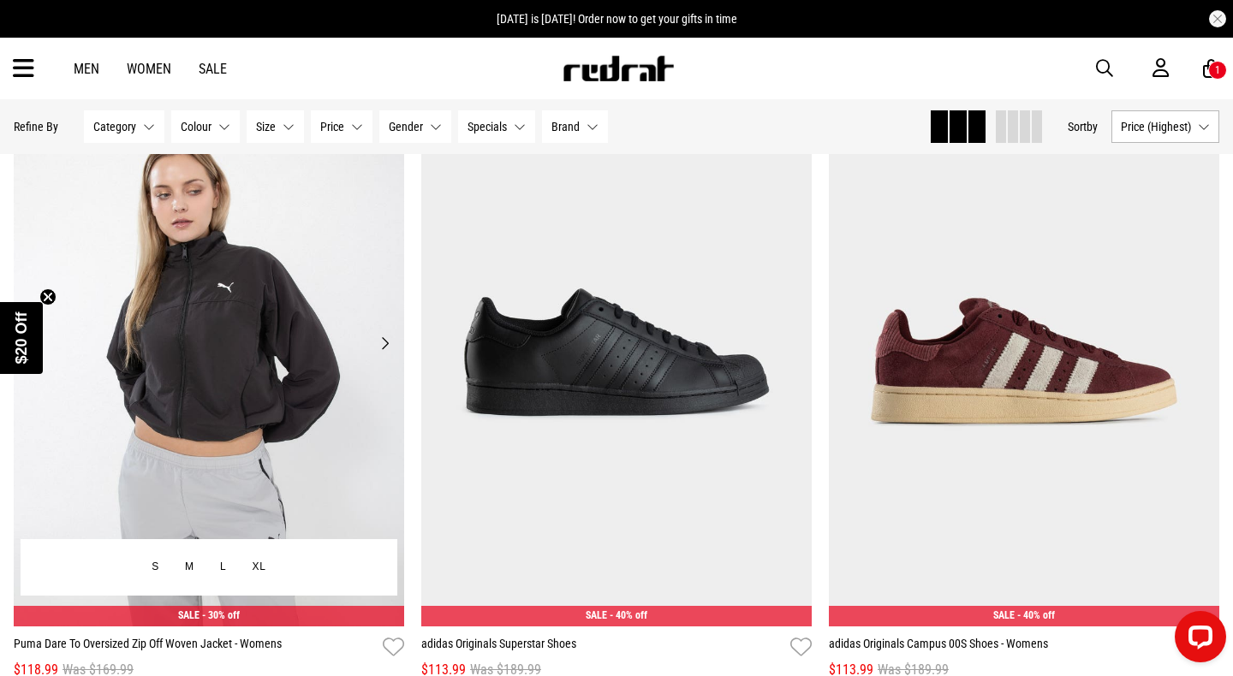
click at [383, 346] on button "Next" at bounding box center [384, 343] width 21 height 21
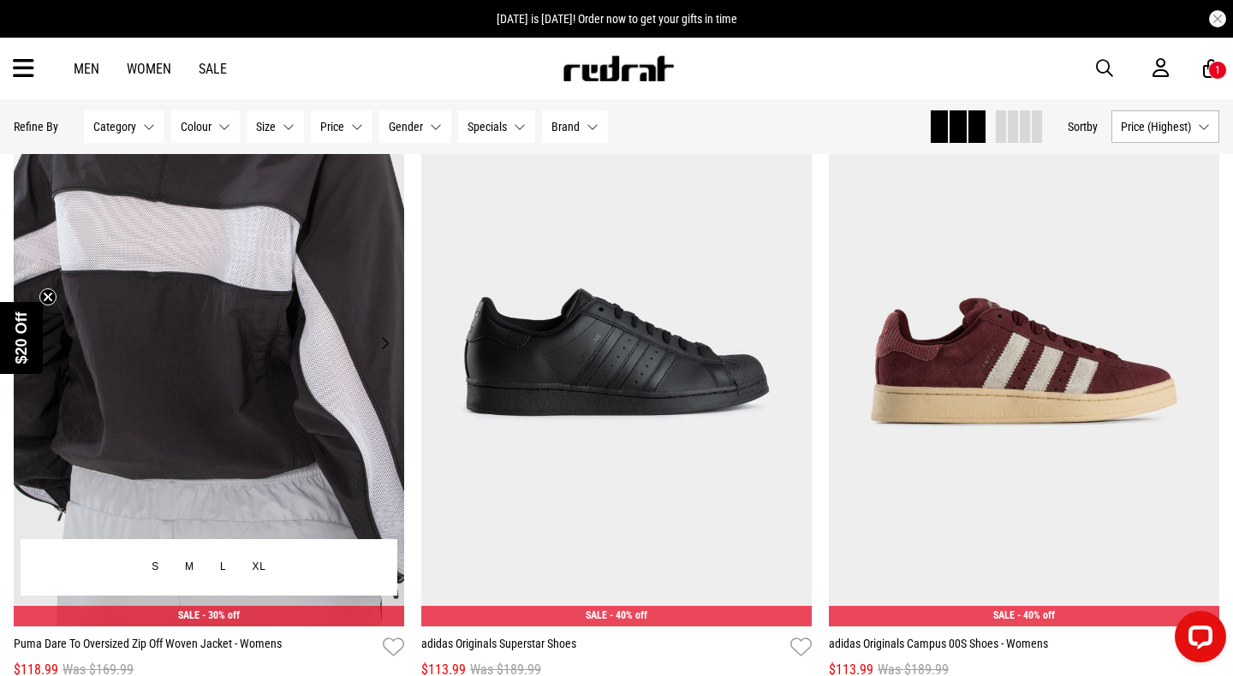
click at [383, 346] on button "Next" at bounding box center [384, 343] width 21 height 21
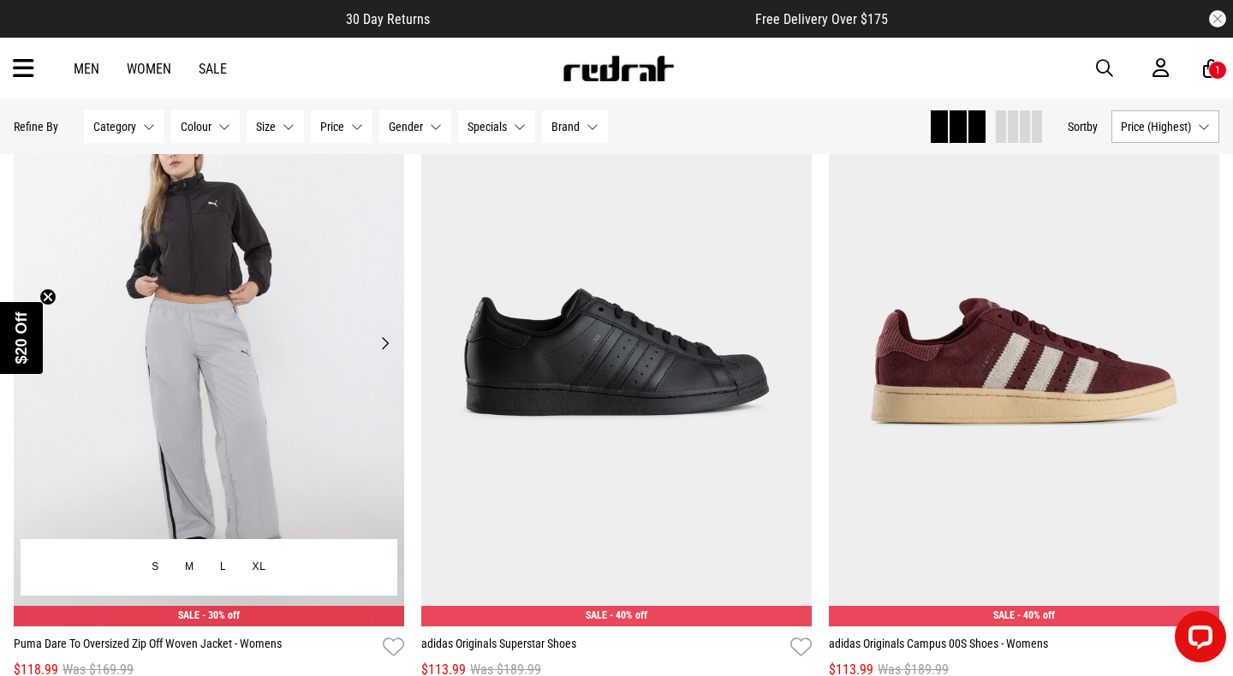
click at [383, 346] on button "Next" at bounding box center [384, 343] width 21 height 21
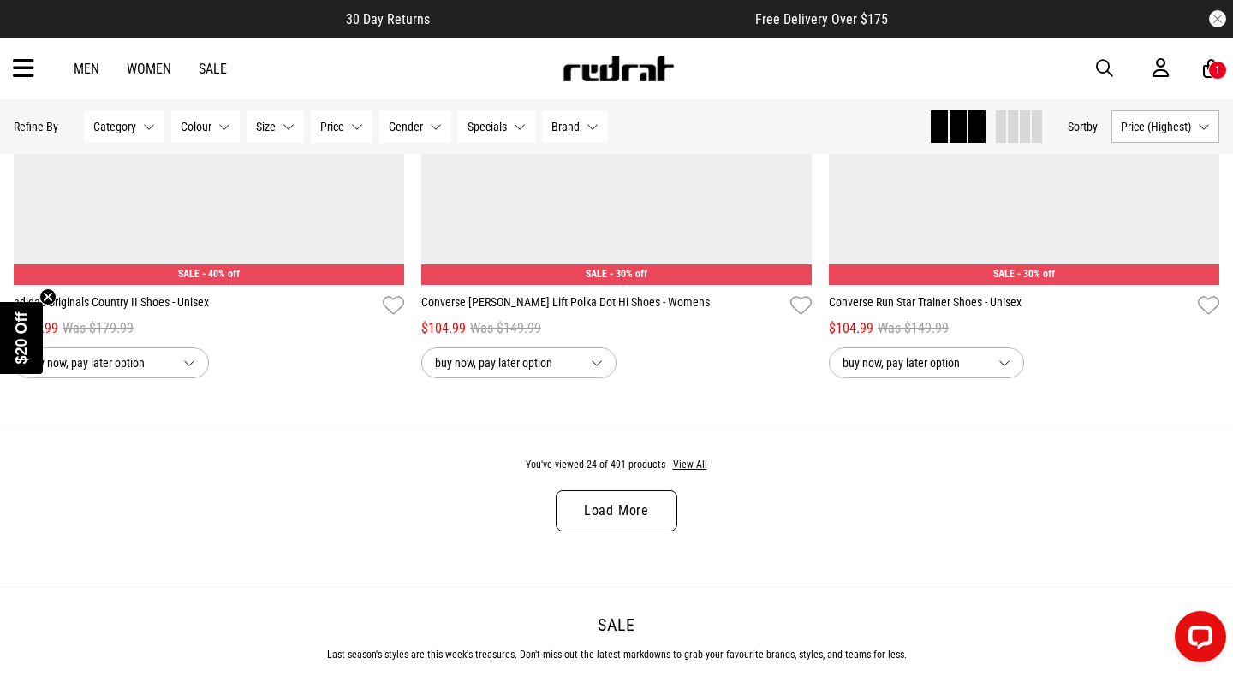
scroll to position [5250, 0]
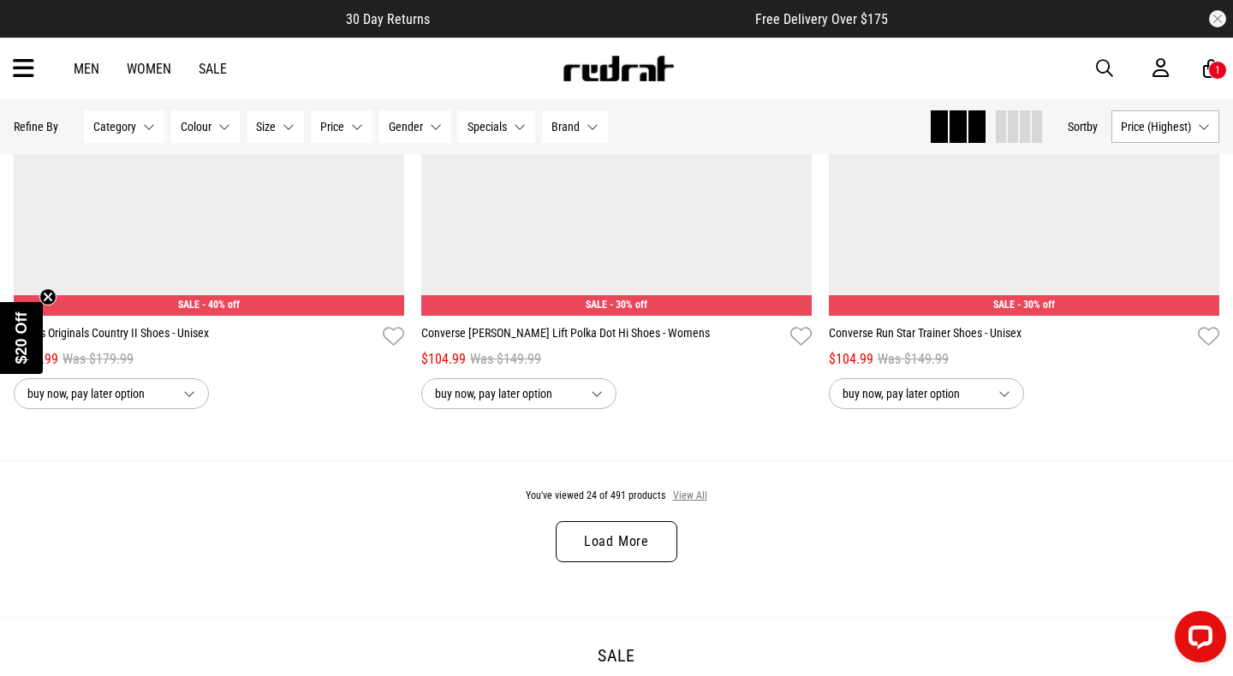
click at [691, 493] on button "View All" at bounding box center [690, 496] width 36 height 15
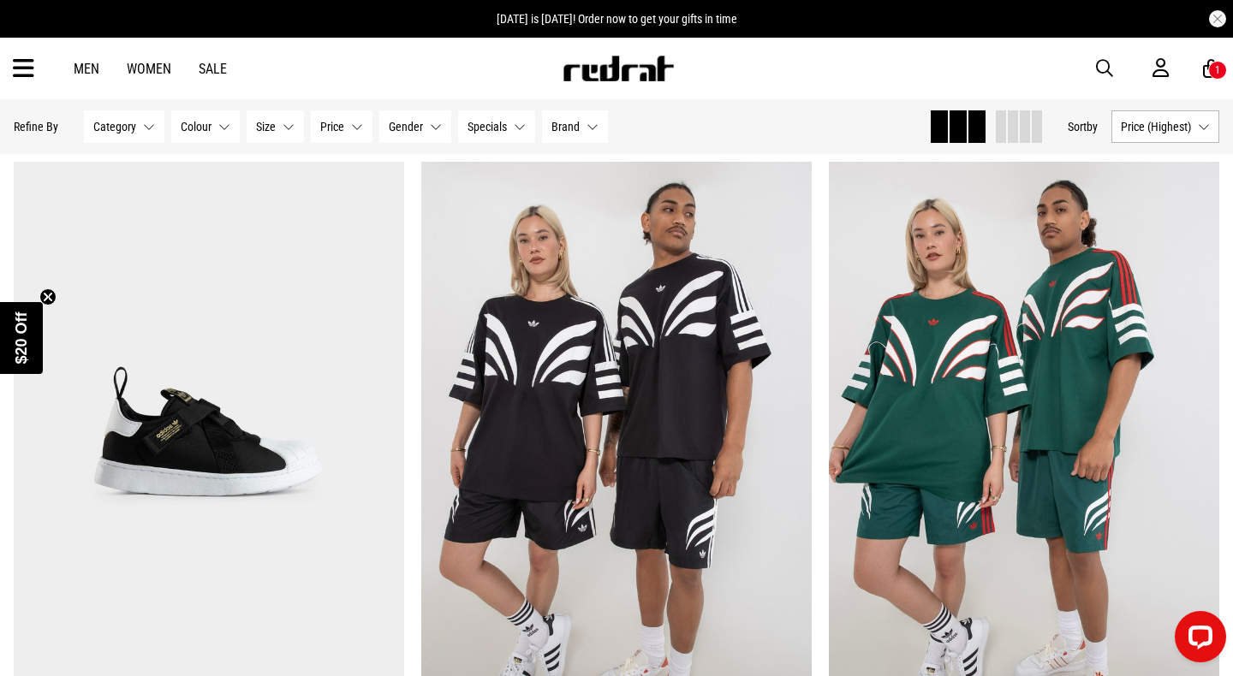
scroll to position [25755, 0]
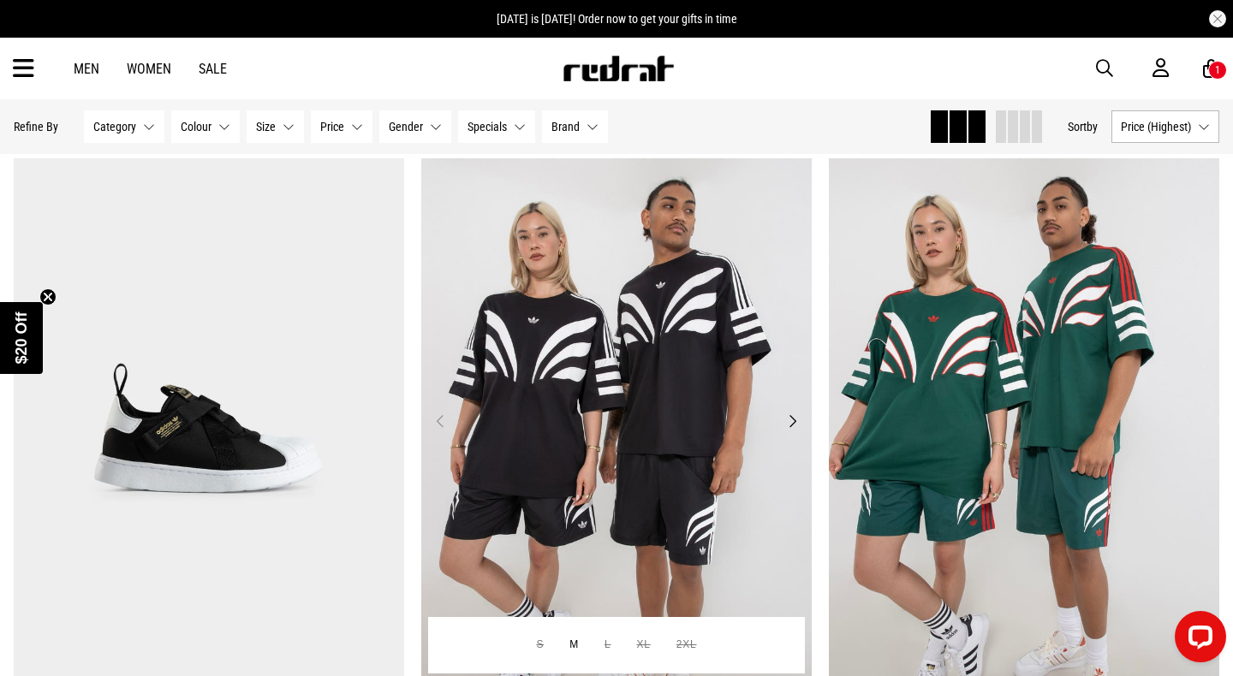
click at [794, 423] on button "Next" at bounding box center [791, 421] width 21 height 21
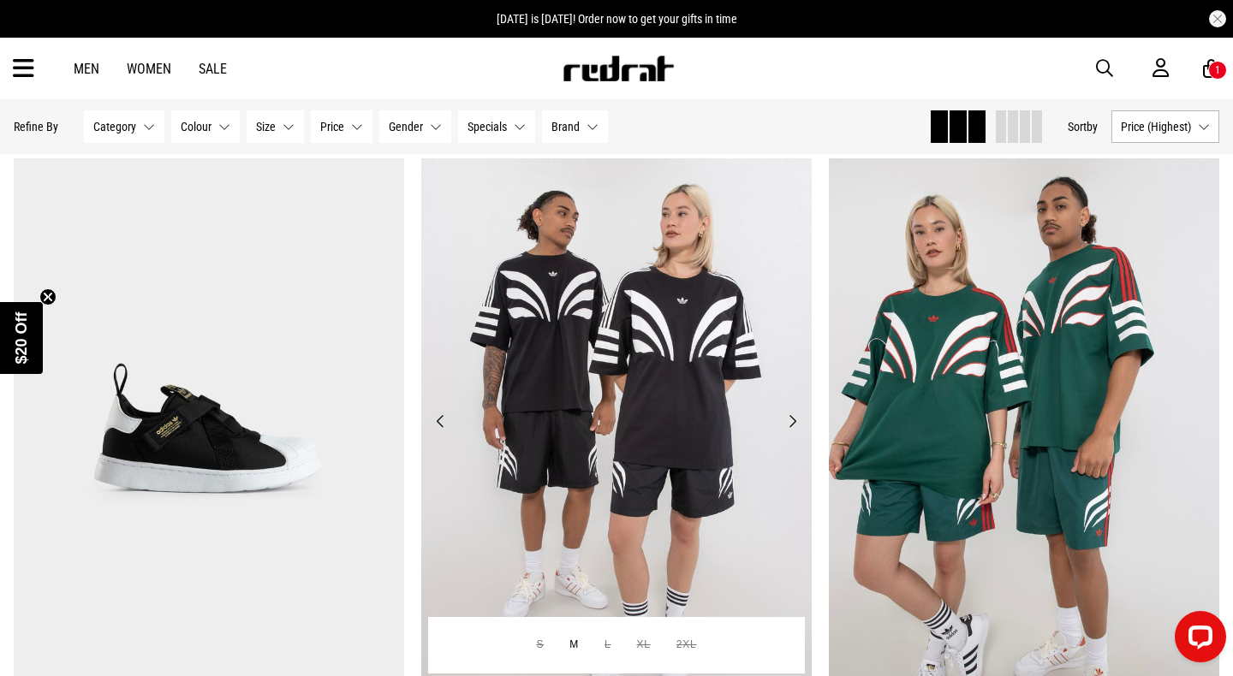
click at [794, 423] on button "Next" at bounding box center [791, 421] width 21 height 21
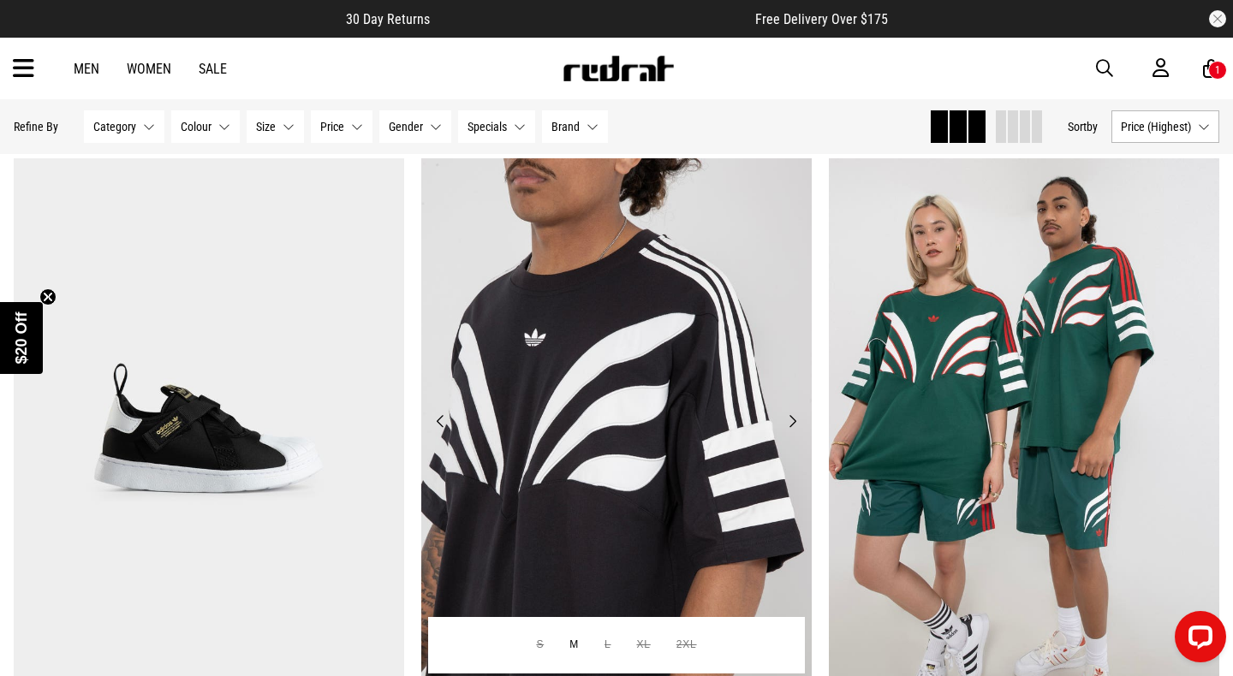
click at [794, 423] on button "Next" at bounding box center [791, 421] width 21 height 21
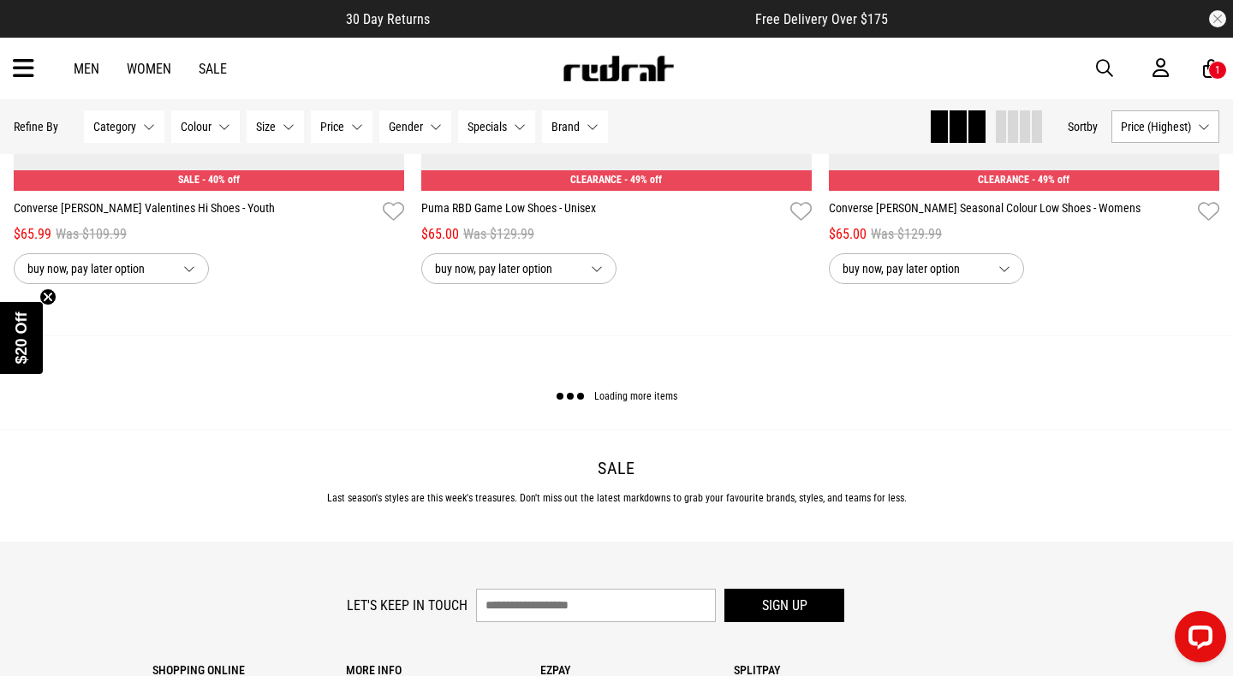
scroll to position [27053, 0]
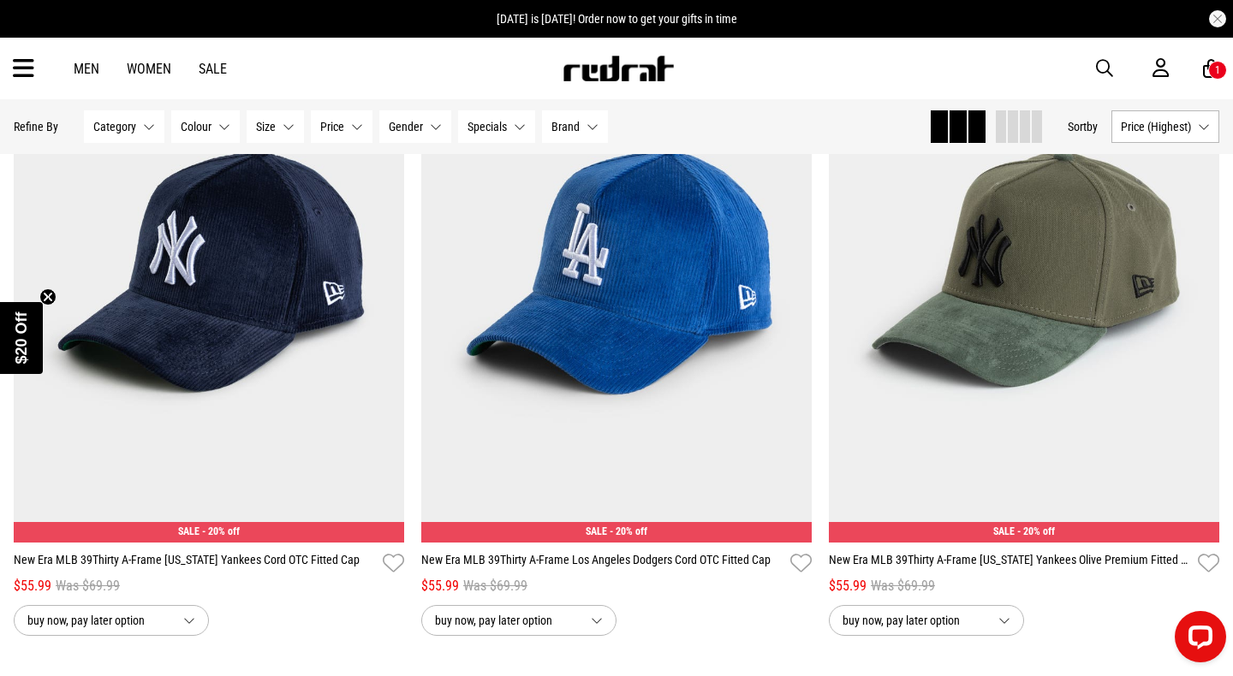
scroll to position [31992, 0]
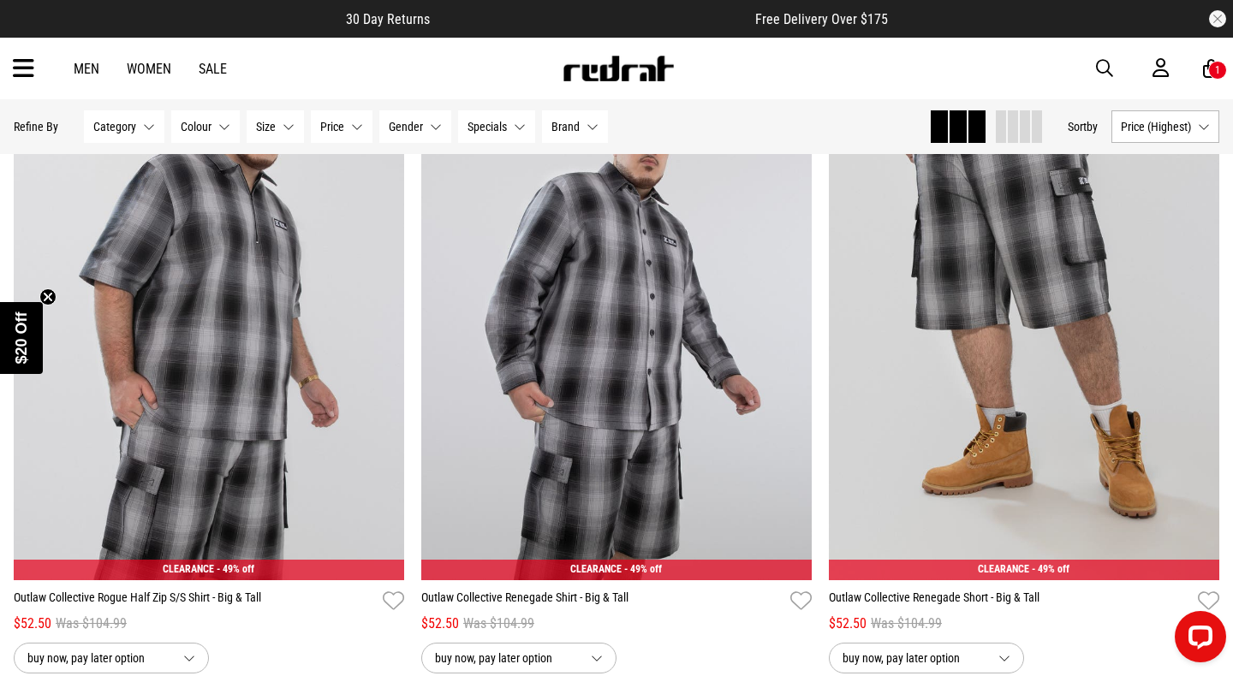
scroll to position [37355, 0]
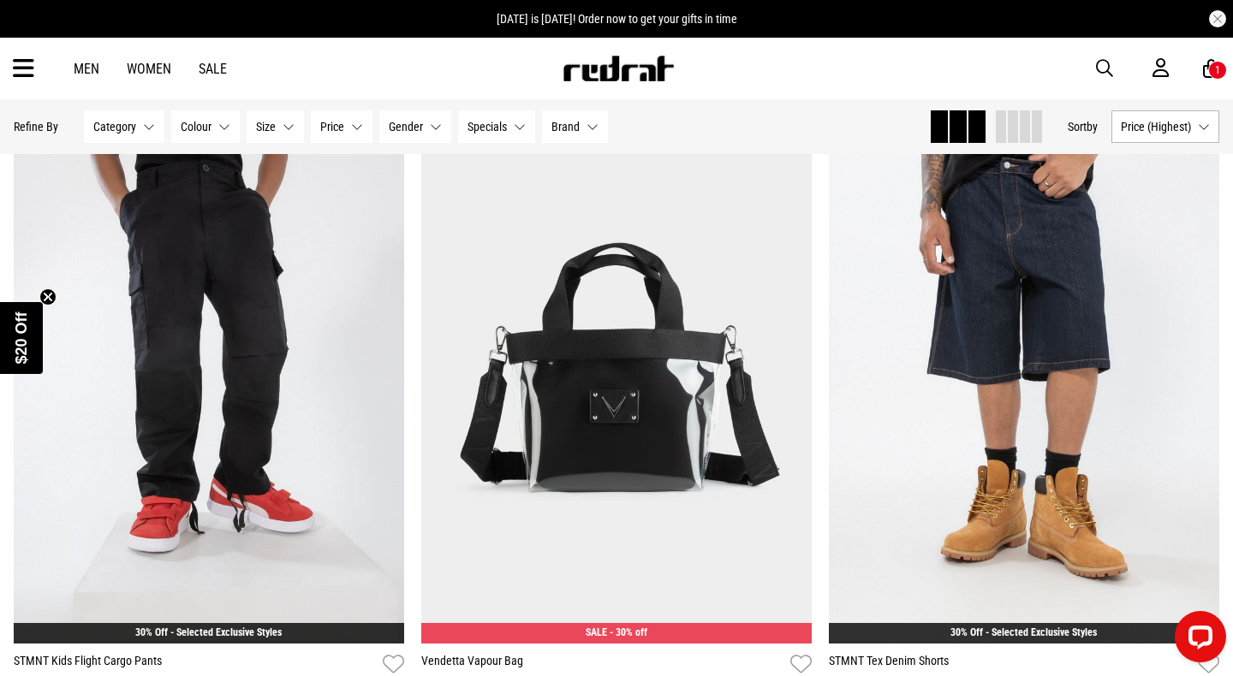
scroll to position [42946, 0]
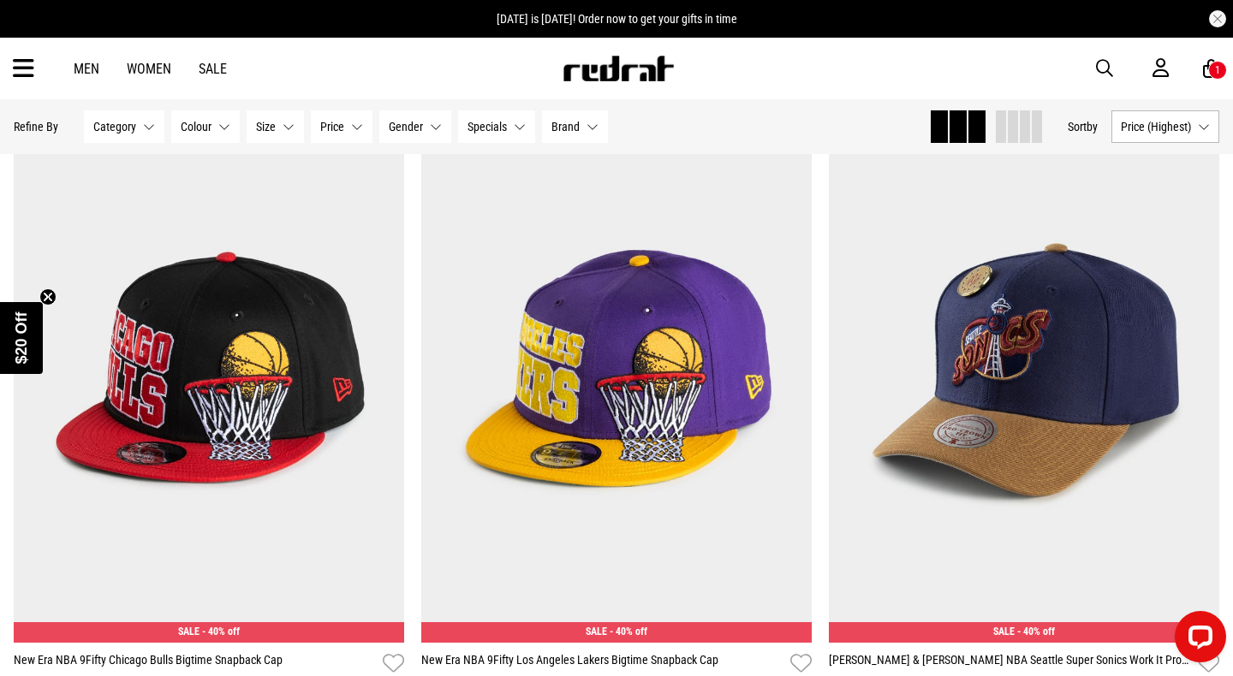
scroll to position [48564, 0]
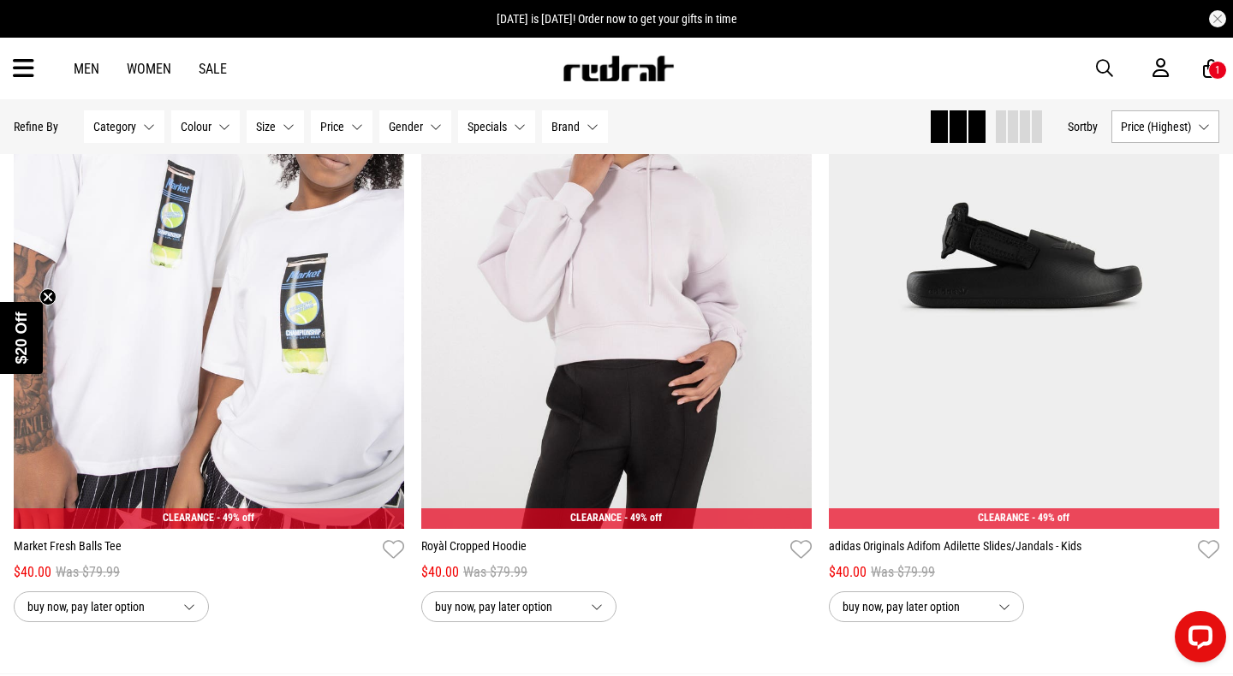
scroll to position [53887, 0]
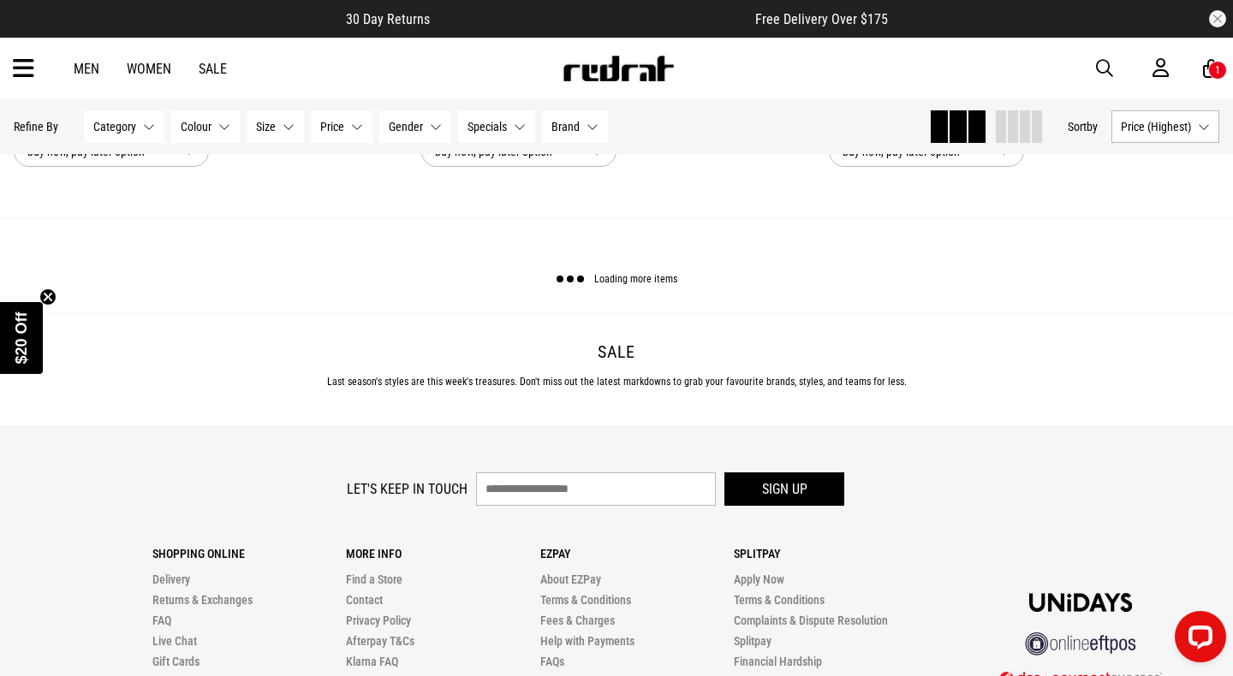
scroll to position [59459, 0]
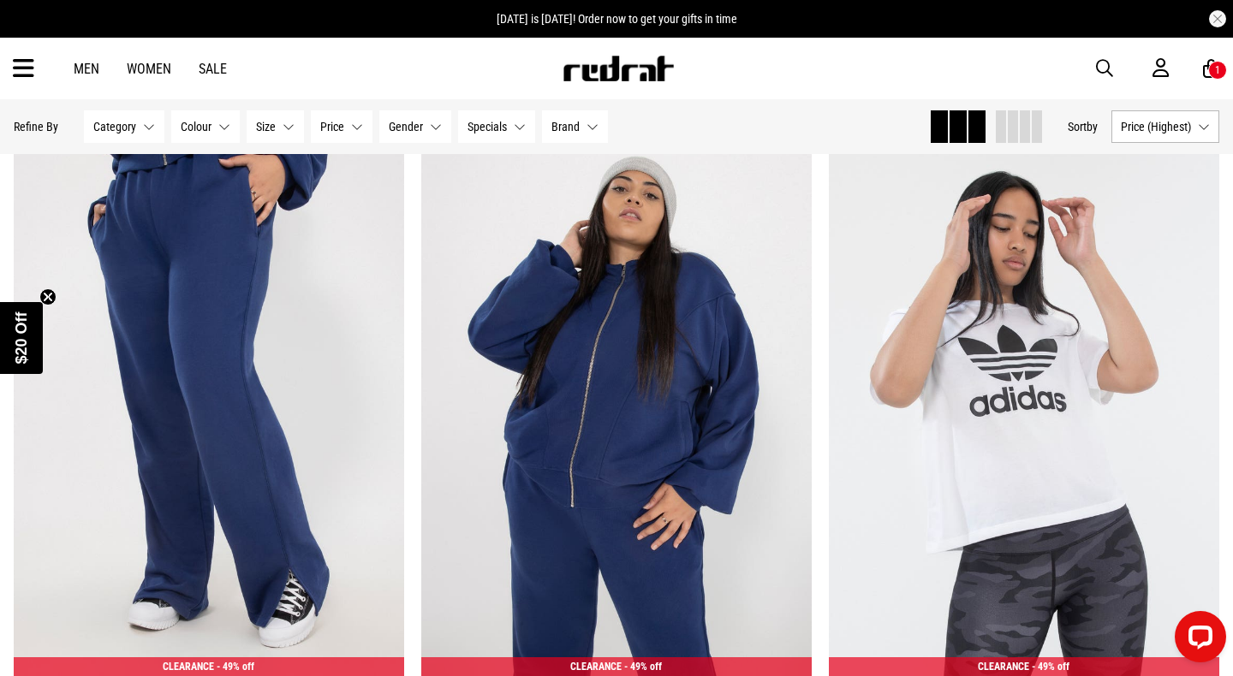
scroll to position [60826, 0]
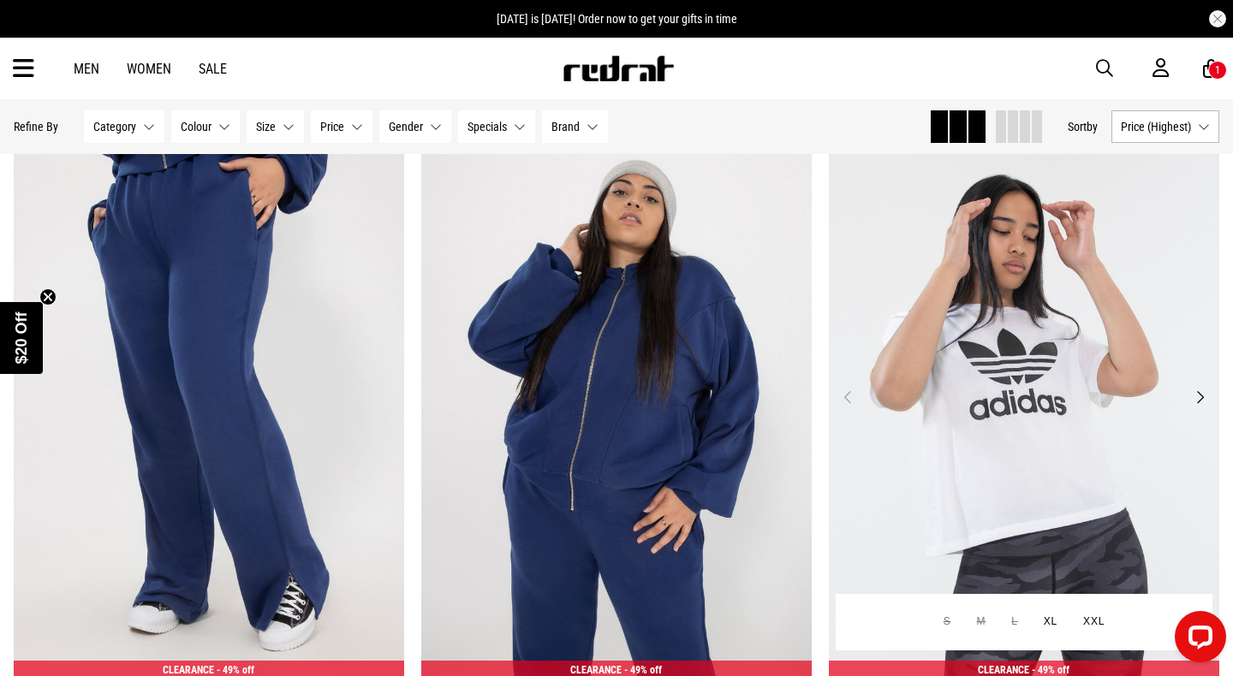
click at [1204, 395] on button "Next" at bounding box center [1199, 397] width 21 height 21
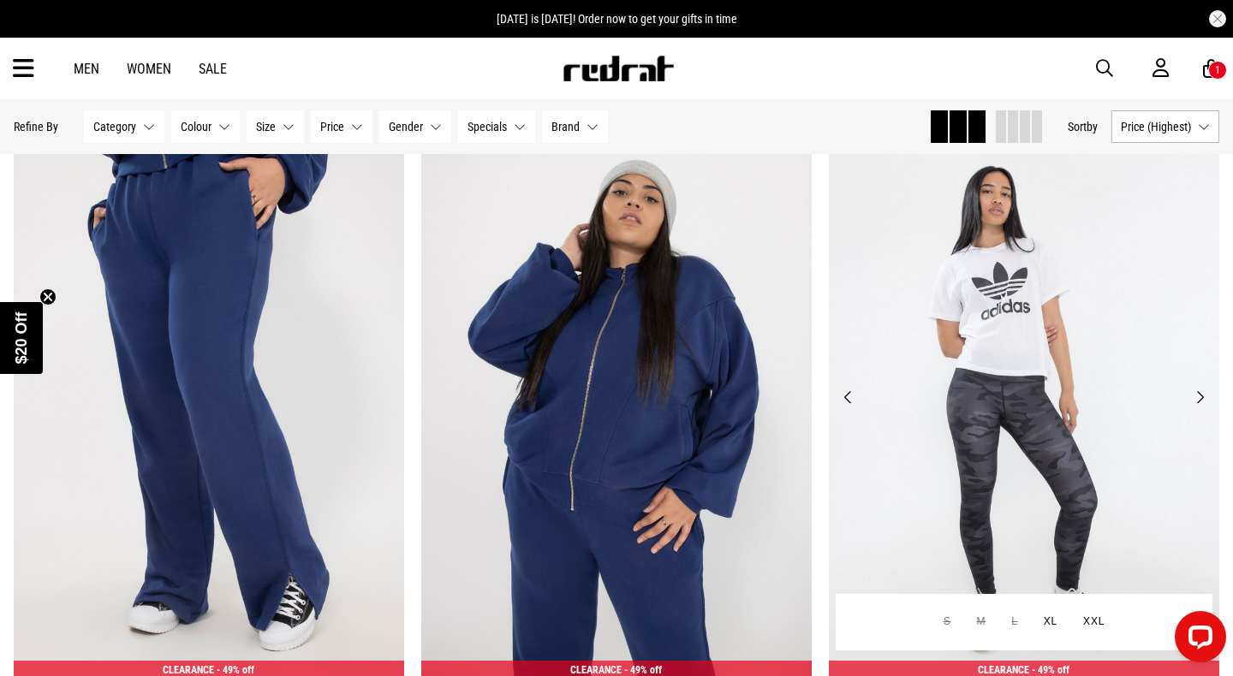
click at [1204, 395] on button "Next" at bounding box center [1199, 397] width 21 height 21
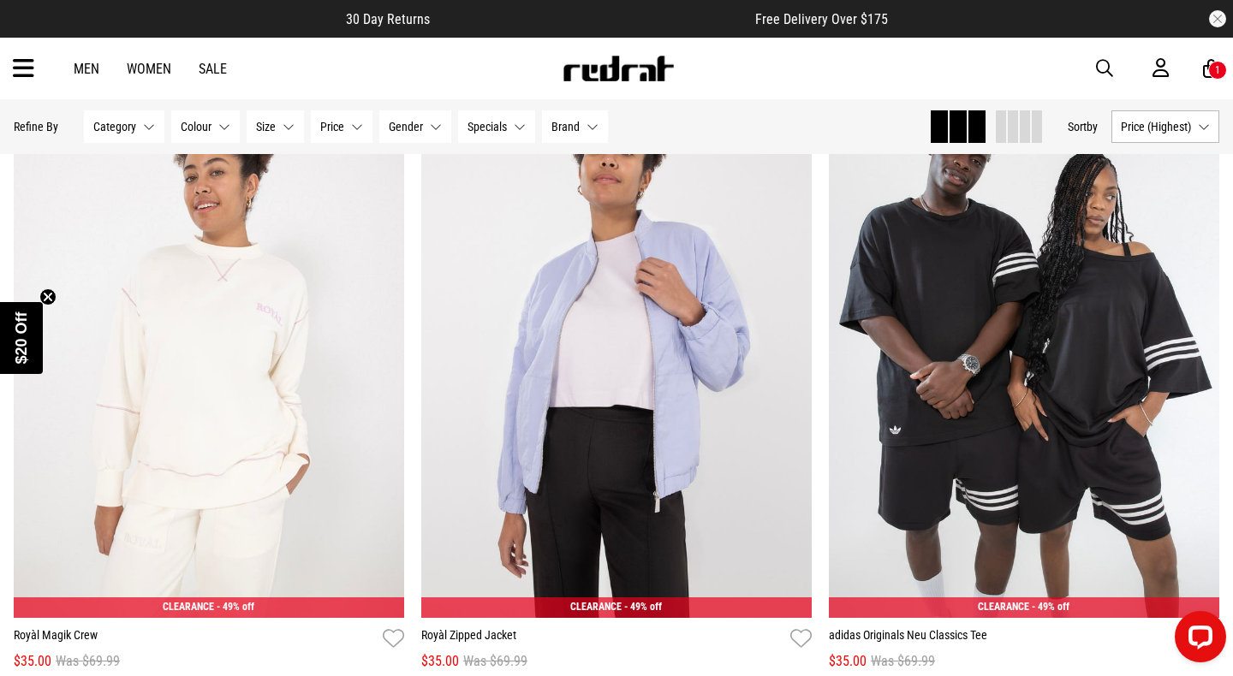
scroll to position [63606, 0]
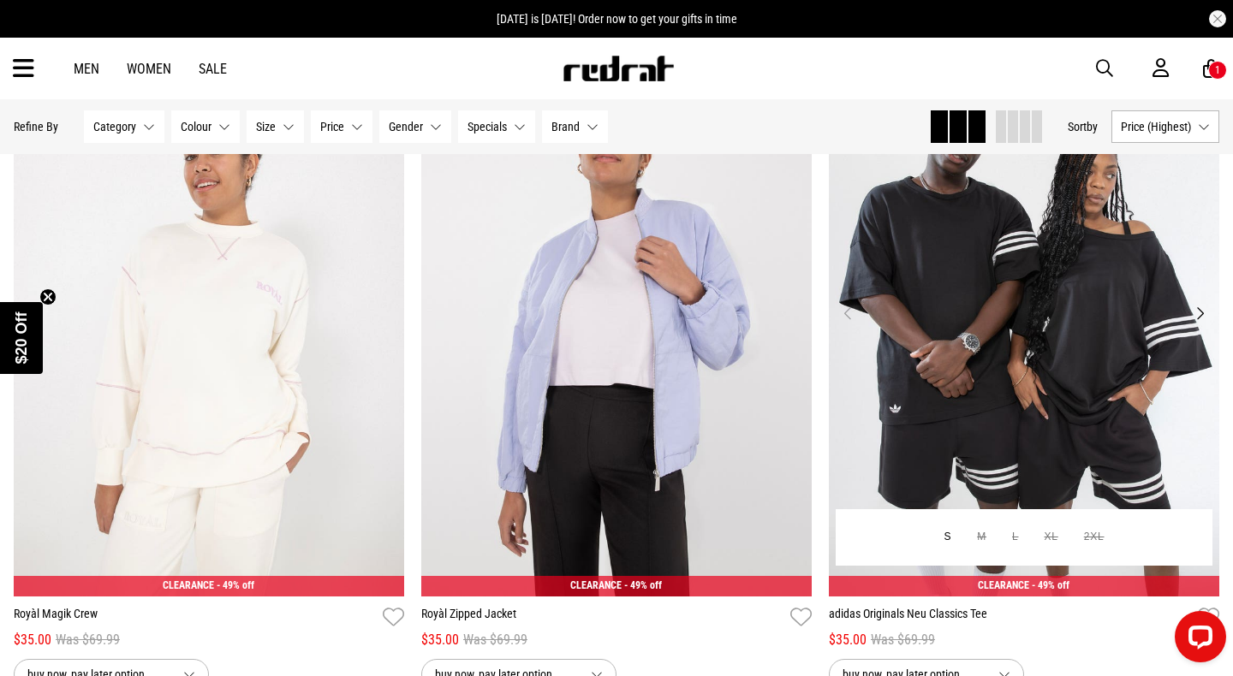
click at [1202, 317] on button "Next" at bounding box center [1199, 313] width 21 height 21
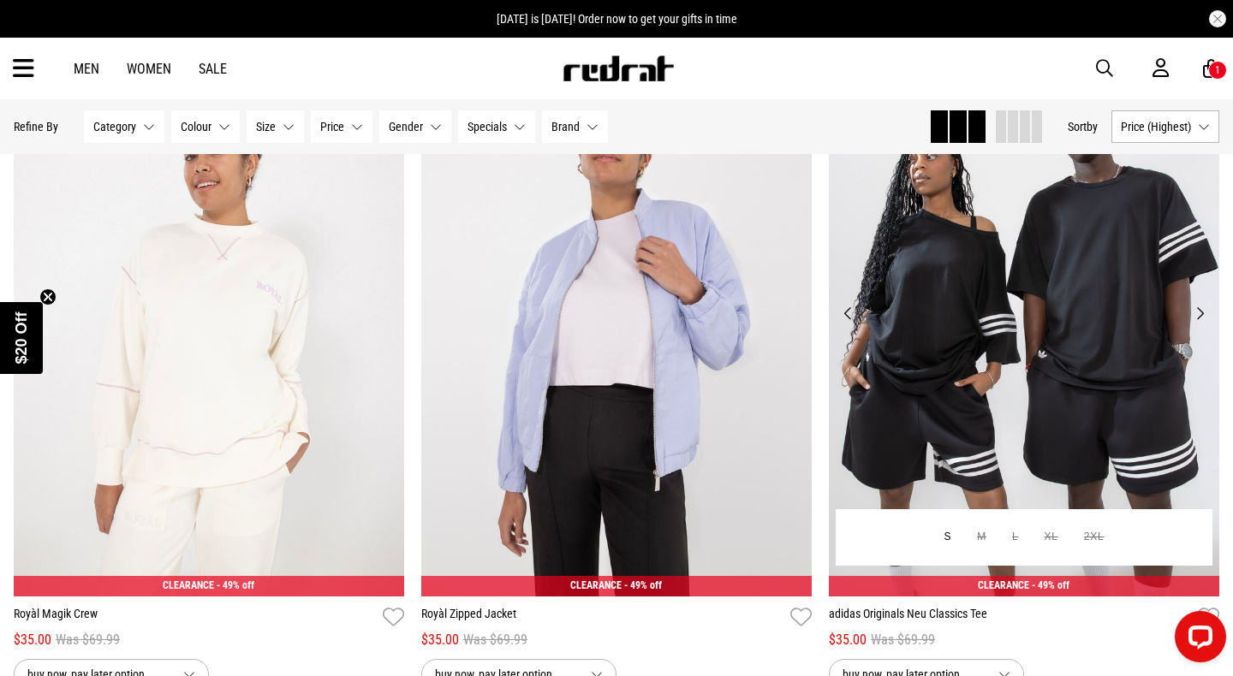
click at [1202, 317] on button "Next" at bounding box center [1199, 313] width 21 height 21
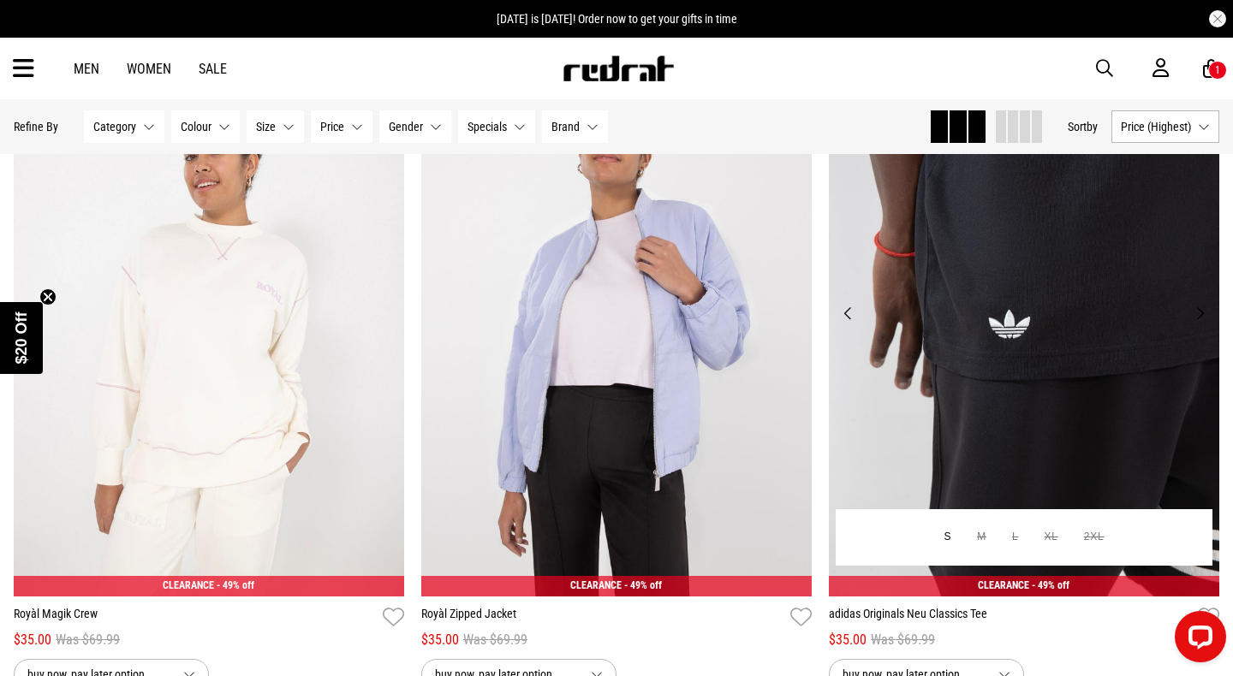
click at [1202, 317] on button "Next" at bounding box center [1199, 313] width 21 height 21
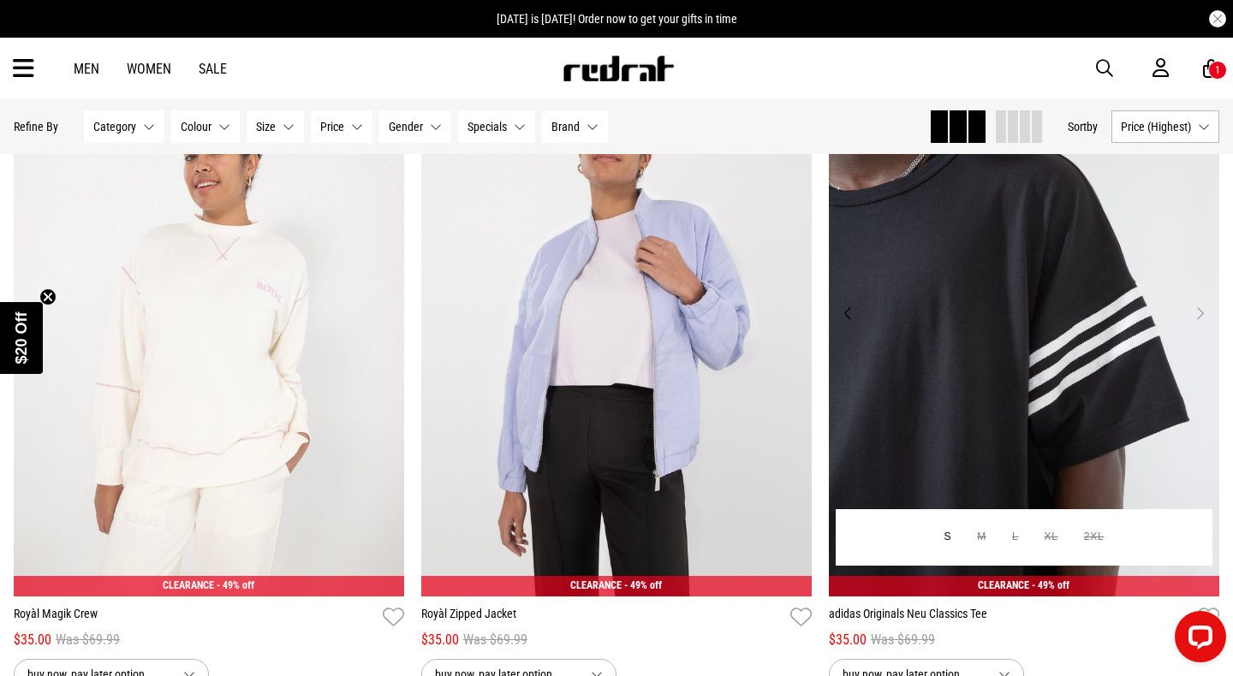
click at [1202, 317] on button "Next" at bounding box center [1199, 313] width 21 height 21
click at [1201, 318] on button "Next" at bounding box center [1199, 313] width 21 height 21
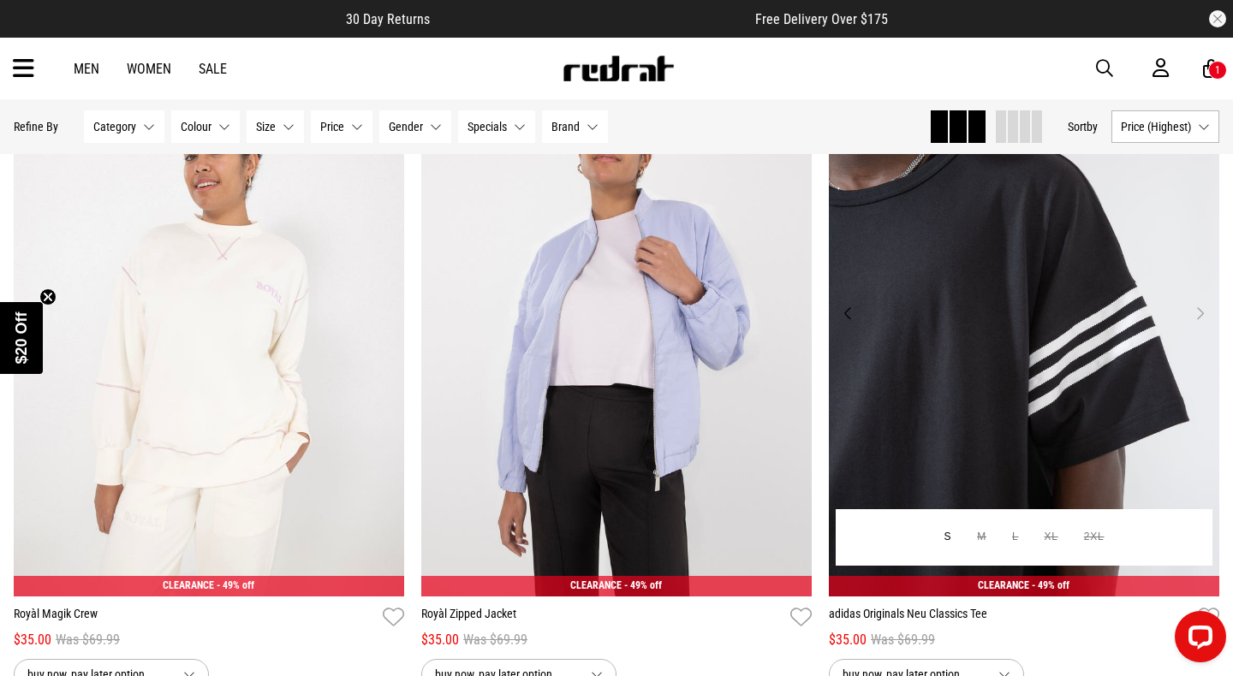
click at [847, 309] on button "Previous" at bounding box center [847, 313] width 21 height 21
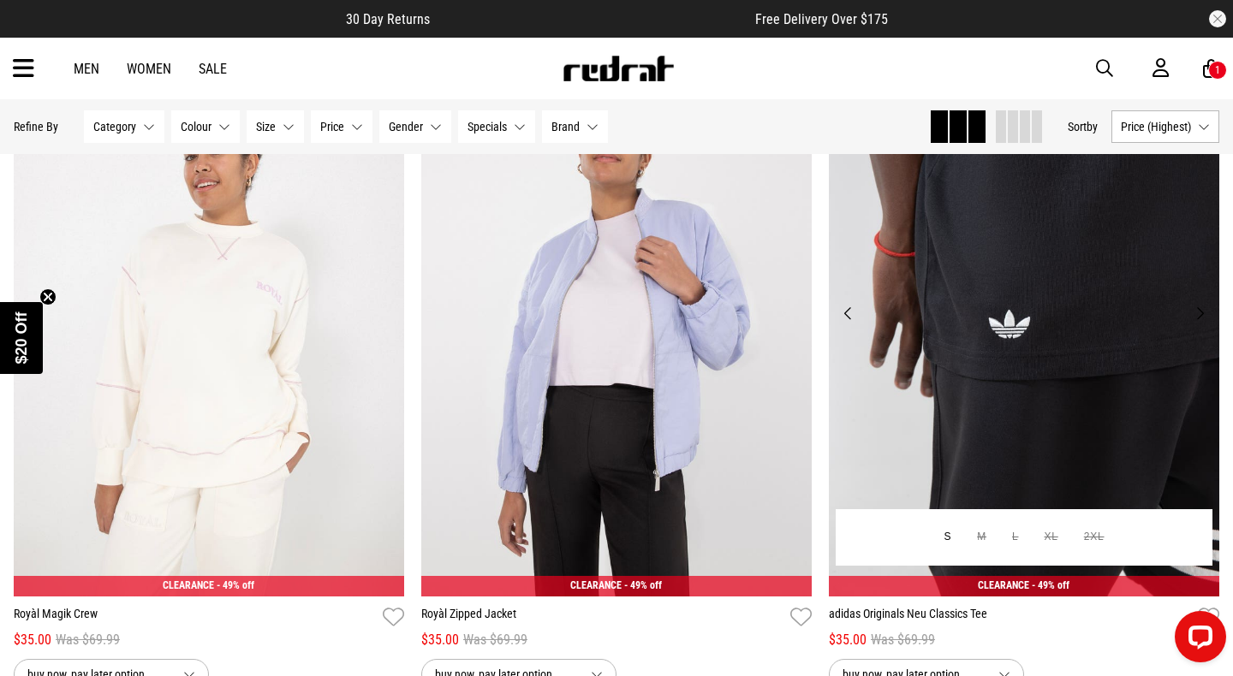
click at [847, 309] on button "Previous" at bounding box center [847, 313] width 21 height 21
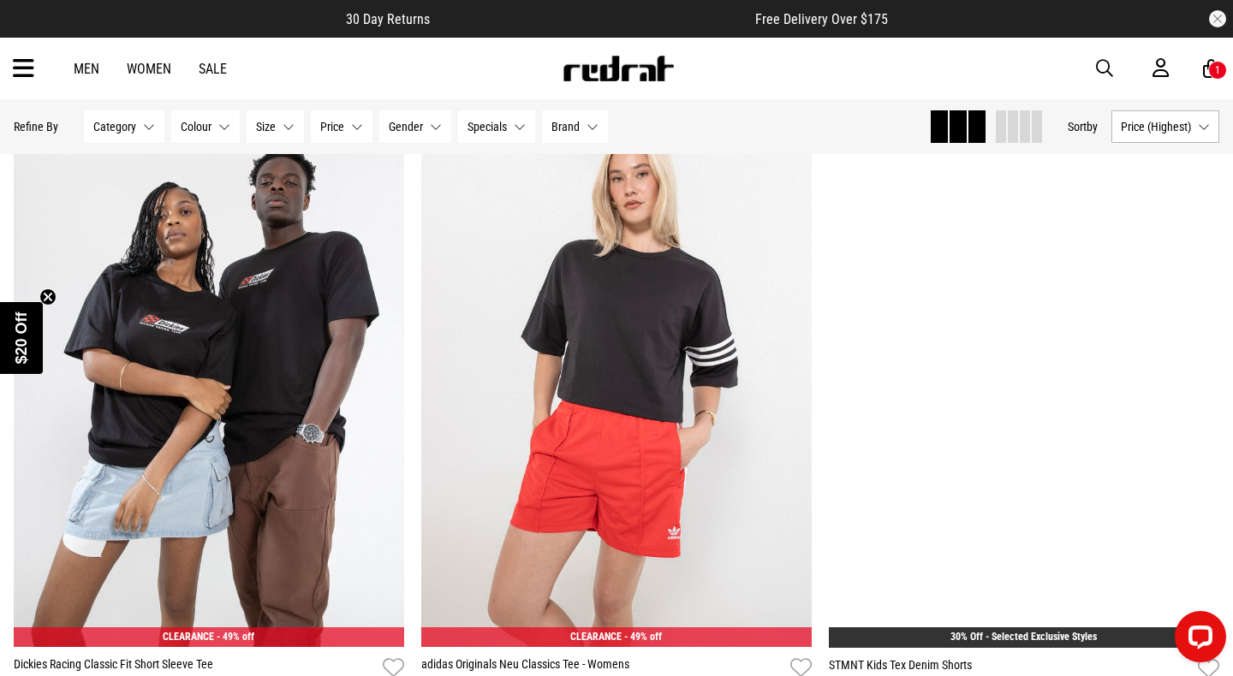
scroll to position [64347, 0]
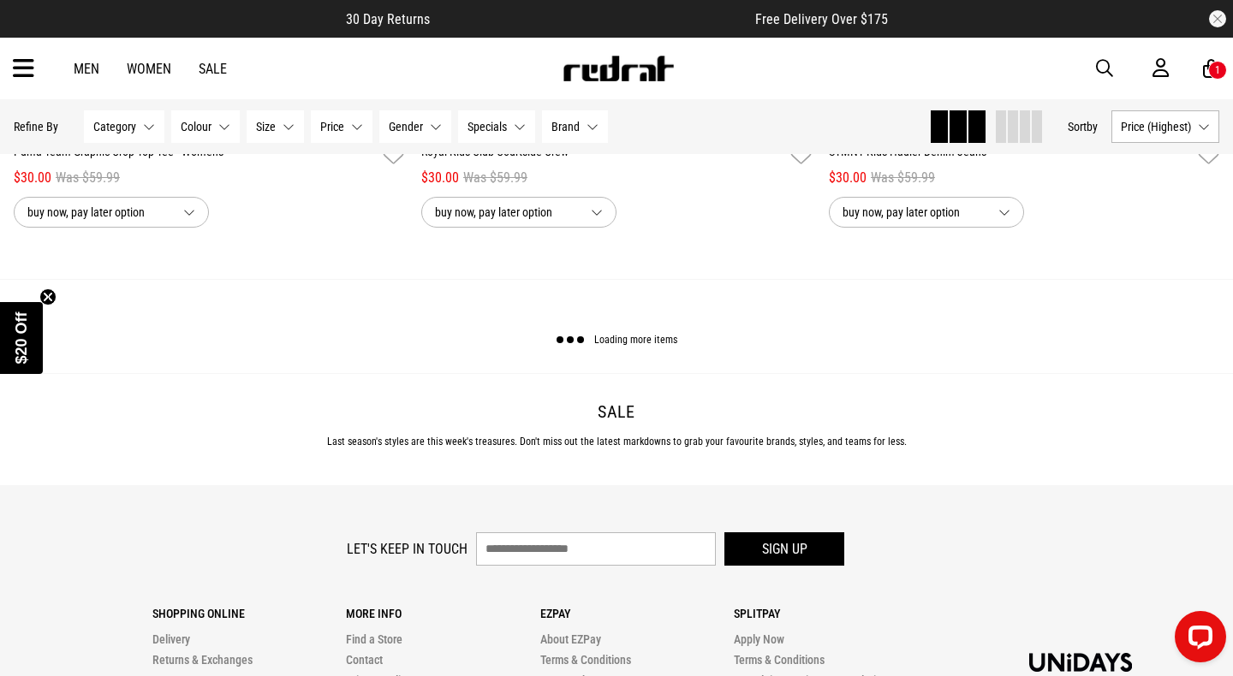
scroll to position [70209, 0]
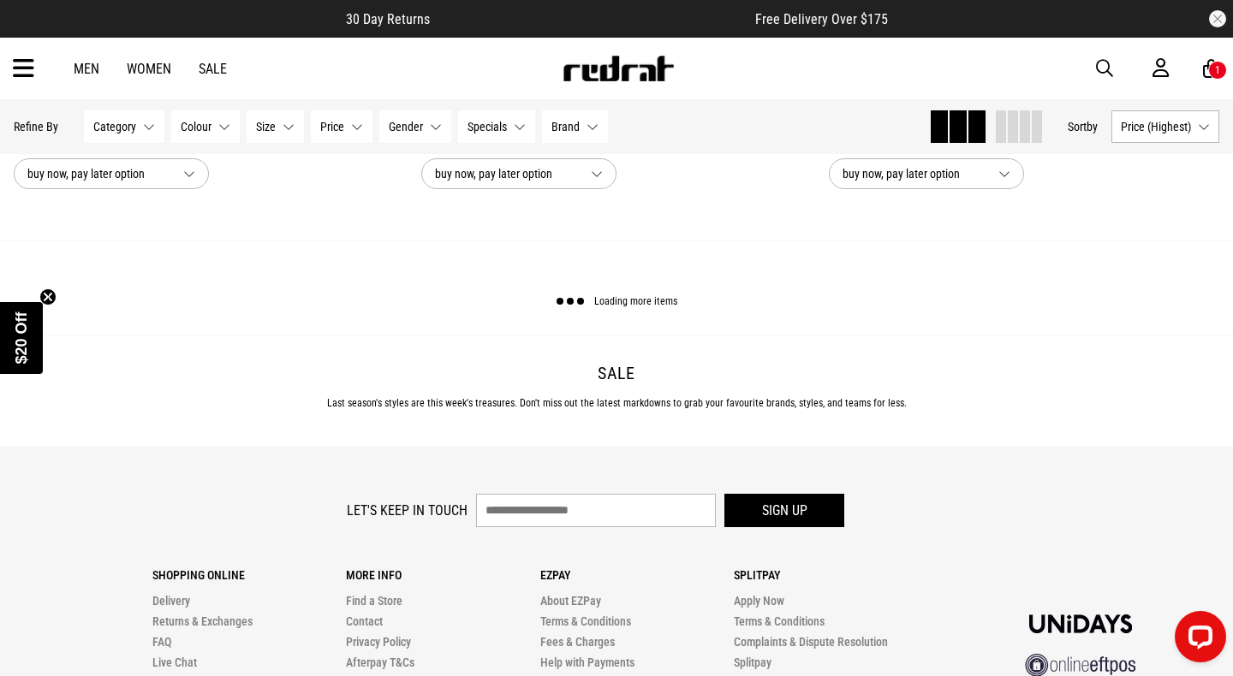
scroll to position [75689, 0]
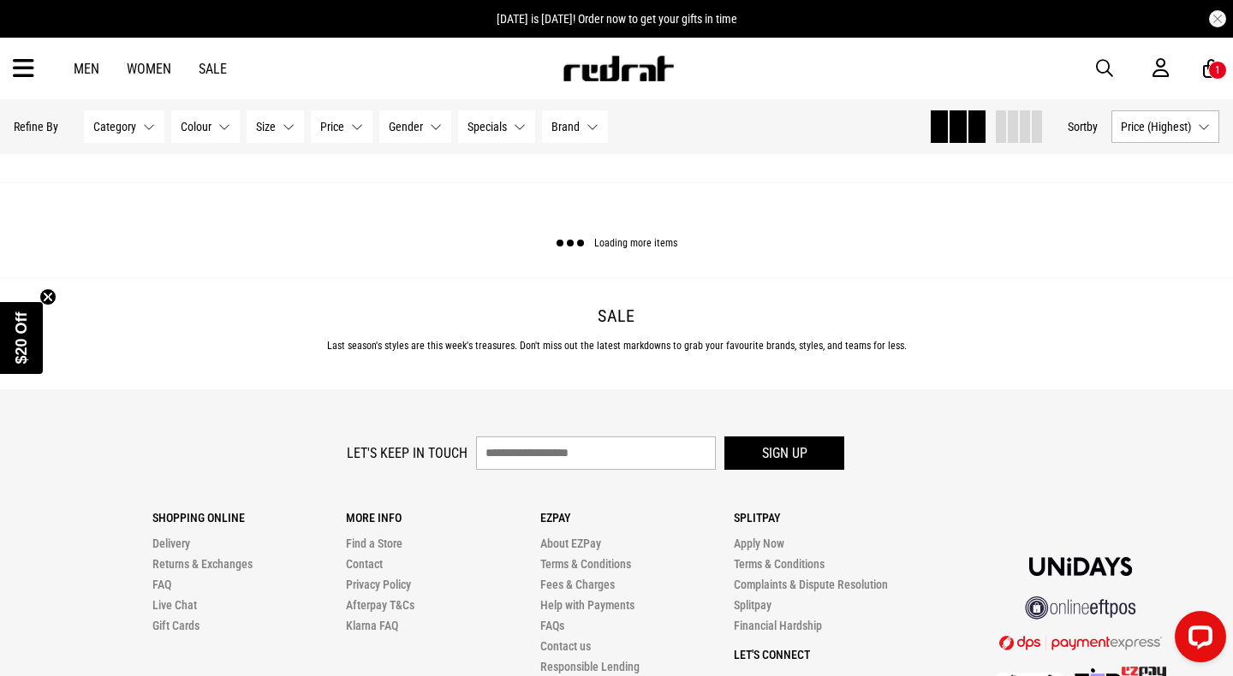
scroll to position [81093, 0]
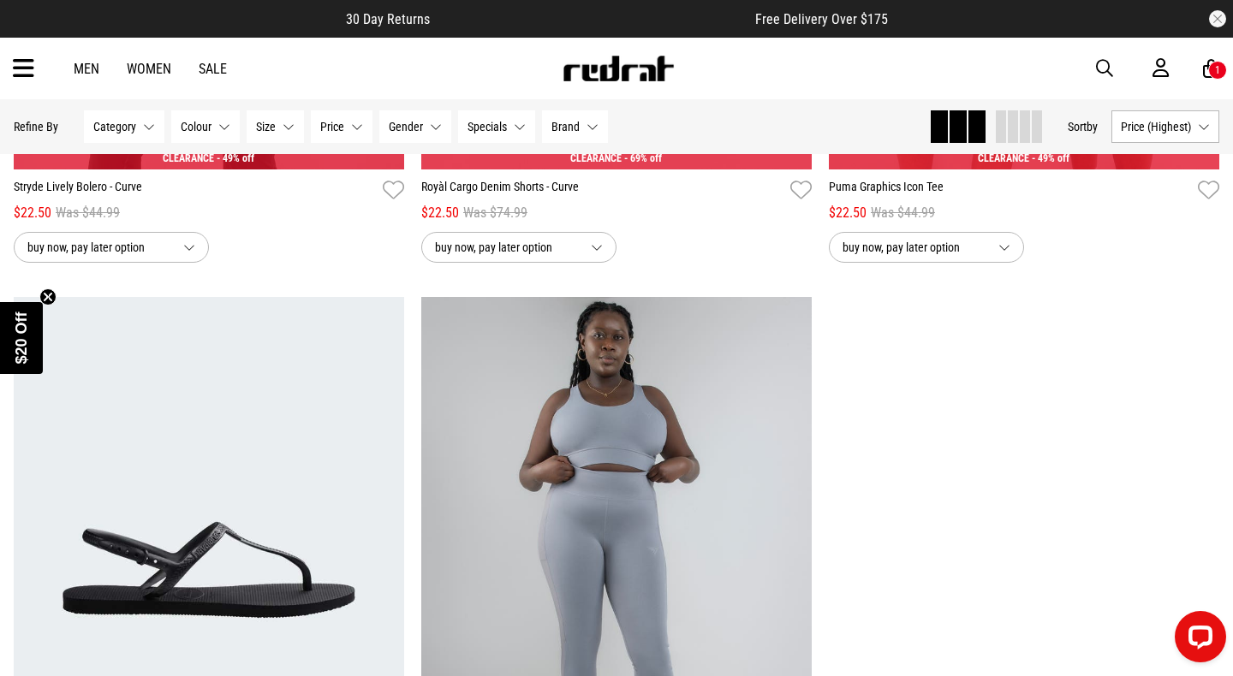
scroll to position [84460, 0]
